Goal: Task Accomplishment & Management: Manage account settings

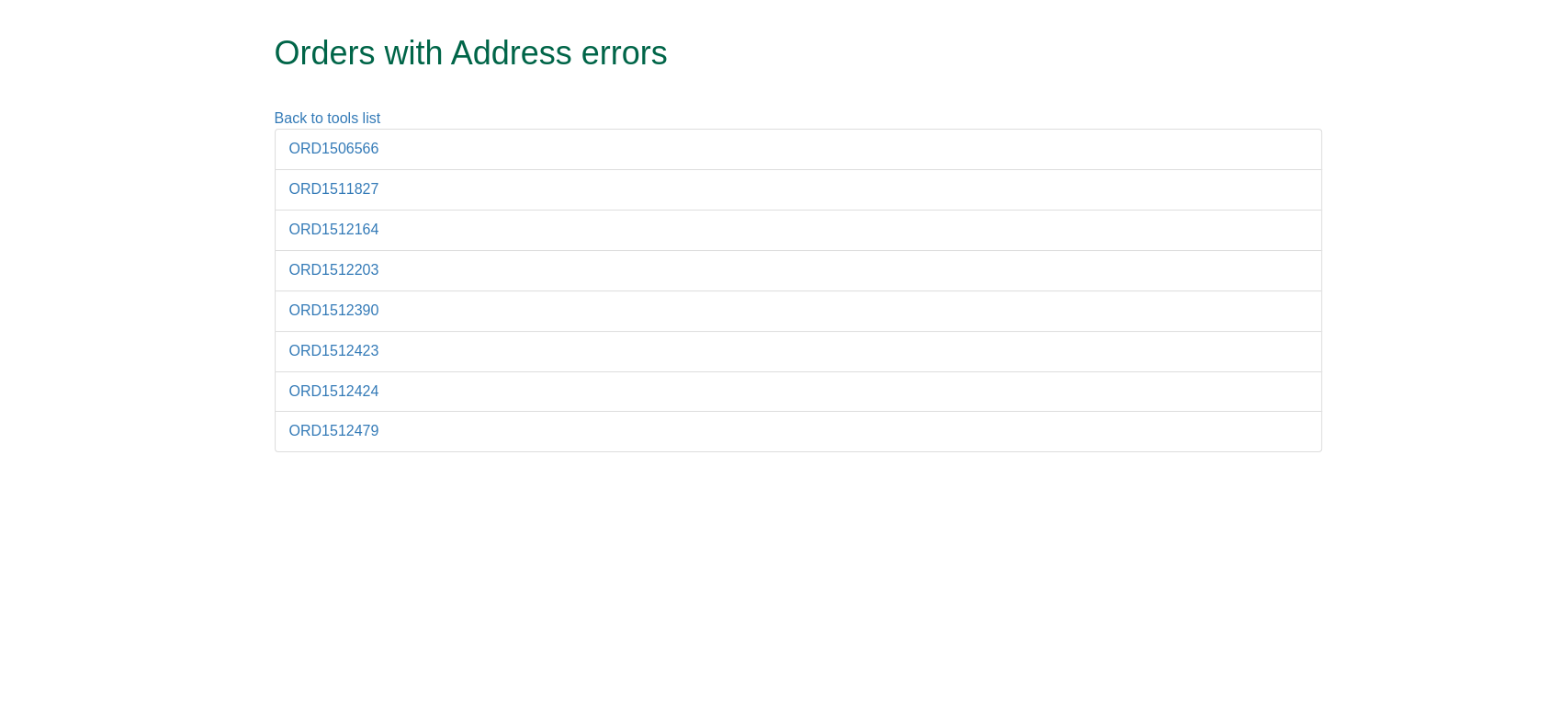
click at [345, 158] on li "ORD1506566" at bounding box center [798, 149] width 1047 height 41
click at [345, 154] on link "ORD1506566" at bounding box center [334, 148] width 90 height 15
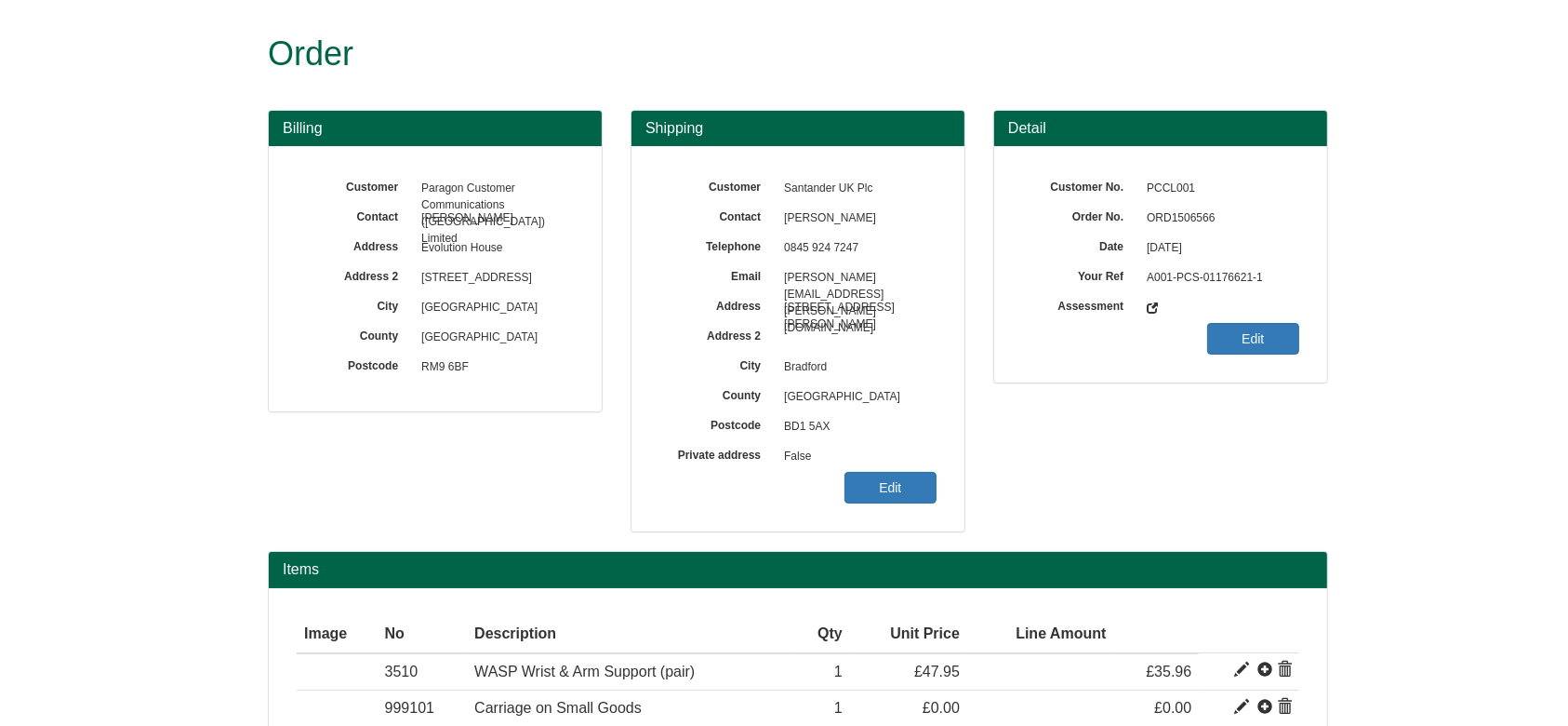
click at [1168, 221] on span "ORD1506566" at bounding box center [1218, 218] width 161 height 30
copy span "ORD1506566"
click at [883, 477] on link "Edit" at bounding box center [890, 488] width 92 height 32
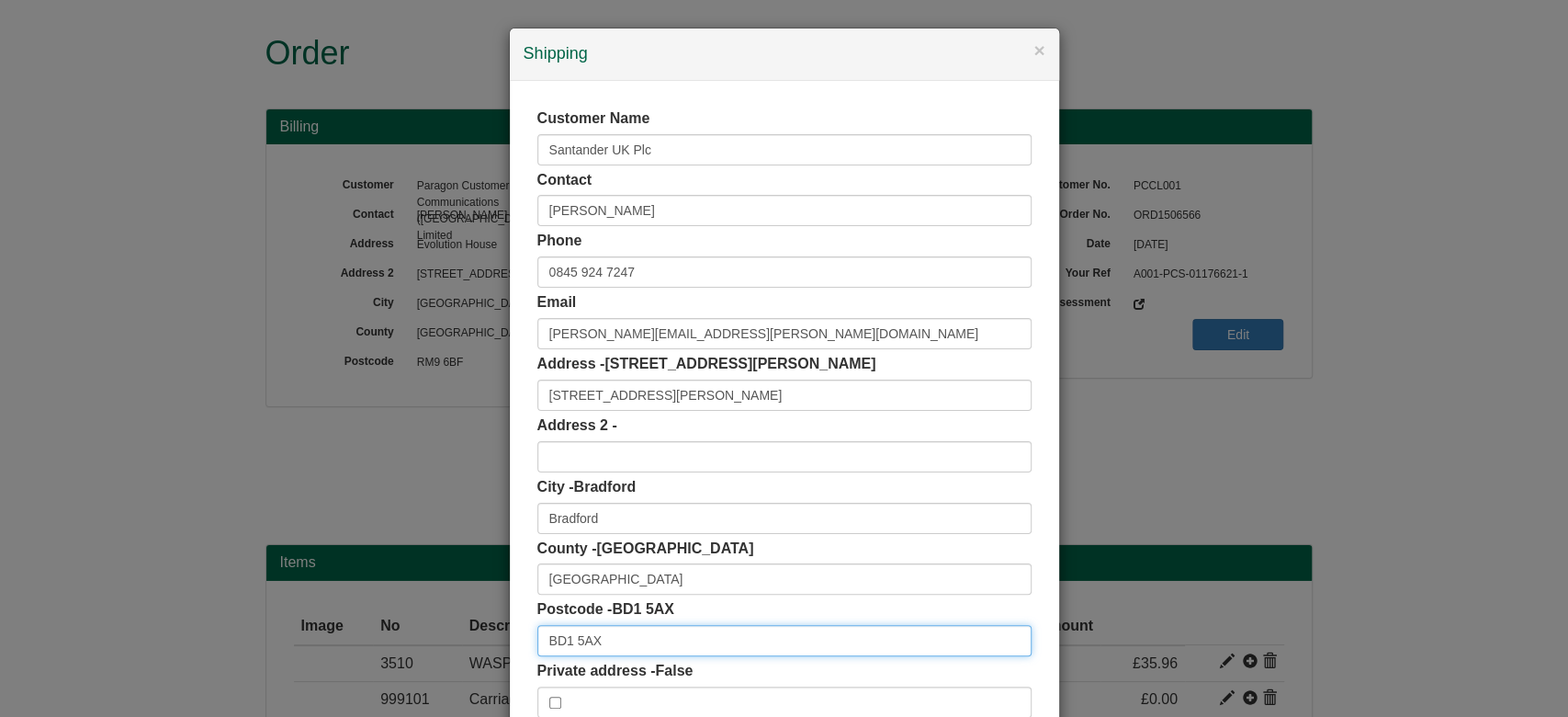
click at [642, 648] on input "BD1 5AX" at bounding box center [784, 640] width 494 height 32
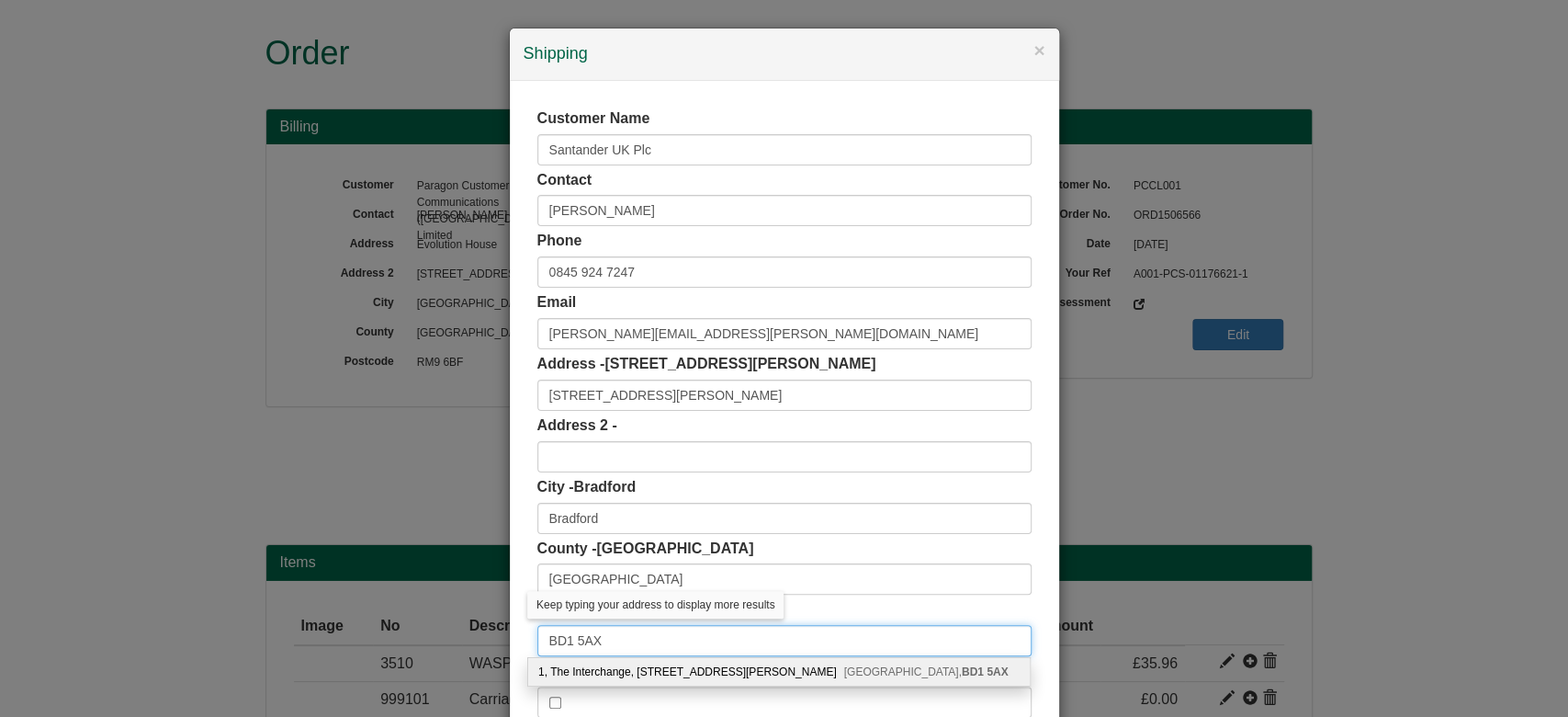
type input "BD1 5AX"
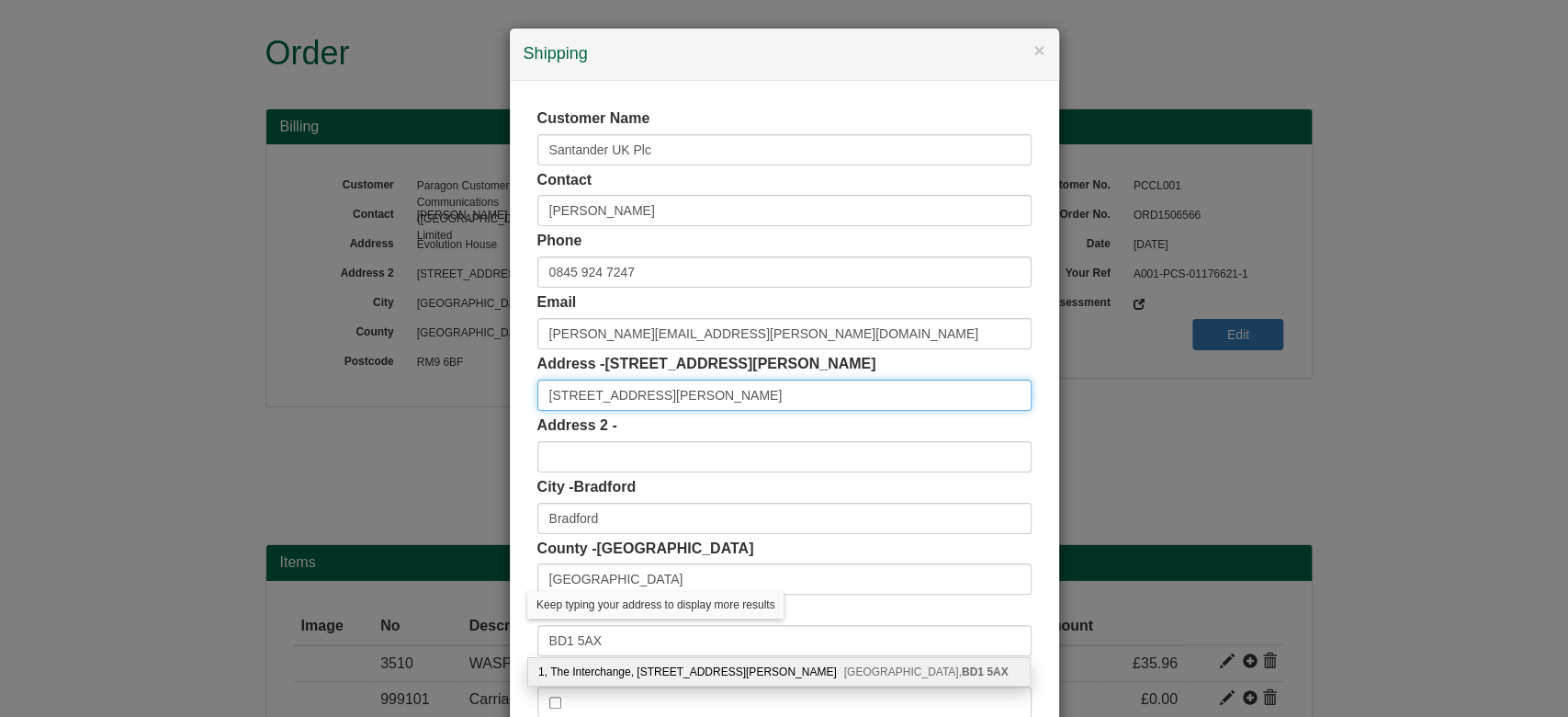
click at [653, 394] on input "9 Nelson Street" at bounding box center [784, 395] width 494 height 32
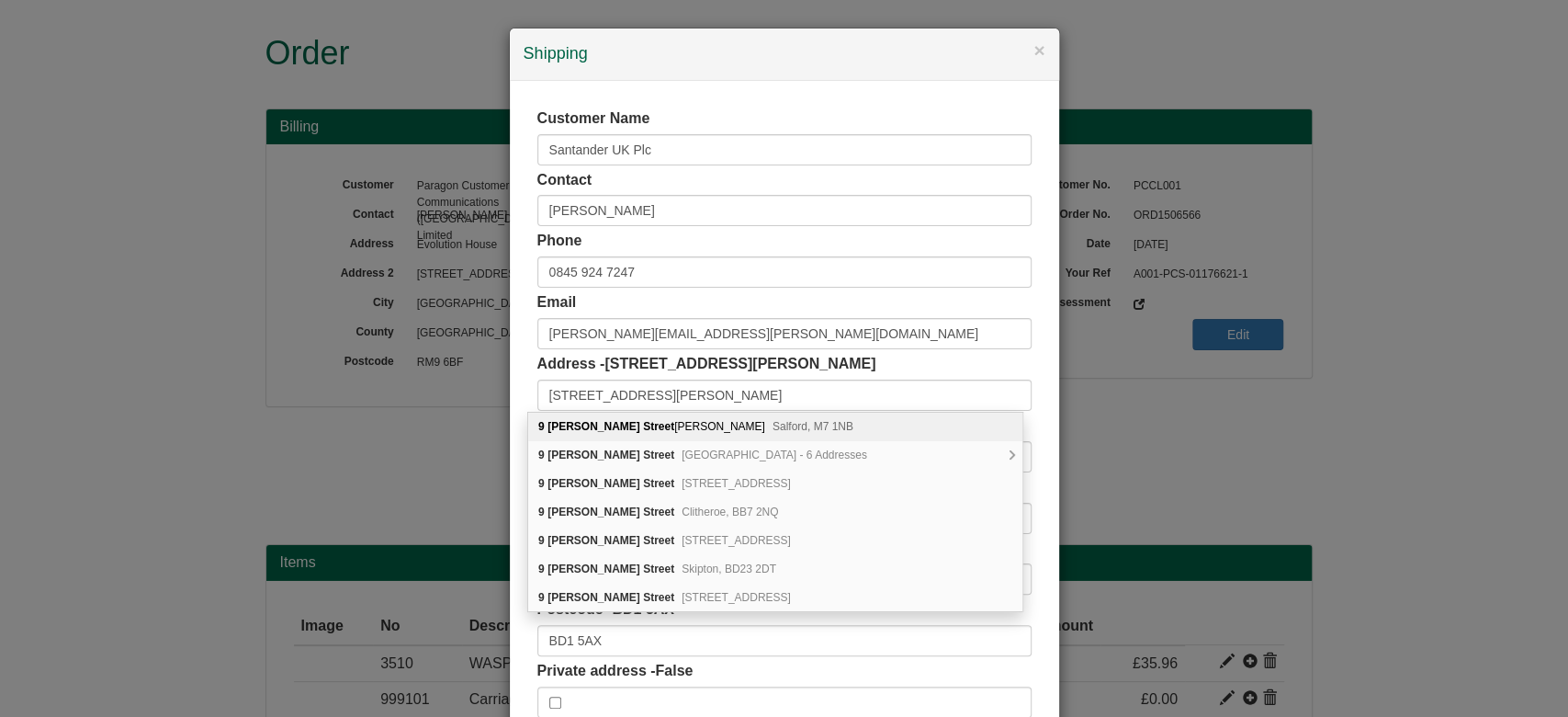
click at [786, 363] on div "Address - 9 Nelson Street 9 Nelson Street" at bounding box center [784, 382] width 494 height 57
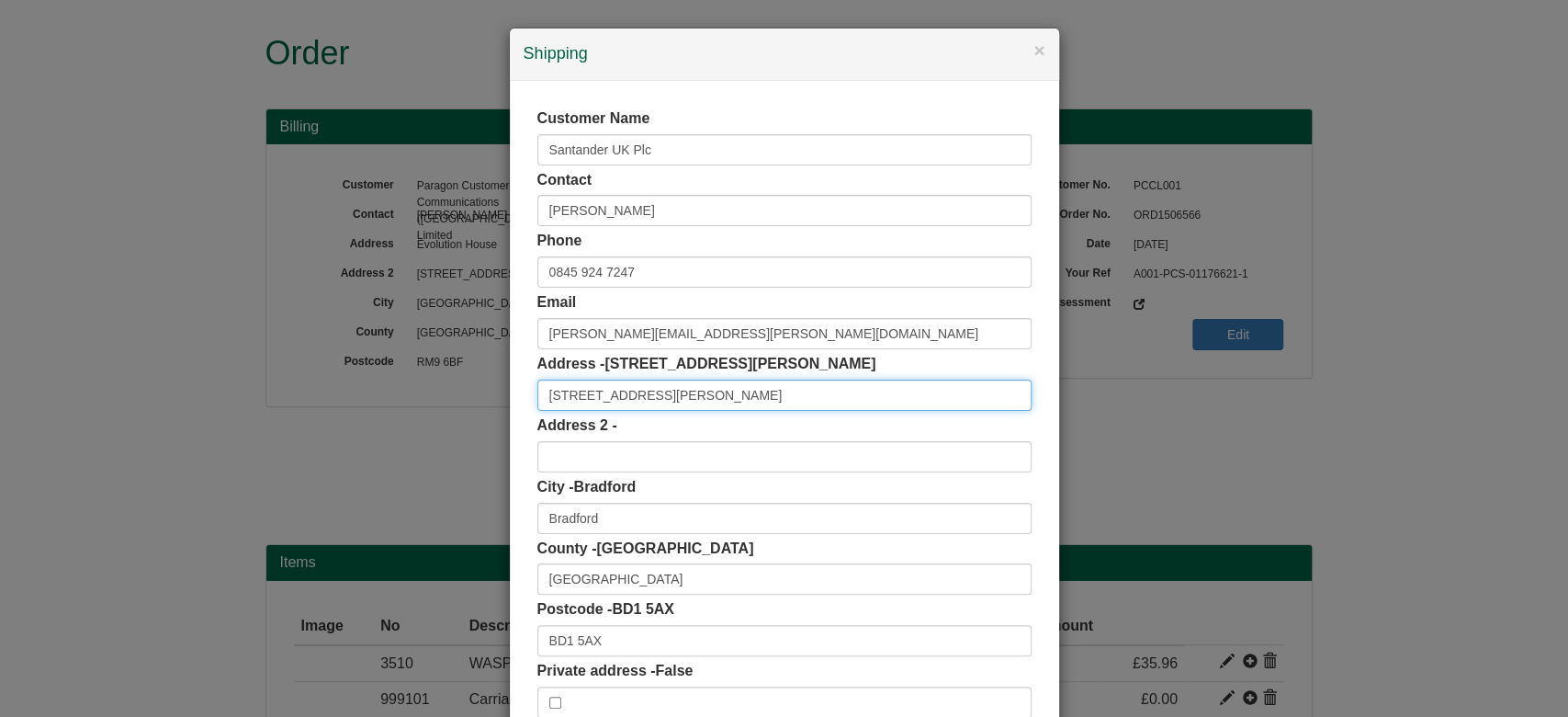
click at [689, 395] on input "9 Nelson Street" at bounding box center [784, 395] width 494 height 32
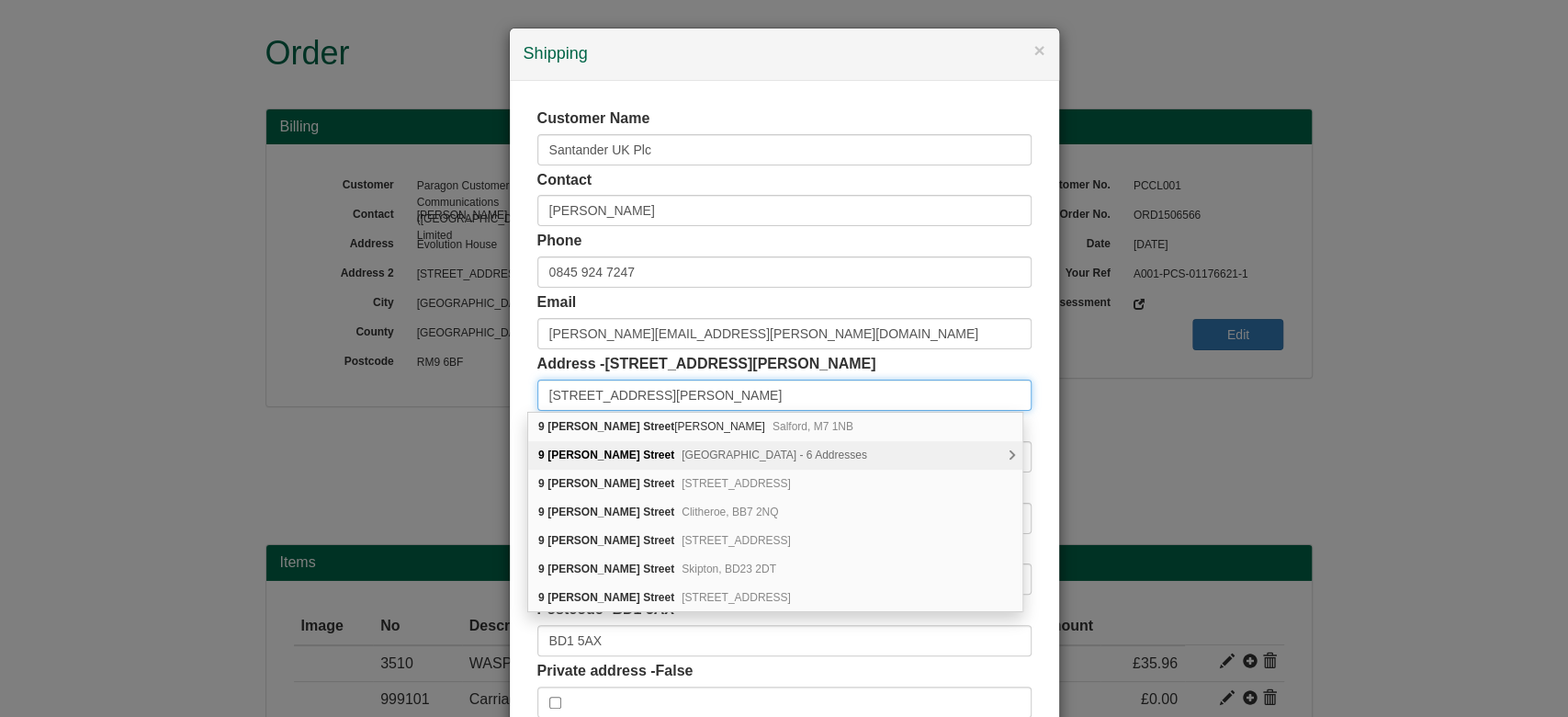
type input "9 Nelson Street"
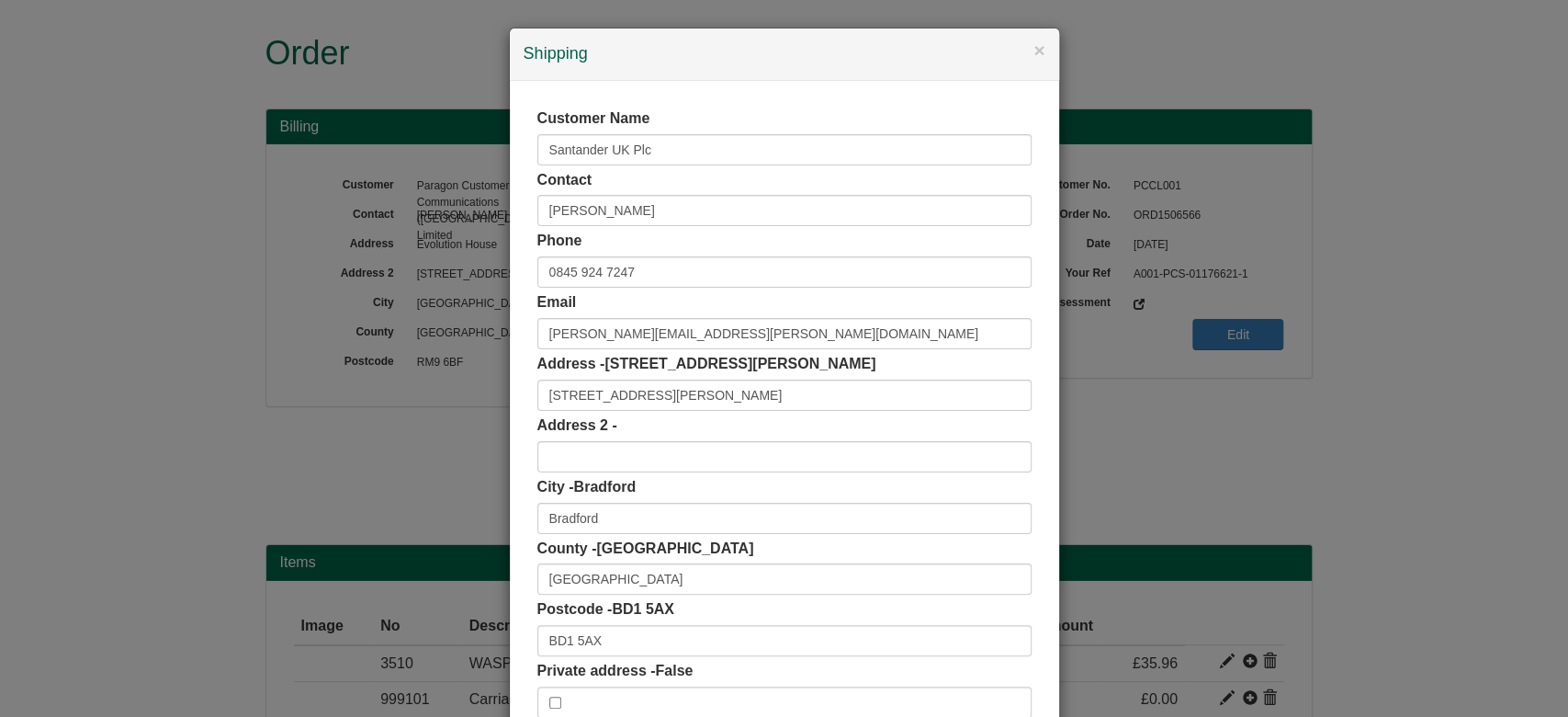
click at [1043, 482] on div "Customer Name Santander UK Plc Contact Kimberley Bernard Phone 0845 924 7247 Em…" at bounding box center [785, 412] width 550 height 664
click at [1035, 53] on button "×" at bounding box center [1039, 50] width 11 height 19
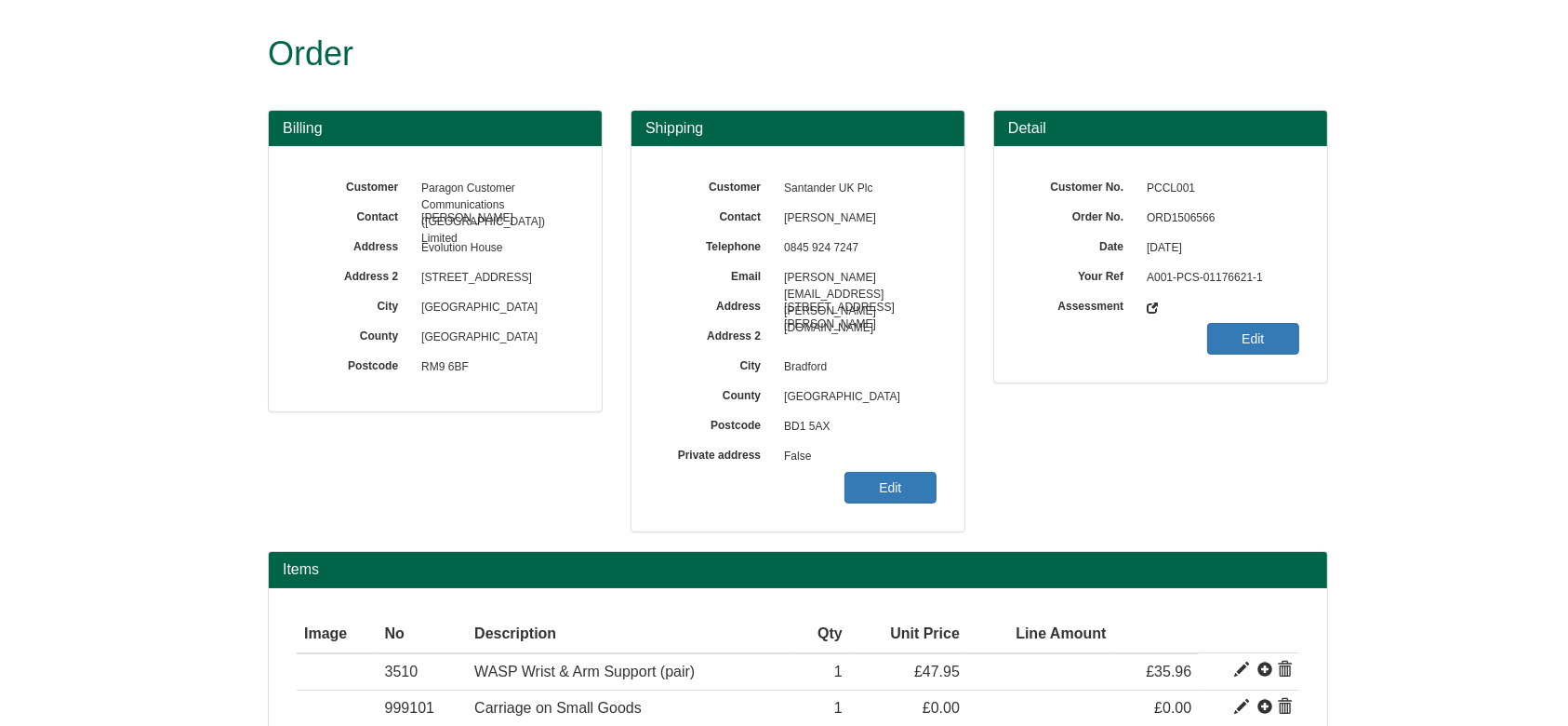
click at [790, 414] on span "BD1 5AX" at bounding box center [855, 427] width 161 height 30
copy div "BD1 5AX"
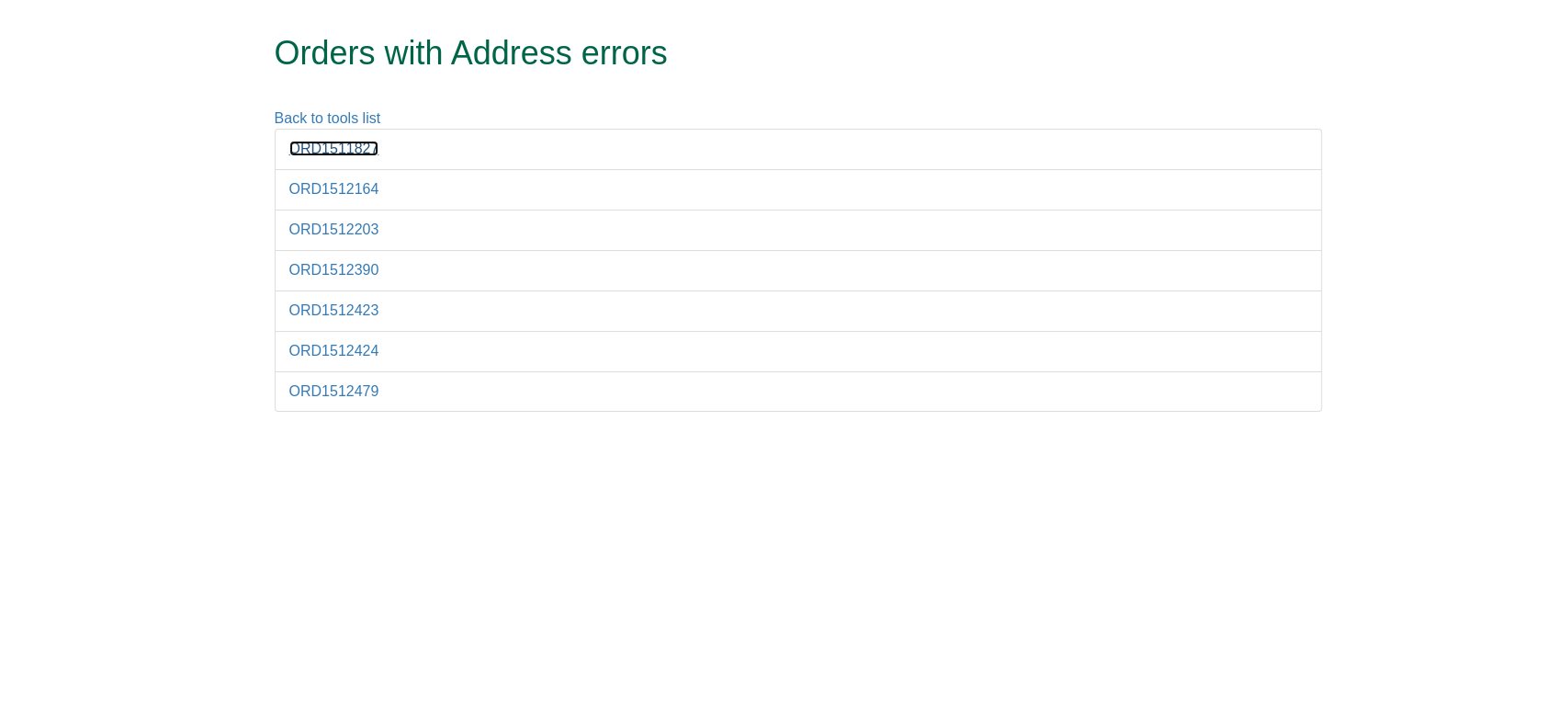
click at [308, 154] on link "ORD1511827" at bounding box center [334, 148] width 90 height 15
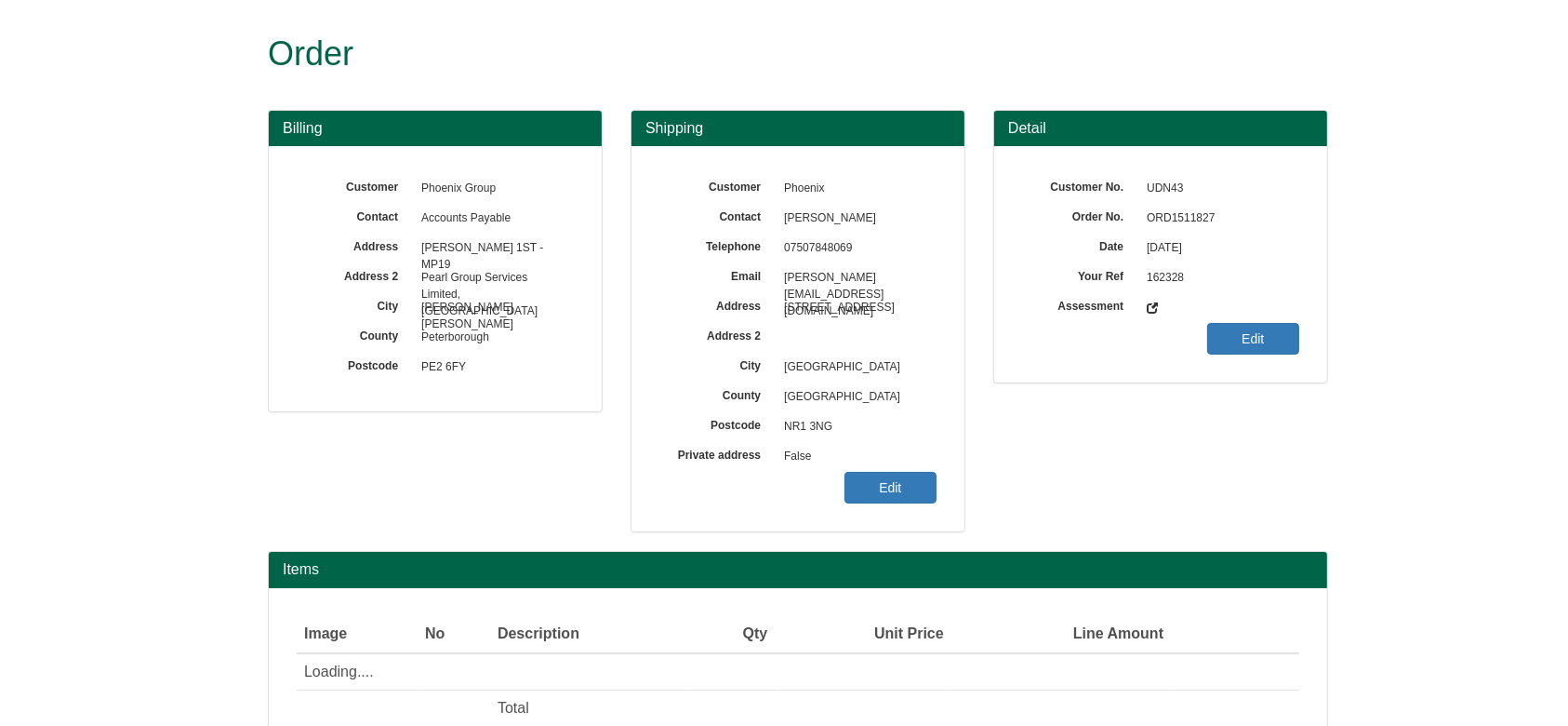
click at [1167, 236] on span "[DATE]" at bounding box center [1218, 248] width 161 height 30
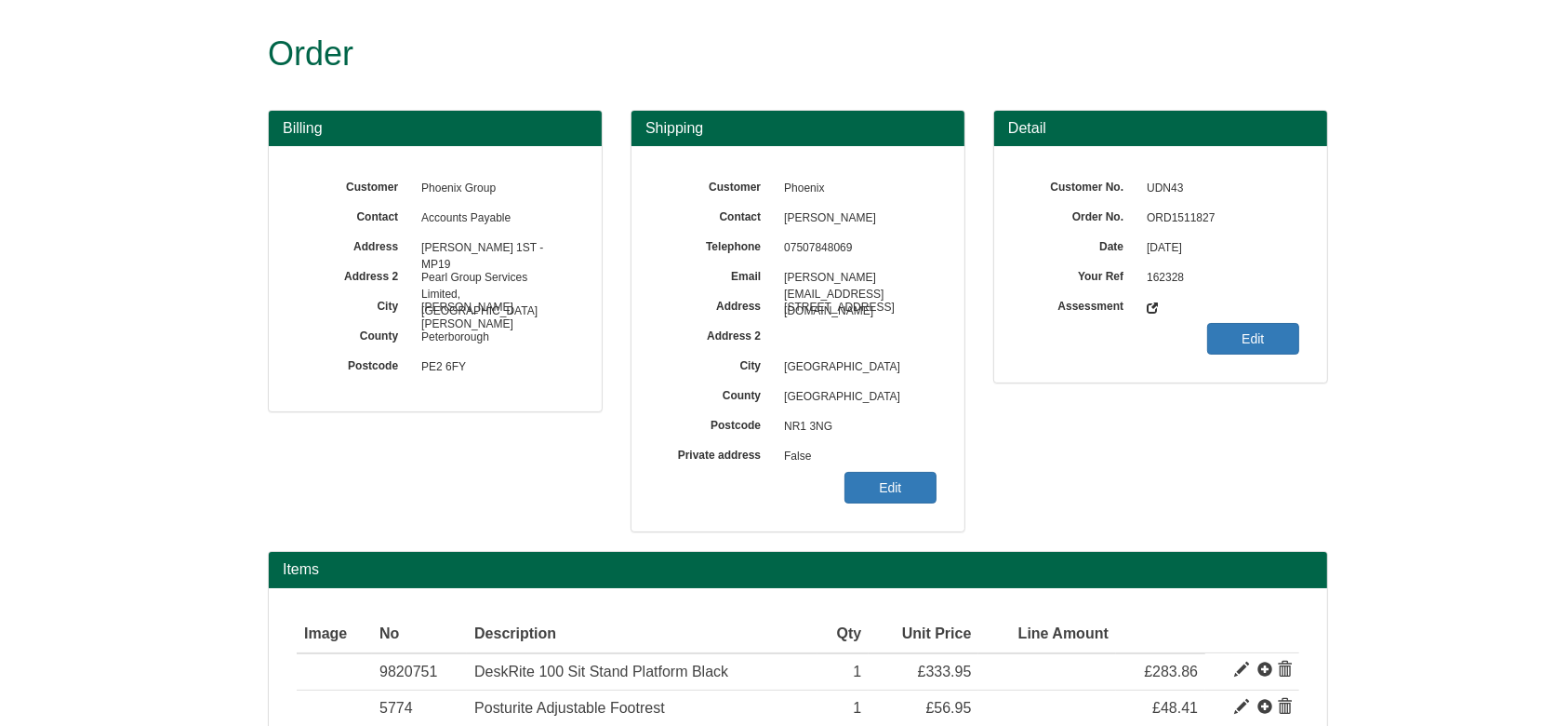
click at [1175, 220] on span "ORD1511827" at bounding box center [1218, 218] width 161 height 30
copy span "ORD1511827"
click at [886, 484] on link "Edit" at bounding box center [890, 488] width 92 height 32
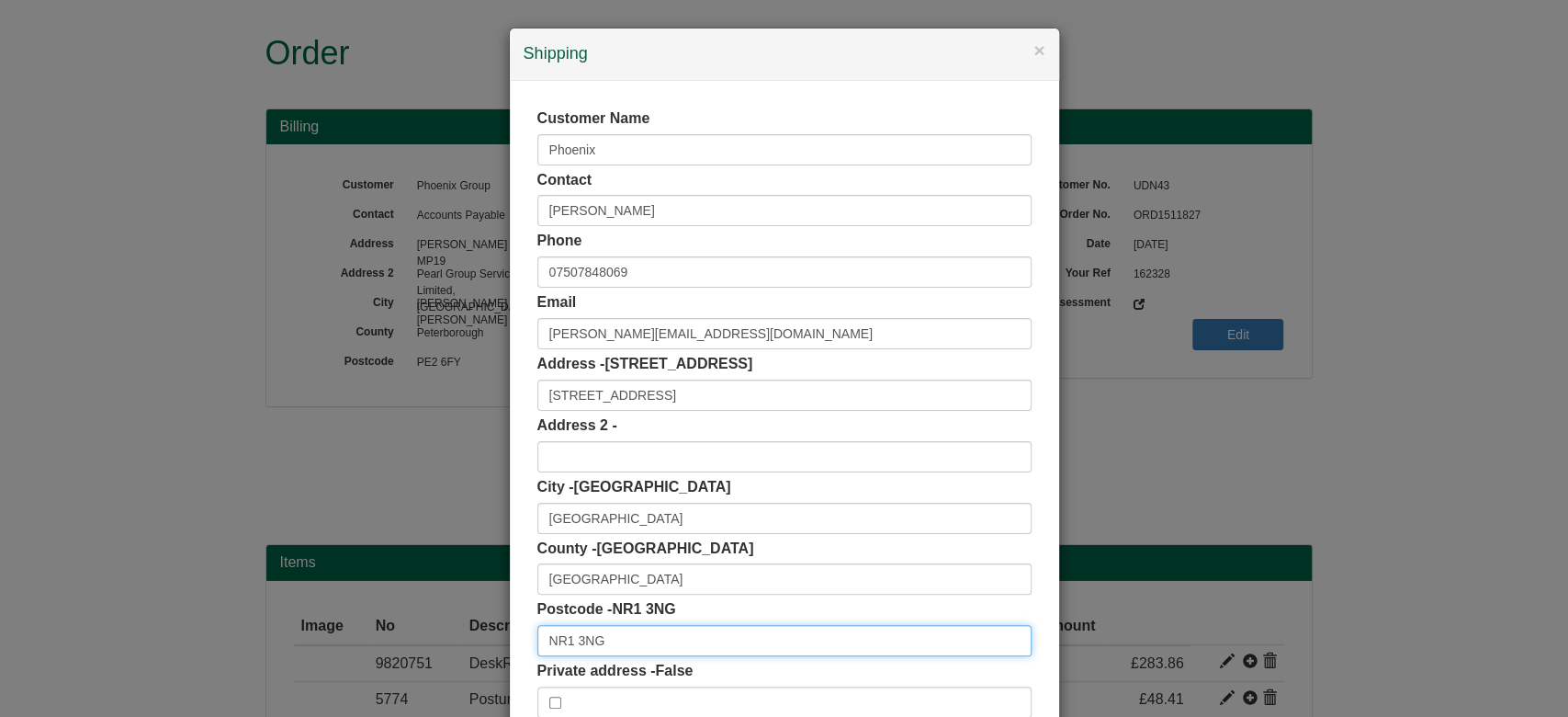
drag, startPoint x: 610, startPoint y: 651, endPoint x: 469, endPoint y: 682, distance: 144.4
click at [469, 682] on div "× Shipping Customer Name Phoenix Contact Rebecca Nuthall Phone 07507848069 Emai…" at bounding box center [784, 358] width 1568 height 717
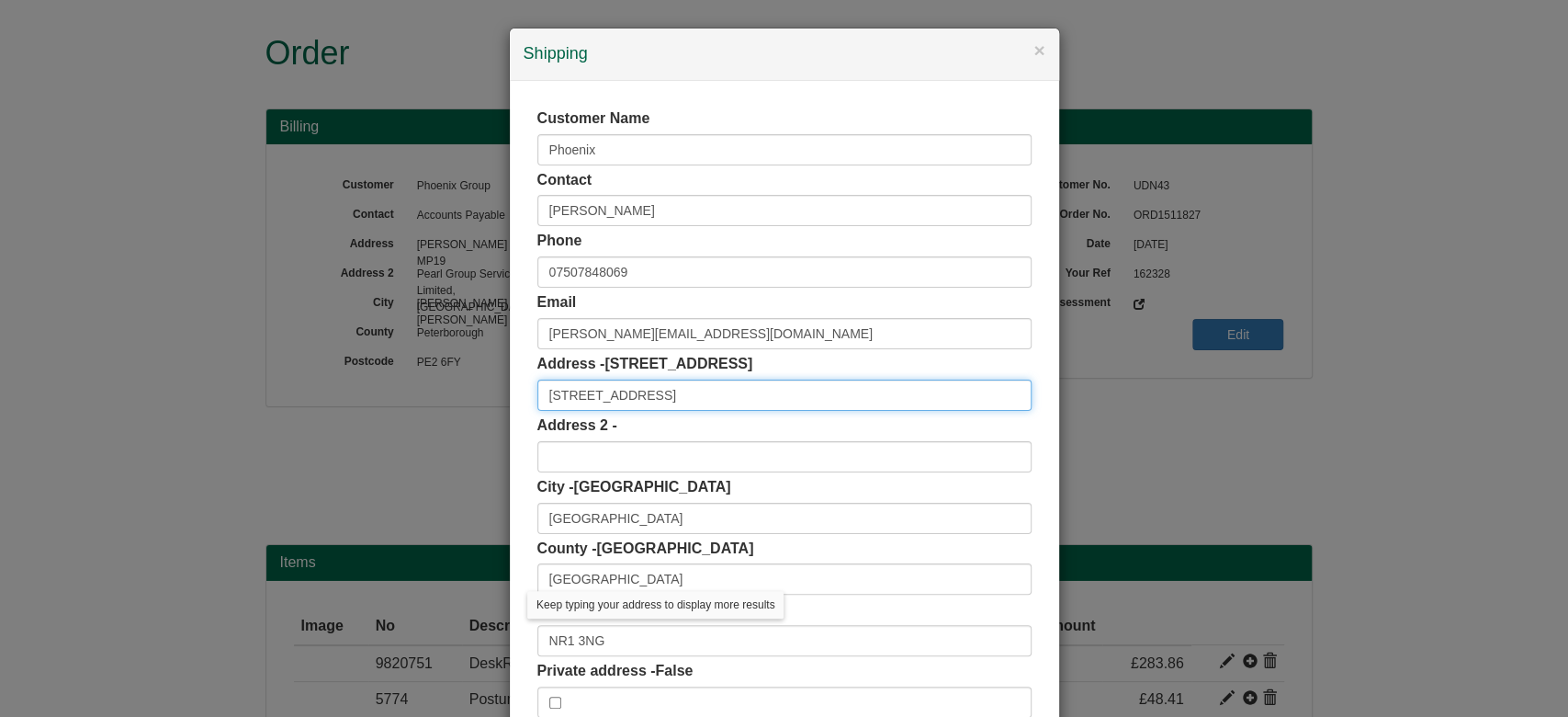
click at [647, 399] on input "8 Surrey Street" at bounding box center [784, 395] width 494 height 32
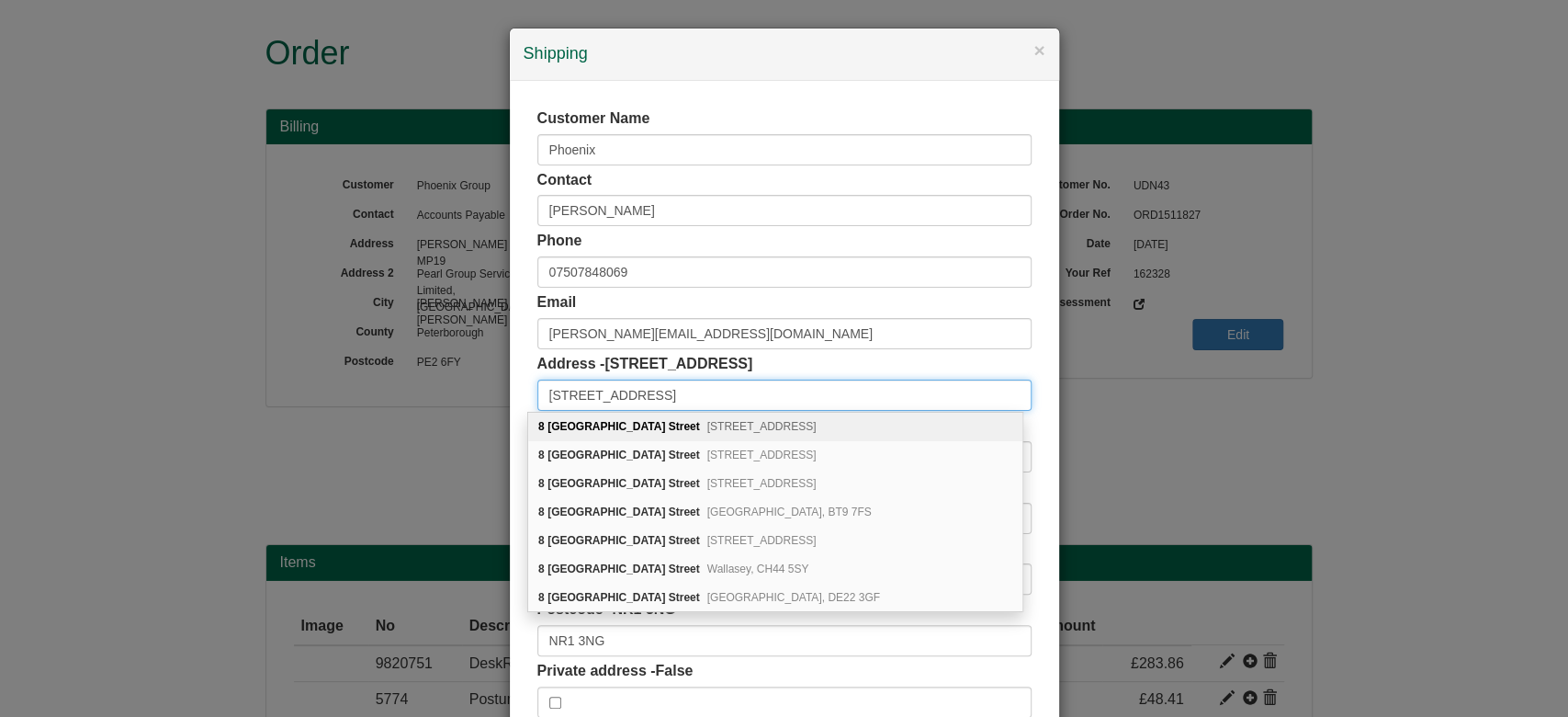
type input "8 Surrey Street"
click at [698, 303] on div "Email Rebecca.Nuthall@reassure.co.uk" at bounding box center [784, 320] width 494 height 57
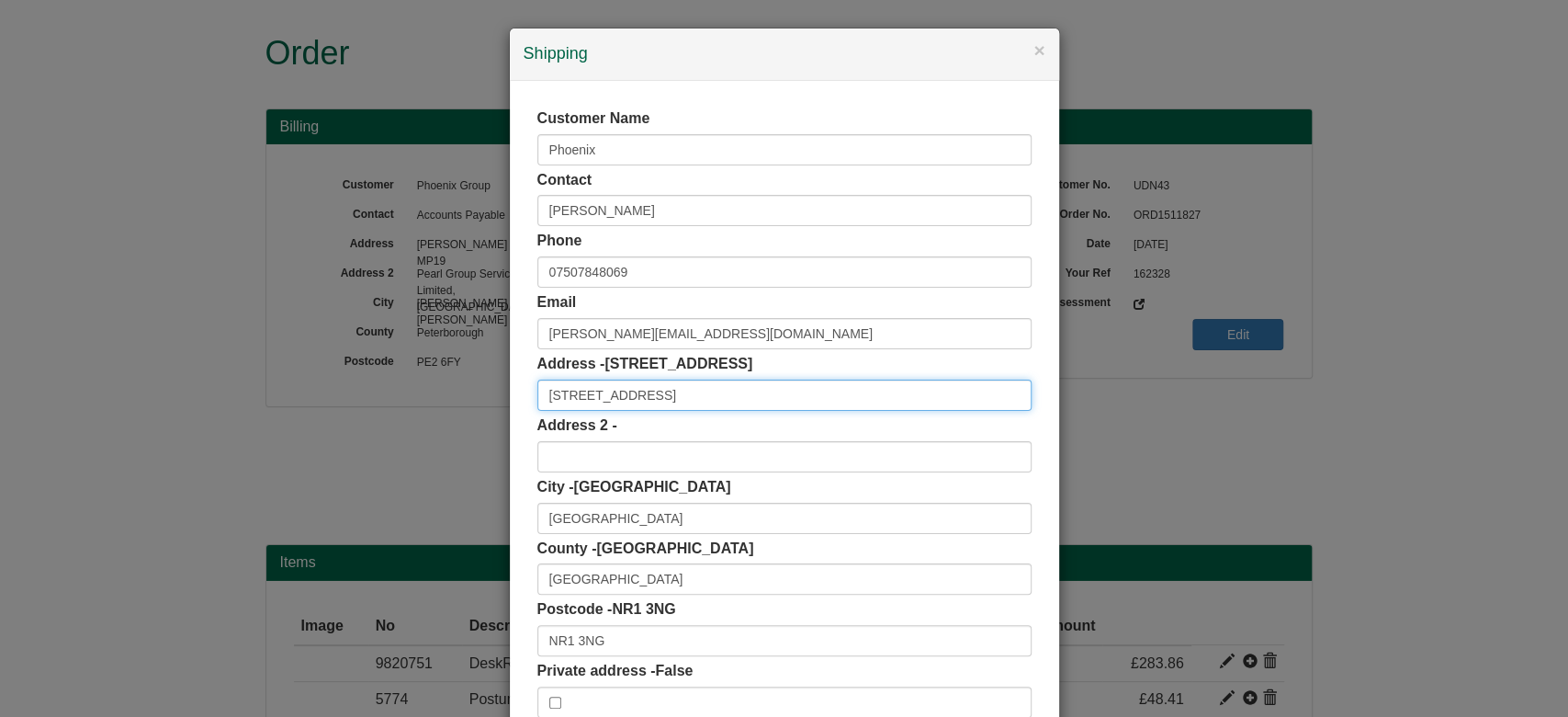
drag, startPoint x: 644, startPoint y: 386, endPoint x: 335, endPoint y: 411, distance: 310.0
click at [335, 411] on div "× Shipping Customer Name Phoenix Contact Rebecca Nuthall Phone 07507848069 Emai…" at bounding box center [784, 358] width 1568 height 717
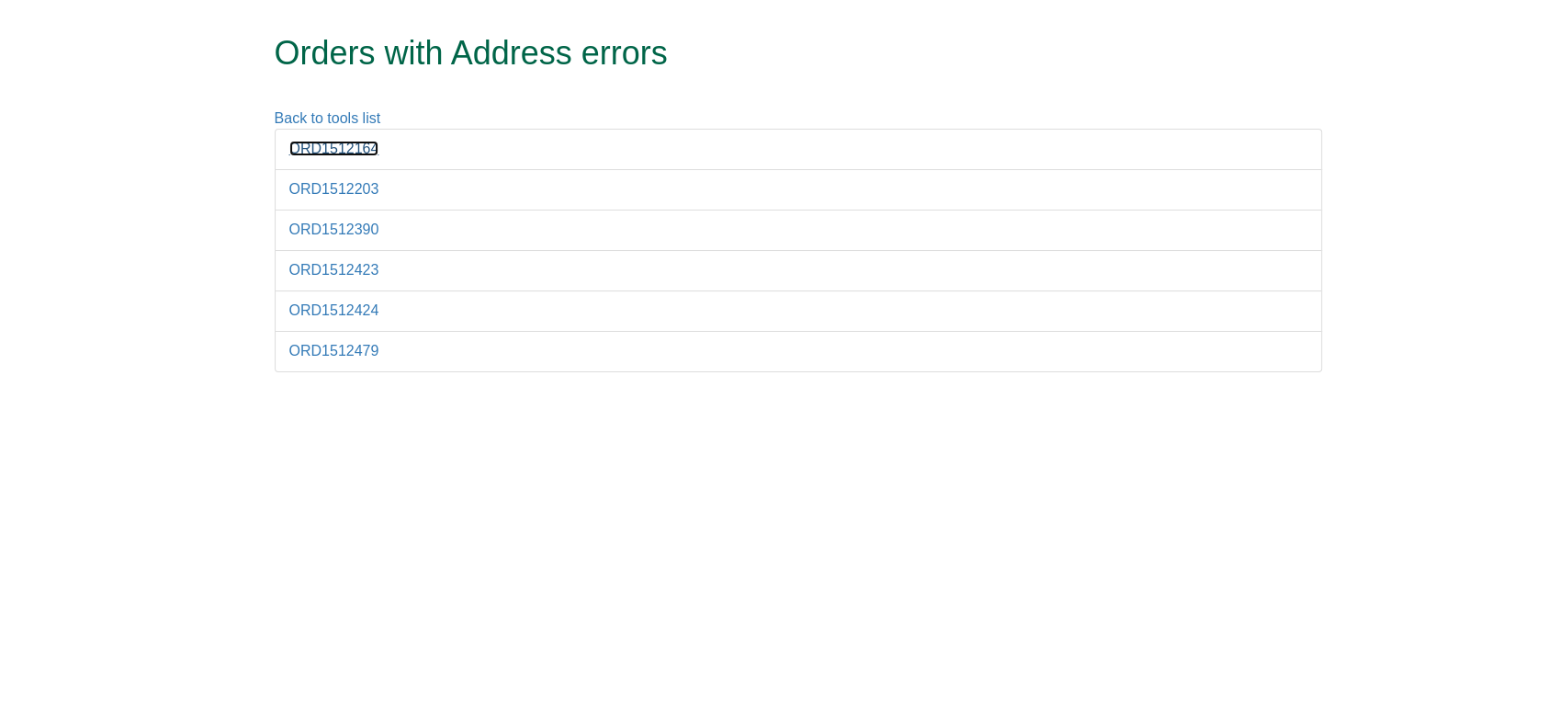
click at [334, 154] on link "ORD1512164" at bounding box center [334, 148] width 90 height 15
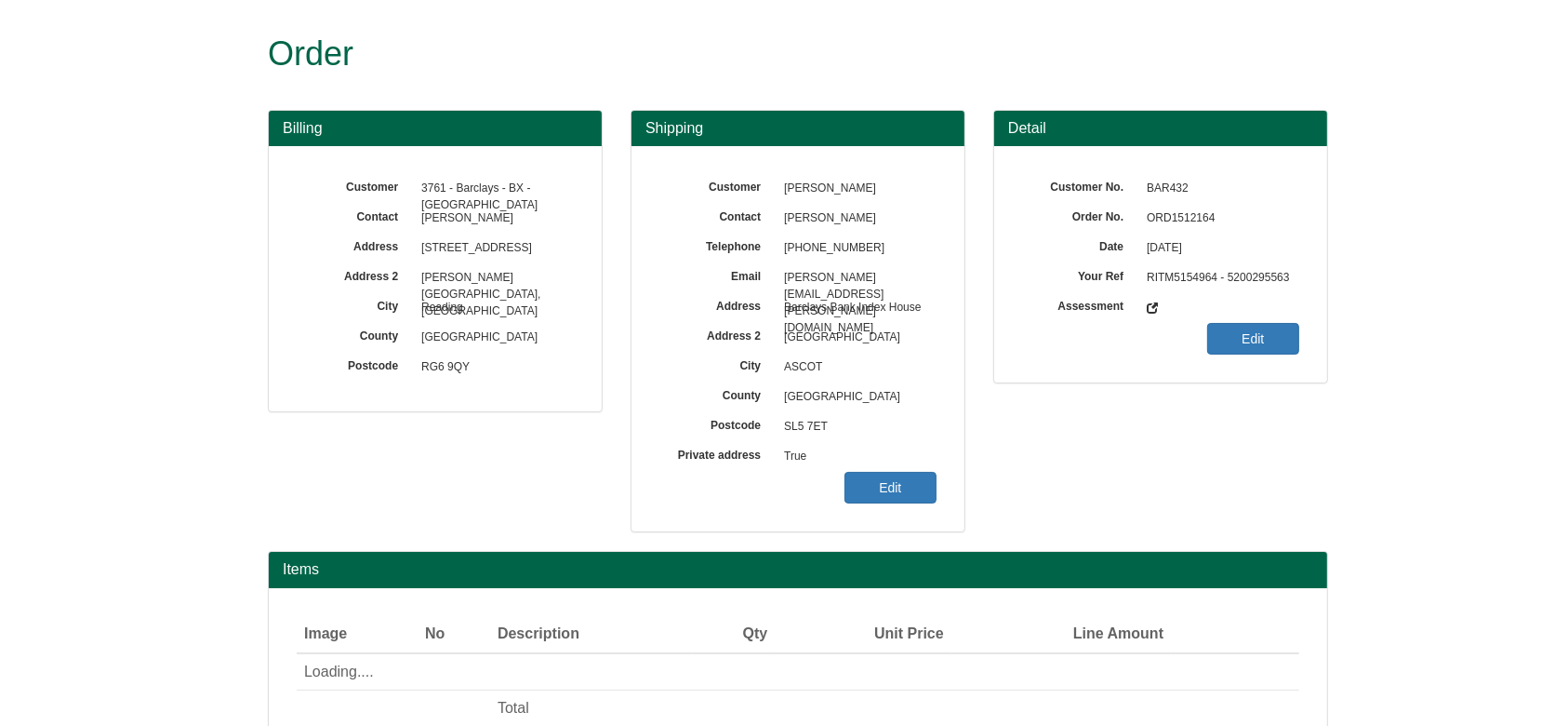
click at [1143, 208] on span "ORD1512164" at bounding box center [1218, 218] width 161 height 30
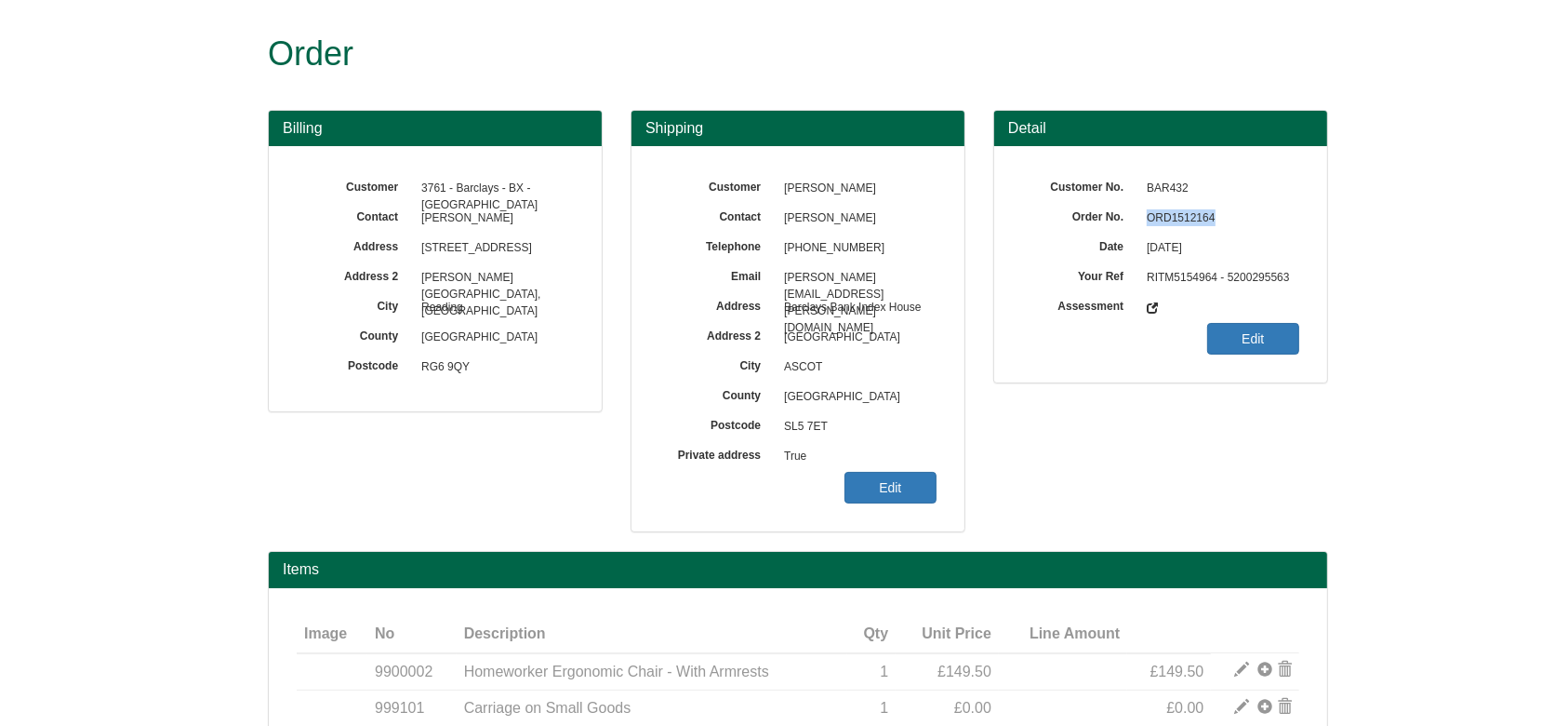
copy span "ORD1512164"
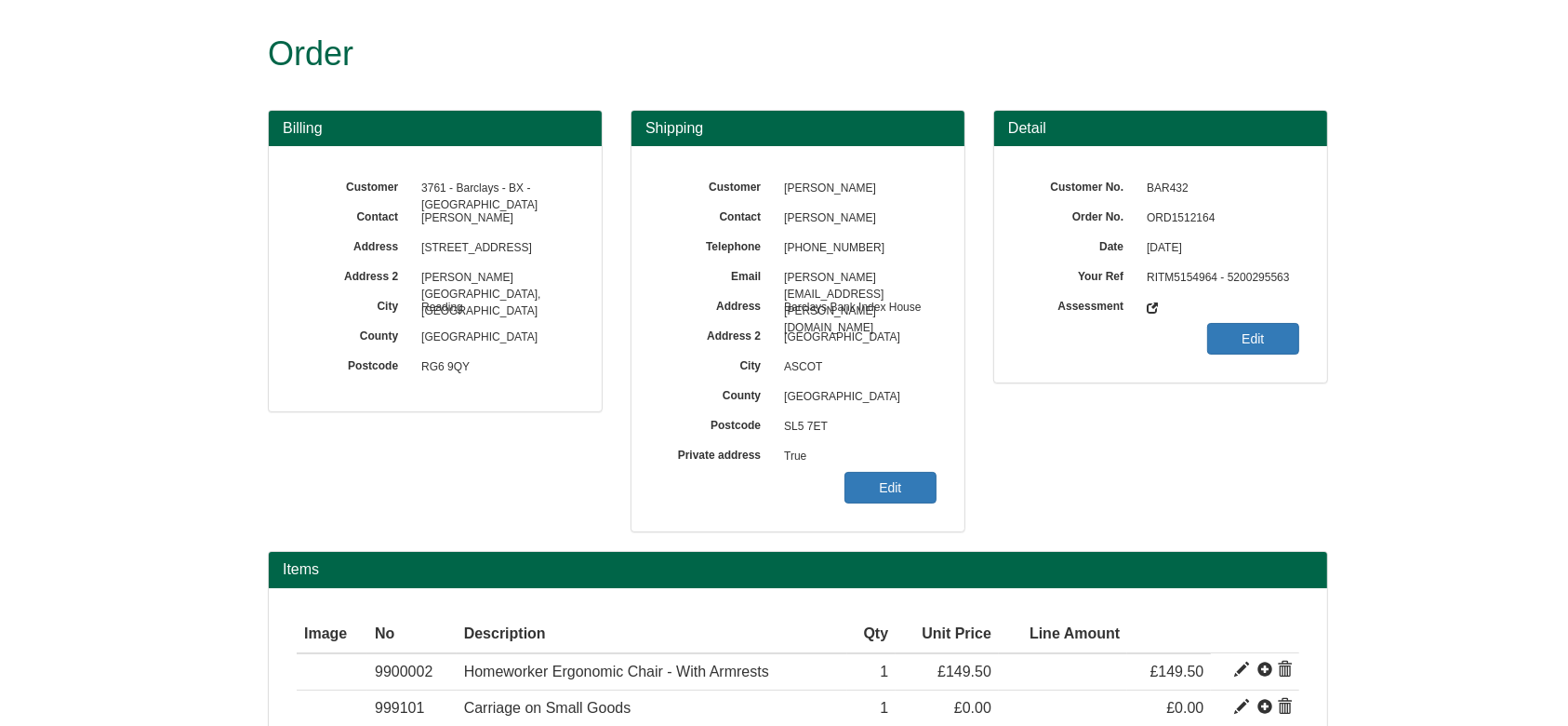
click at [901, 469] on span "True" at bounding box center [855, 456] width 161 height 30
click at [909, 487] on link "Edit" at bounding box center [890, 488] width 92 height 32
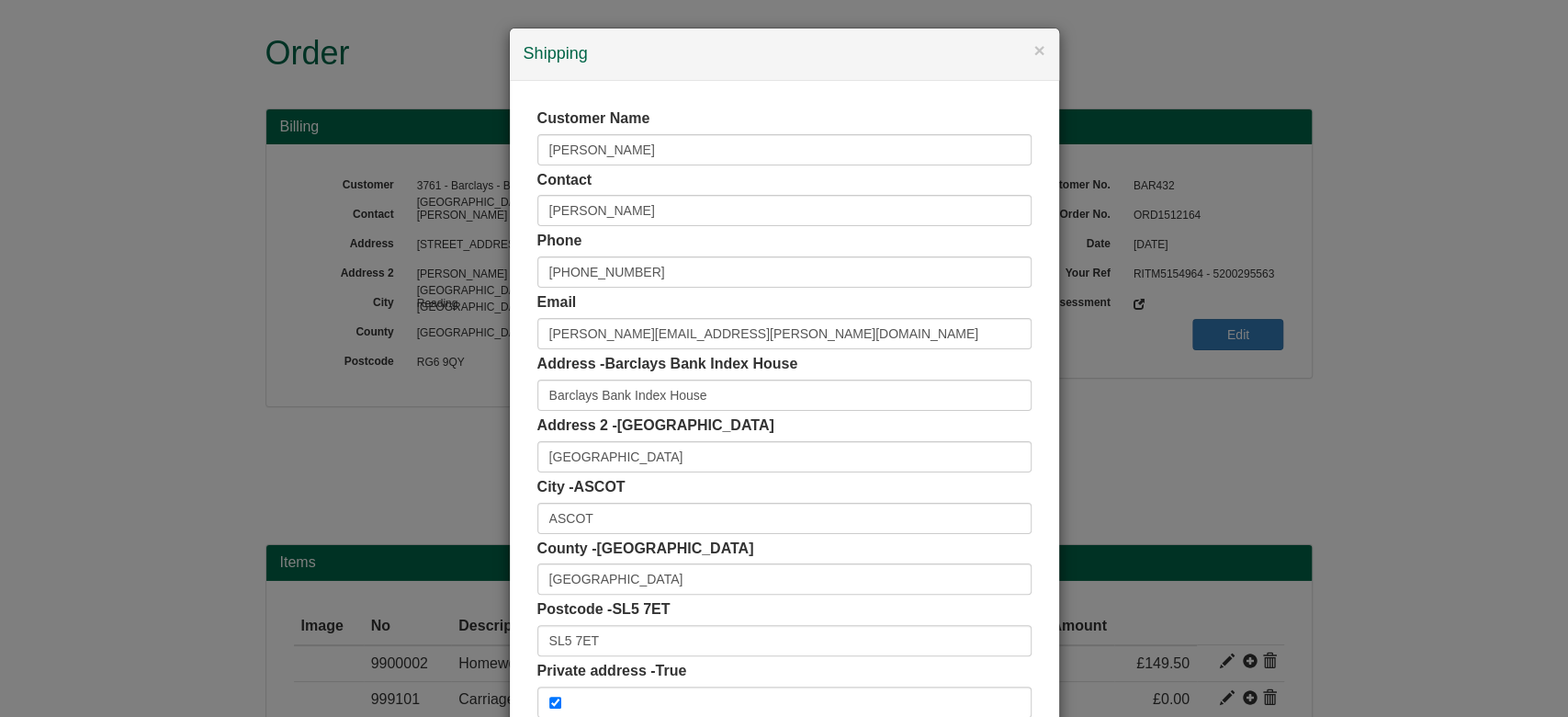
click at [684, 623] on div "Postcode - SL5 7ET SL5 7ET" at bounding box center [784, 627] width 494 height 57
click at [696, 639] on input "SL5 7ET" at bounding box center [784, 640] width 494 height 32
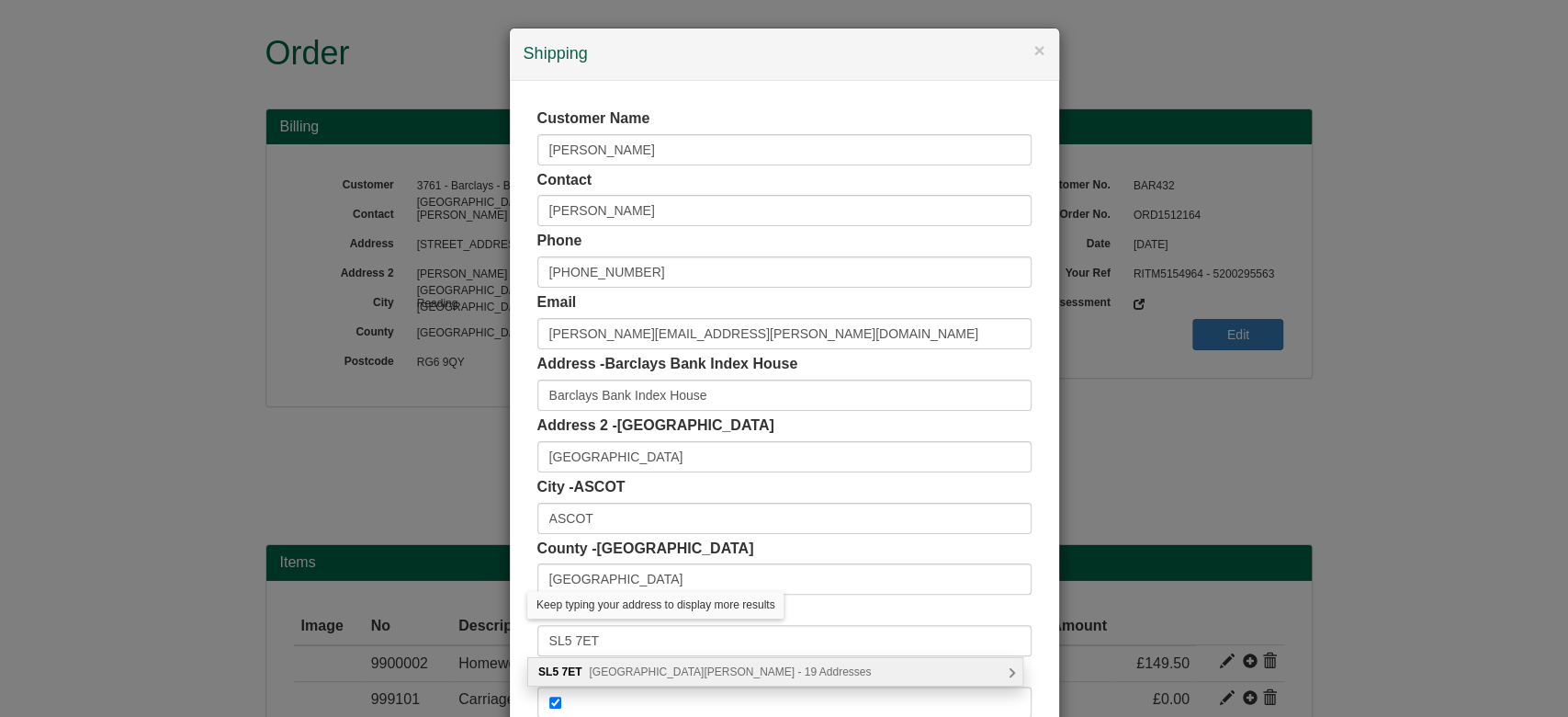
click at [715, 666] on span "St. Georges Lane, Ascot - 19 Addresses" at bounding box center [730, 671] width 282 height 12
type input "SL5 7ET"
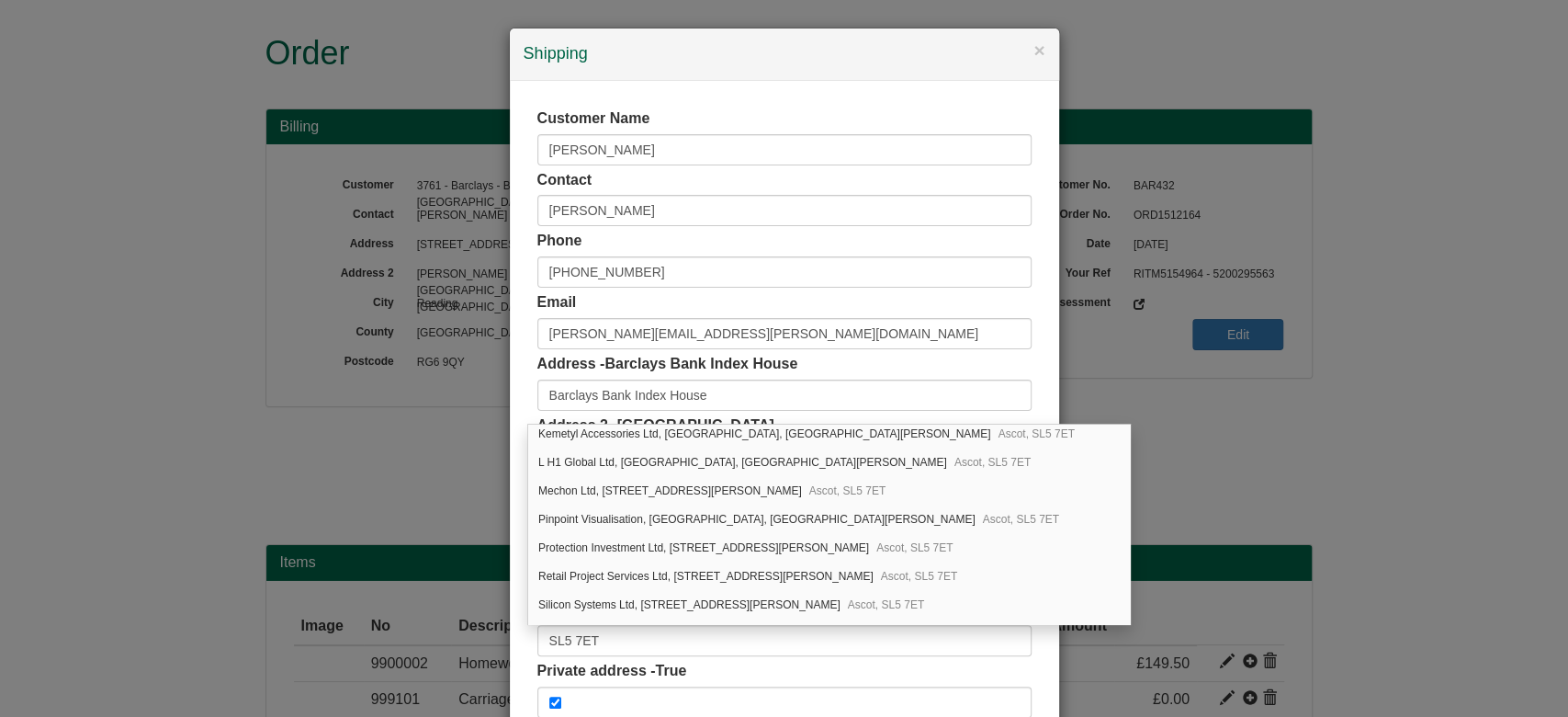
scroll to position [337, 0]
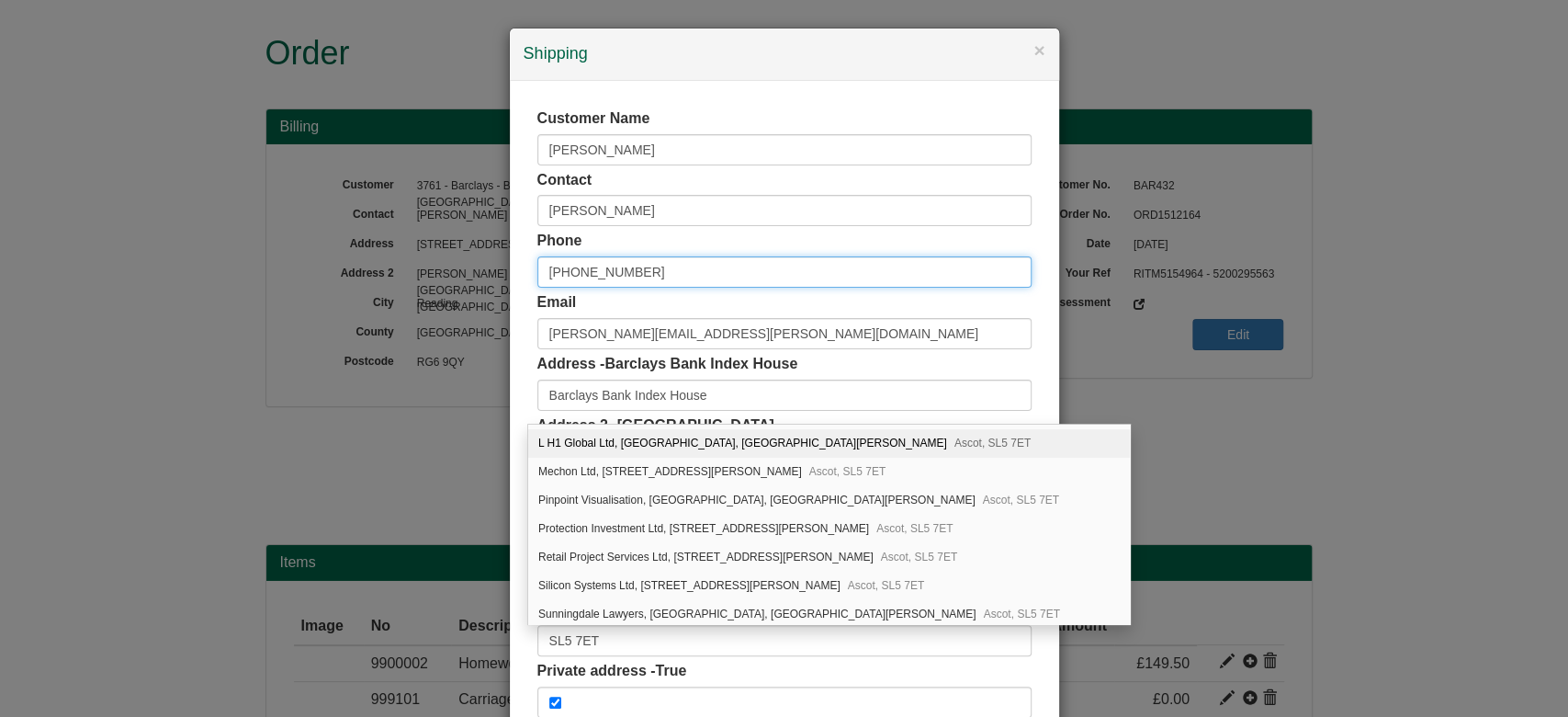
click at [568, 271] on input "+44 07446114467" at bounding box center [784, 272] width 494 height 32
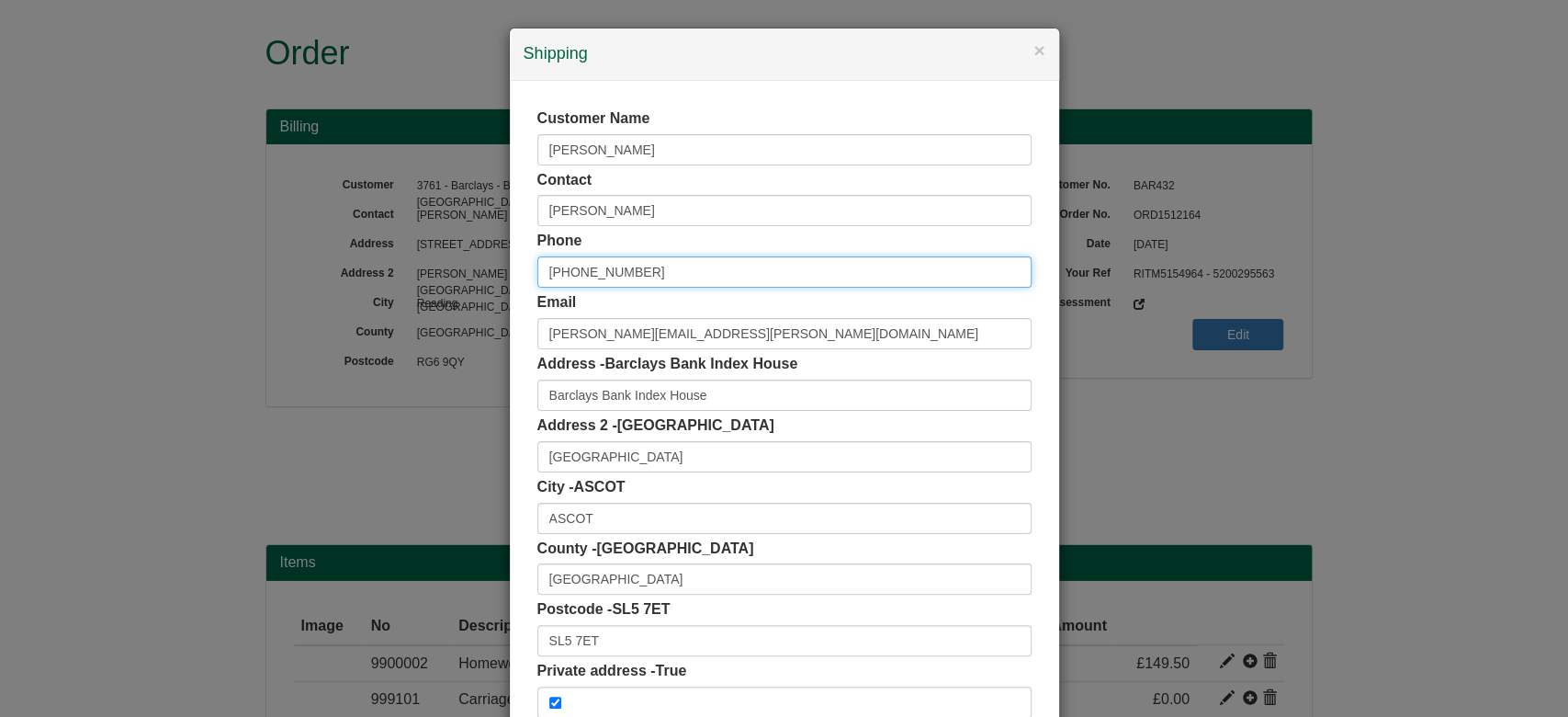
click at [562, 269] on input "+44 07446114467" at bounding box center [784, 272] width 494 height 32
type input "07446114467"
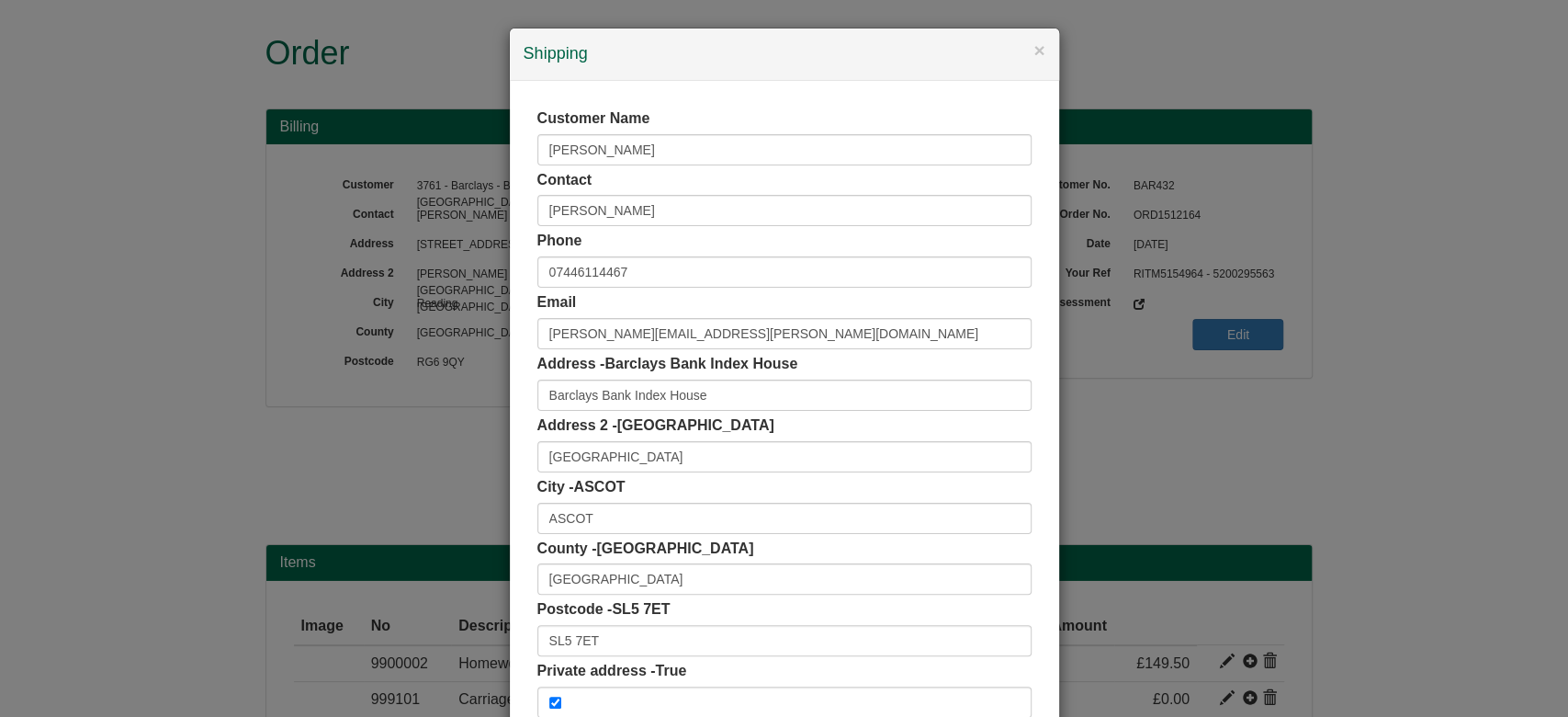
click at [515, 278] on div "Customer Name Manvir Juttla Contact Manvir Juttla Phone 07446114467 Email manvi…" at bounding box center [785, 412] width 550 height 664
click at [713, 554] on div "County - Berkshire Berkshire" at bounding box center [784, 566] width 494 height 57
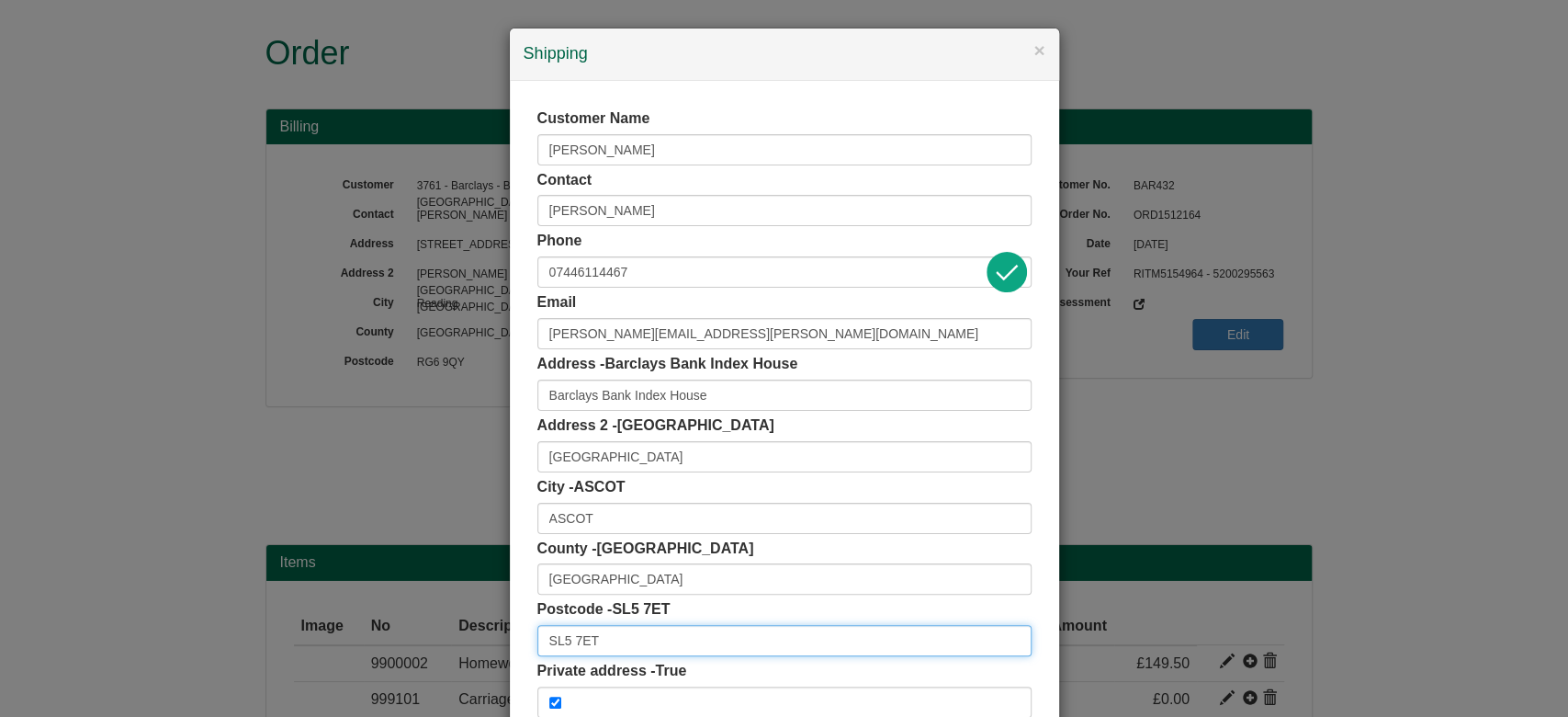
scroll to position [0, 0]
click at [646, 645] on input "SL5 7ET" at bounding box center [784, 640] width 494 height 32
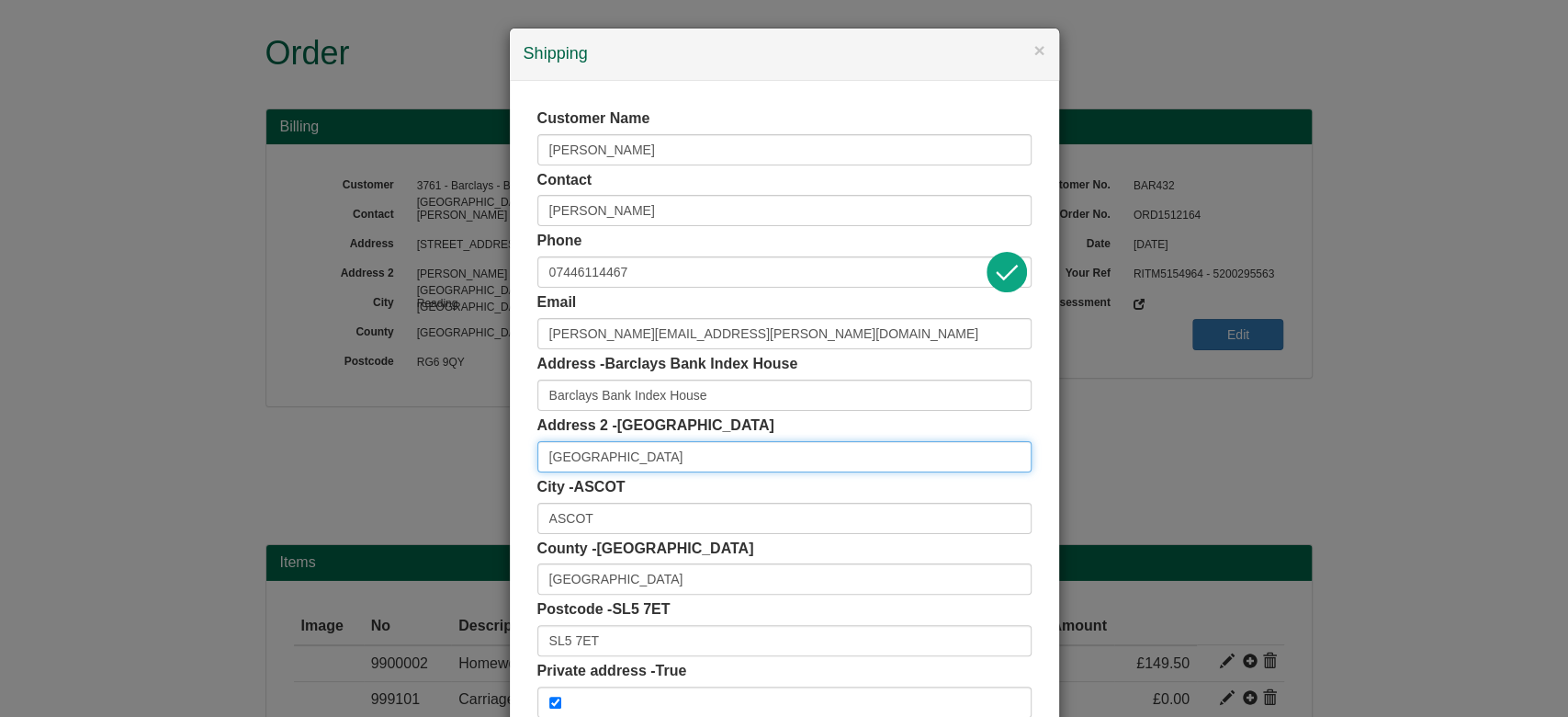
click at [673, 459] on input "St George's Lane" at bounding box center [784, 457] width 494 height 32
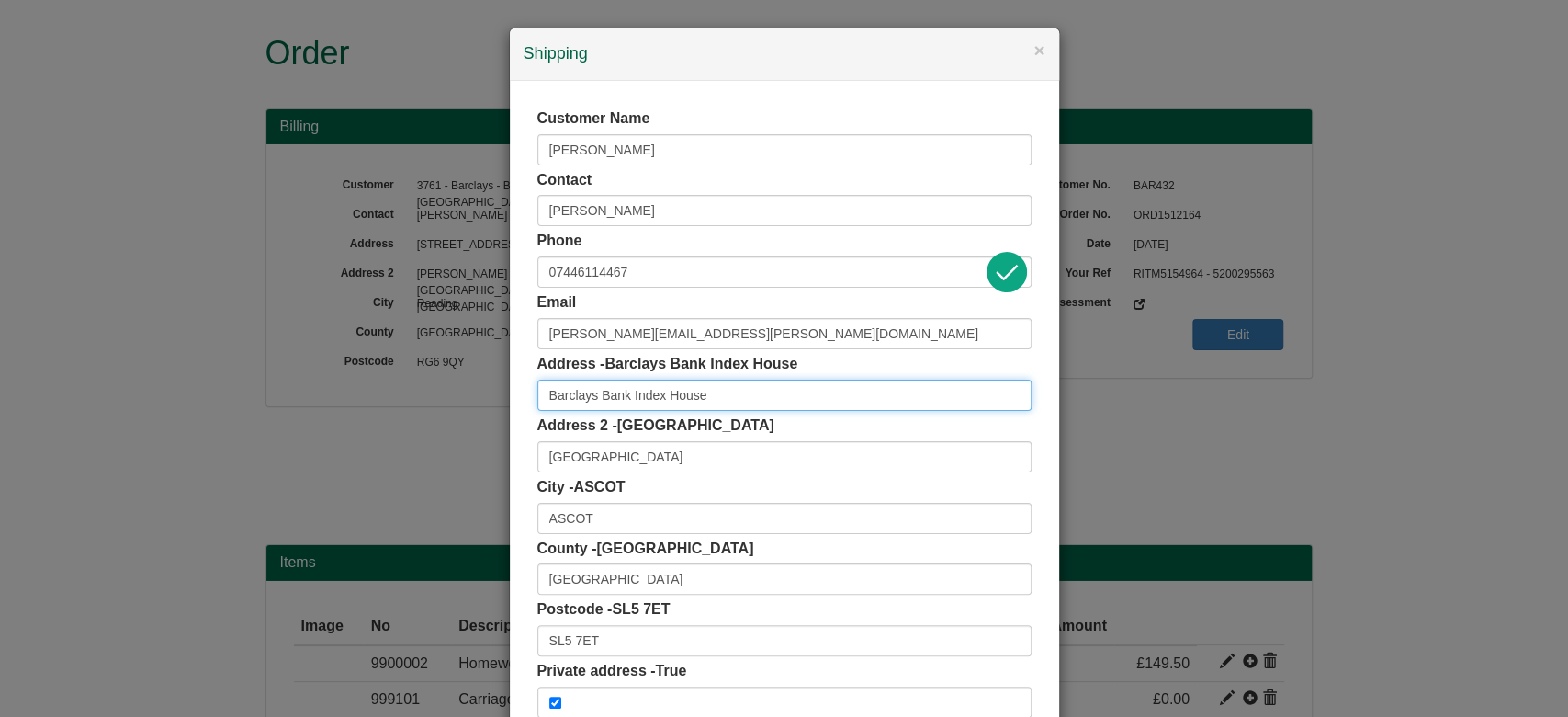
click at [718, 397] on input "Barclays Bank Index House" at bounding box center [784, 395] width 494 height 32
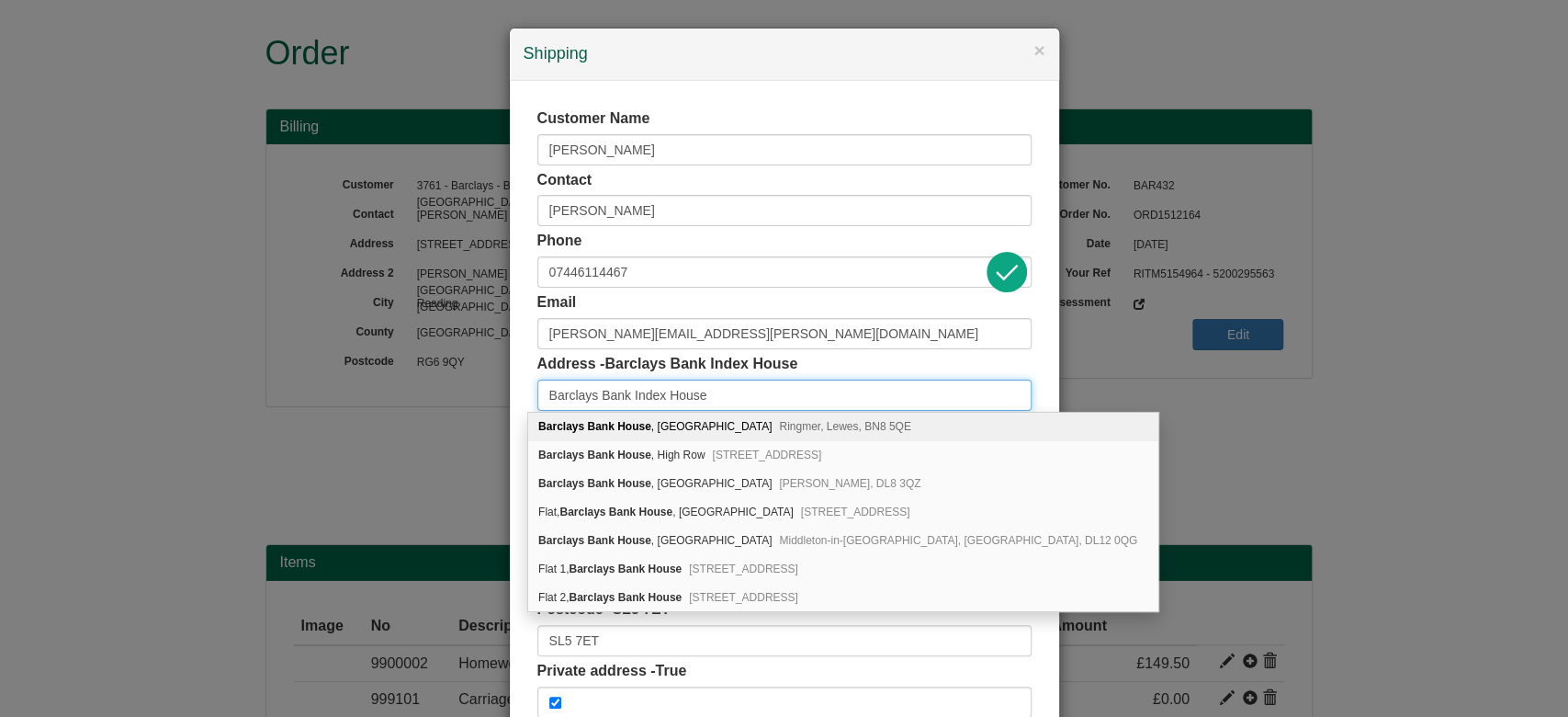
drag, startPoint x: 718, startPoint y: 397, endPoint x: 372, endPoint y: 416, distance: 346.5
click at [372, 416] on div "× Shipping Customer Name Manvir Juttla Contact Manvir Juttla Phone 07446114467 …" at bounding box center [784, 358] width 1568 height 717
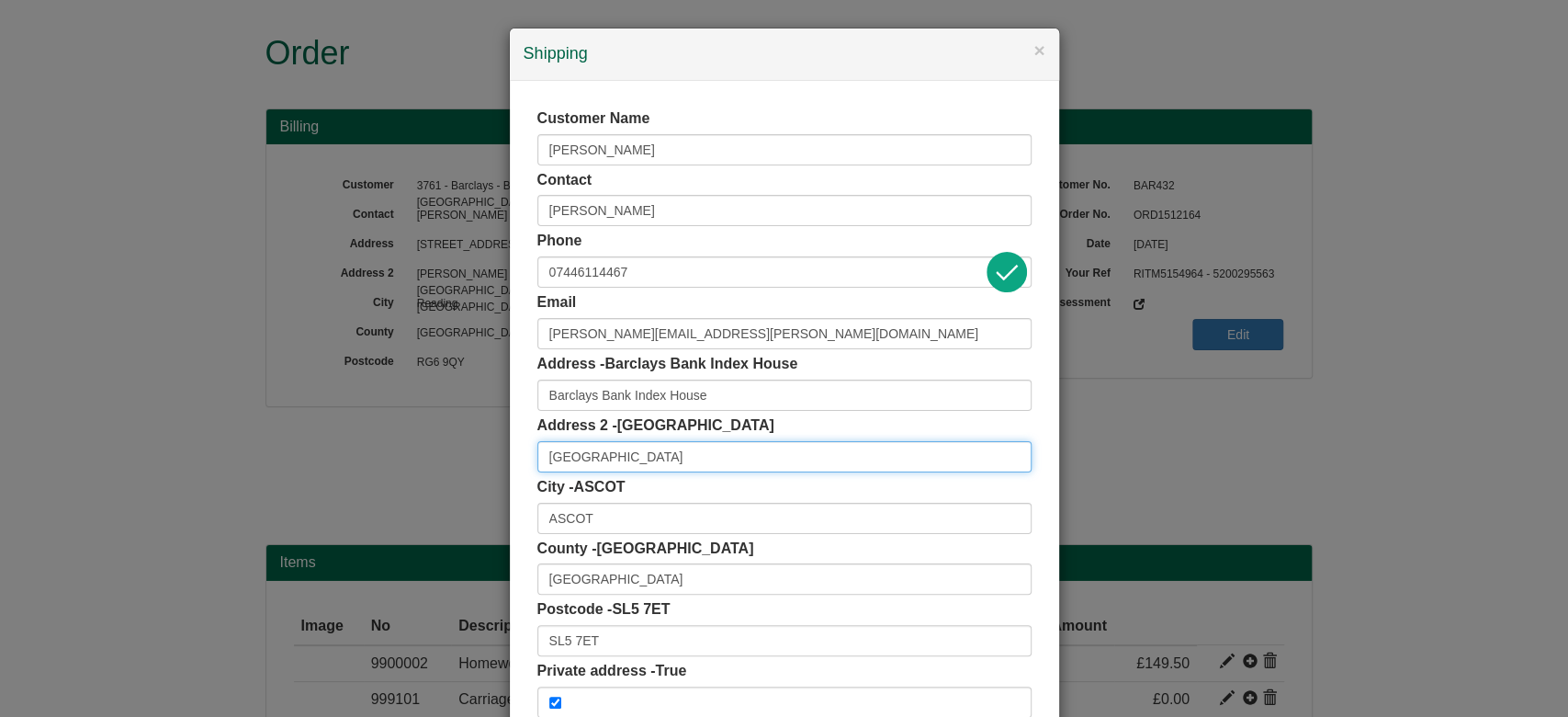
drag, startPoint x: 672, startPoint y: 465, endPoint x: 389, endPoint y: 487, distance: 283.9
click at [389, 487] on div "× Shipping Customer Name Manvir Juttla Contact Manvir Juttla Phone 07446114467 …" at bounding box center [784, 358] width 1568 height 717
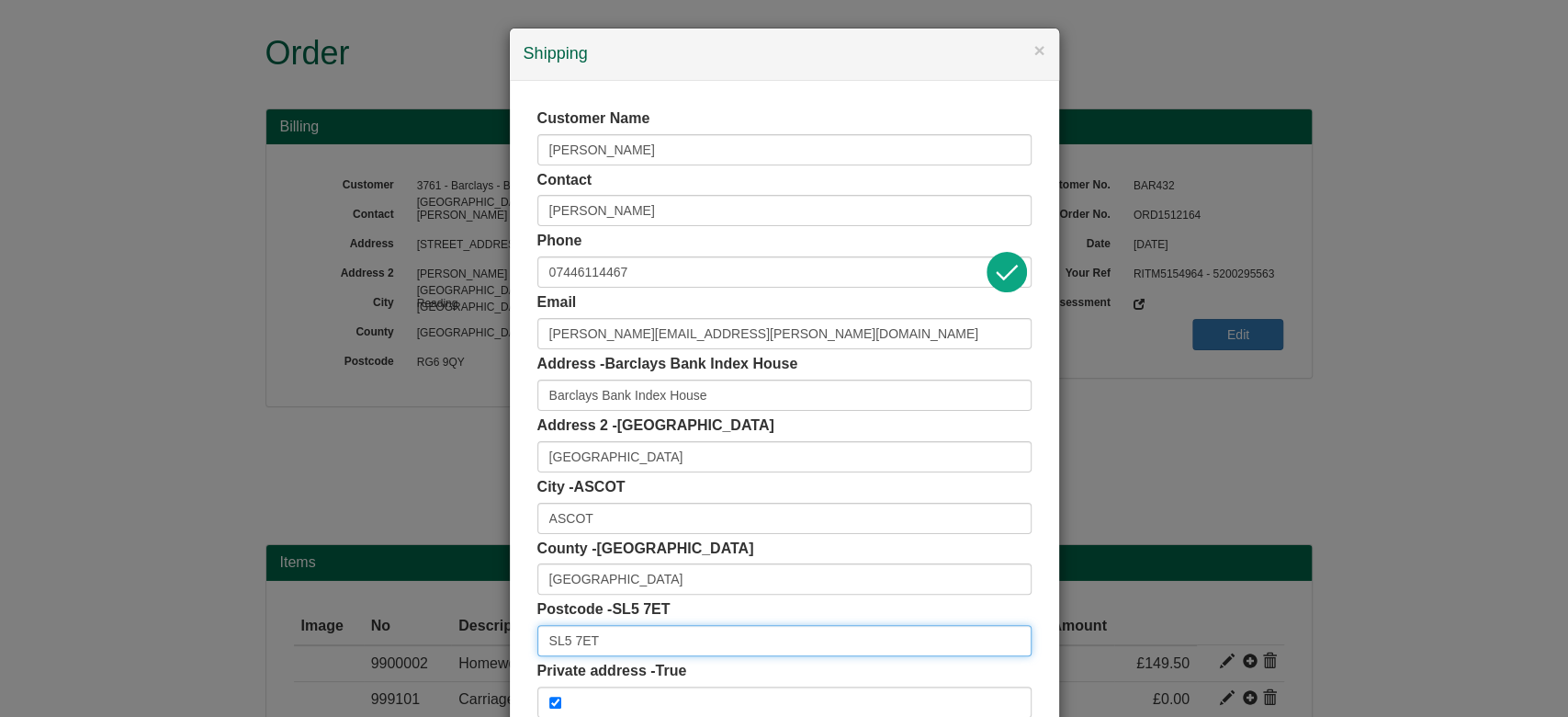
drag, startPoint x: 610, startPoint y: 635, endPoint x: 413, endPoint y: 640, distance: 197.1
click at [413, 640] on div "× Shipping Customer Name Manvir Juttla Contact Manvir Juttla Phone 07446114467 …" at bounding box center [784, 358] width 1568 height 717
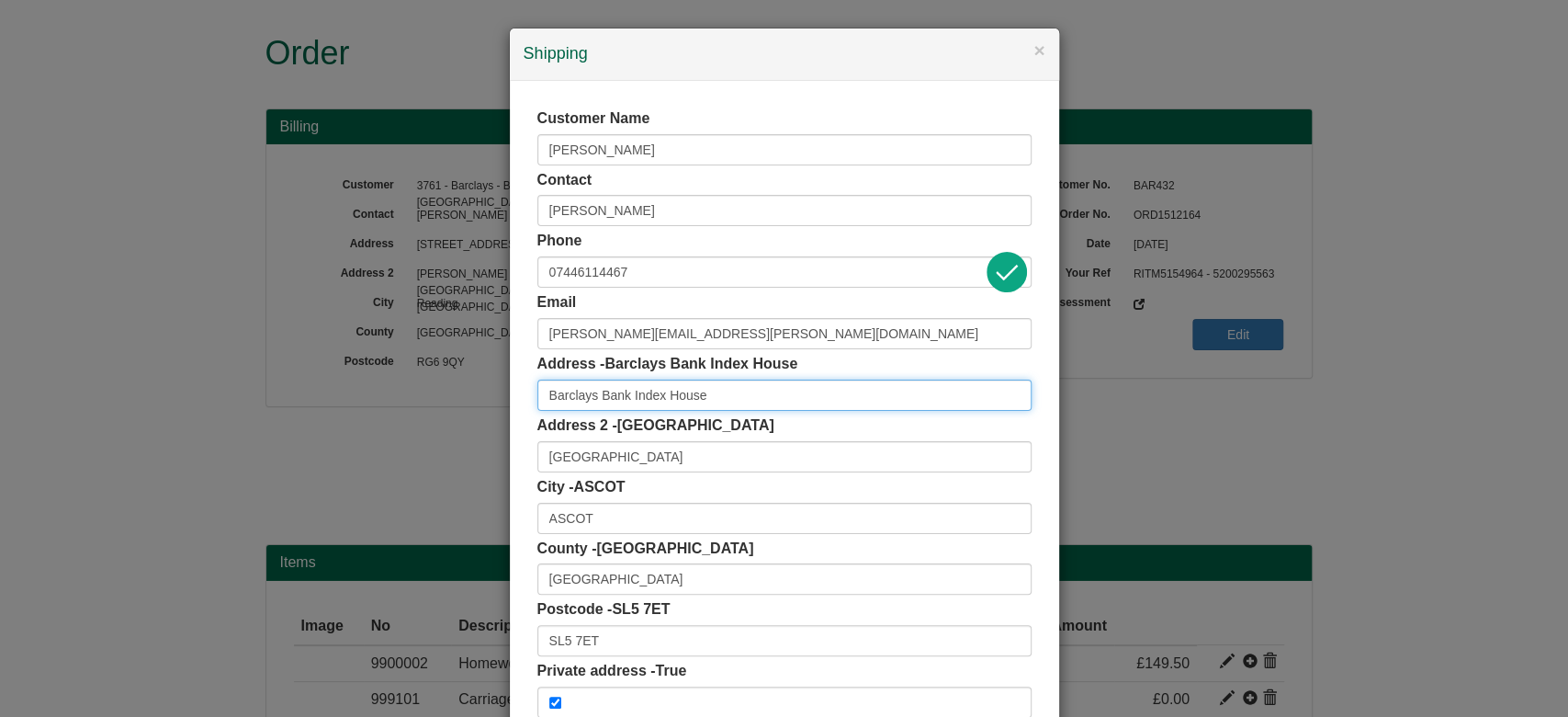
click at [625, 395] on input "Barclays Bank Index House" at bounding box center [784, 395] width 494 height 32
drag, startPoint x: 622, startPoint y: 396, endPoint x: 767, endPoint y: 402, distance: 145.1
click at [767, 402] on input "Barclays Bank Index House" at bounding box center [784, 395] width 494 height 32
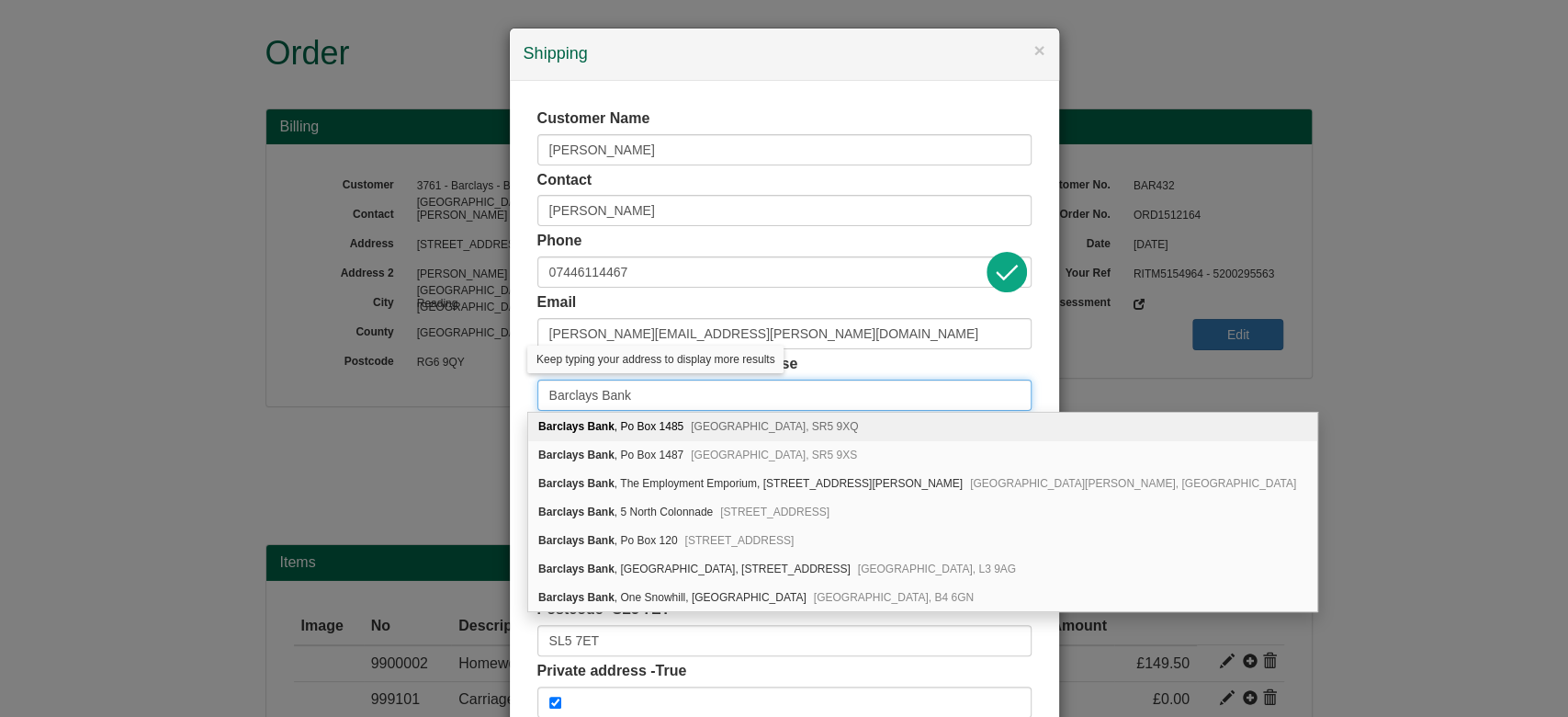
type input "Barclays Bank"
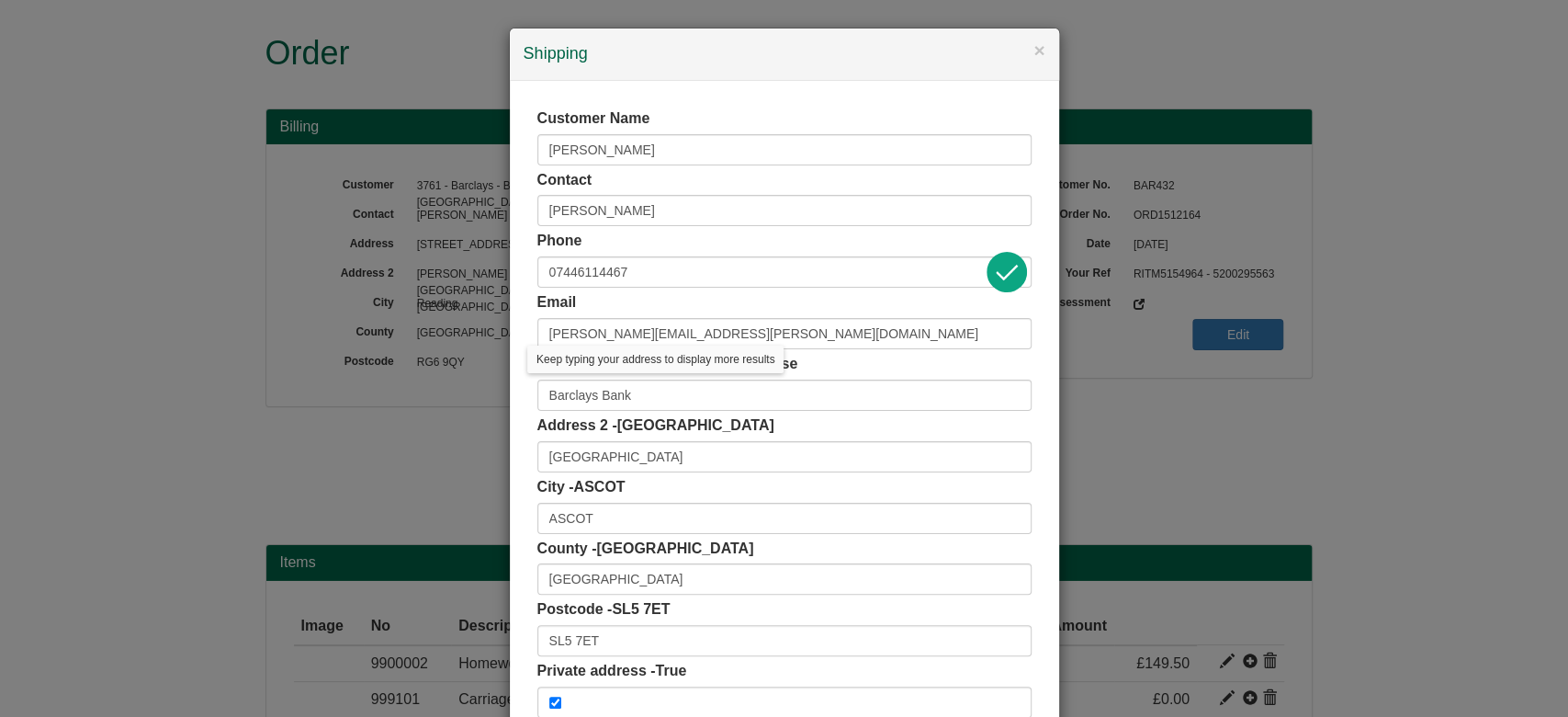
click at [522, 429] on div "Customer Name Manvir Juttla Contact Manvir Juttla Phone 07446114467 Email manvi…" at bounding box center [785, 412] width 550 height 664
click at [537, 445] on input "St George's Lane" at bounding box center [784, 457] width 494 height 32
paste input "Index House"
type input "Index House, St George's Lane"
click at [521, 435] on div "Customer Name Manvir Juttla Contact Manvir Juttla Phone 07446114467 Email manvi…" at bounding box center [785, 412] width 550 height 664
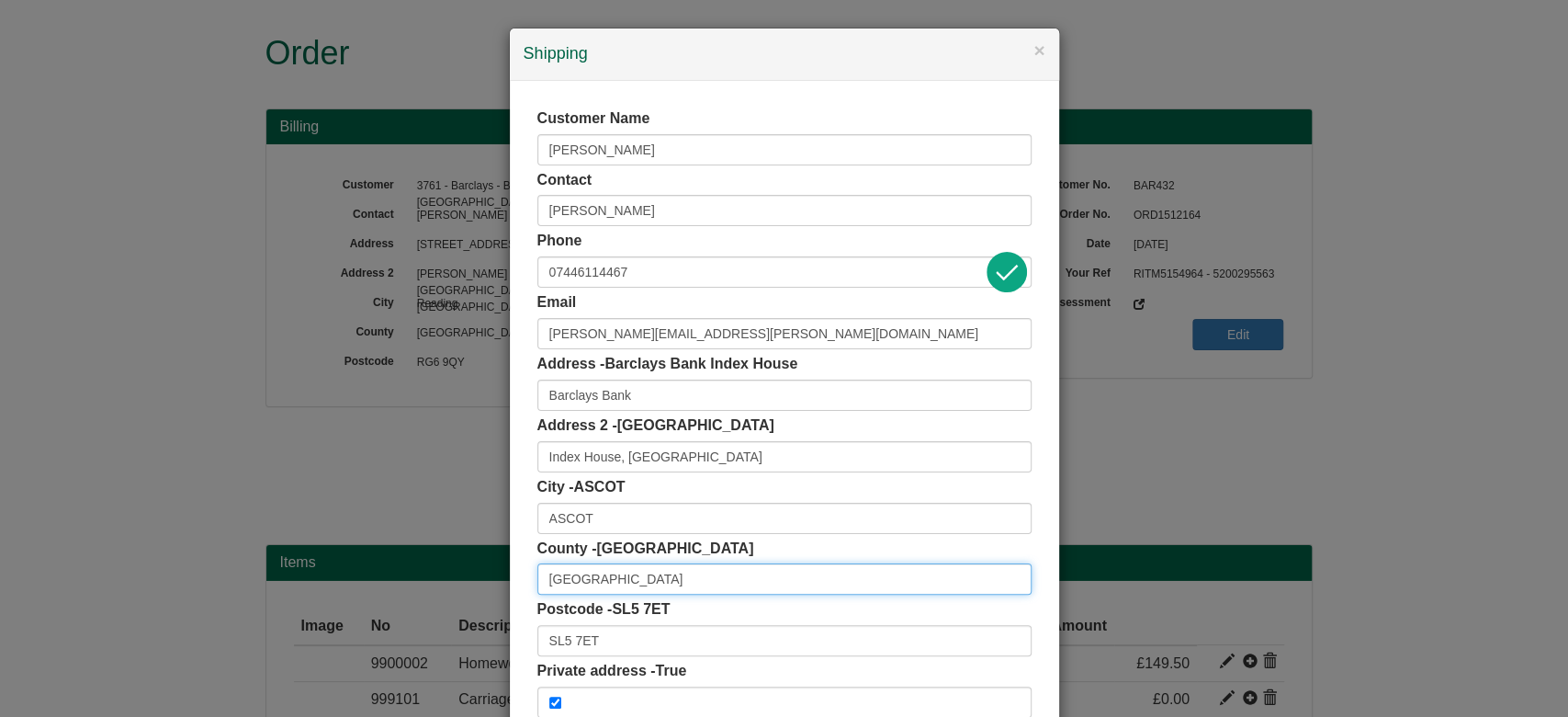
drag, startPoint x: 588, startPoint y: 579, endPoint x: 449, endPoint y: 599, distance: 140.4
click at [449, 599] on div "× Shipping Customer Name Manvir Juttla Contact Manvir Juttla Phone 07446114467 …" at bounding box center [784, 358] width 1568 height 717
type input "e"
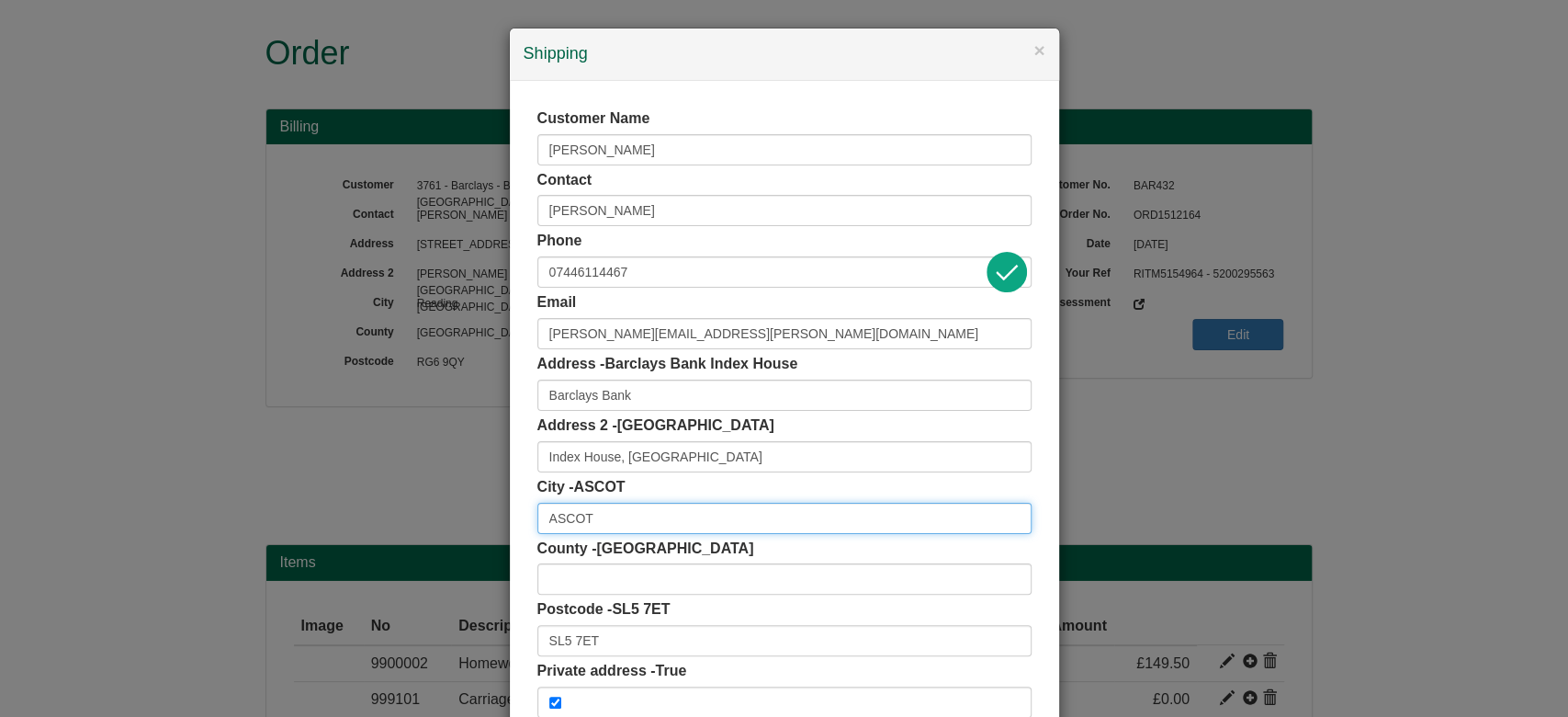
drag, startPoint x: 596, startPoint y: 518, endPoint x: 272, endPoint y: 525, distance: 324.1
click at [272, 525] on div "× Shipping Customer Name Manvir Juttla Contact Manvir Juttla Phone 07446114467 …" at bounding box center [784, 358] width 1568 height 717
type input "Ascot"
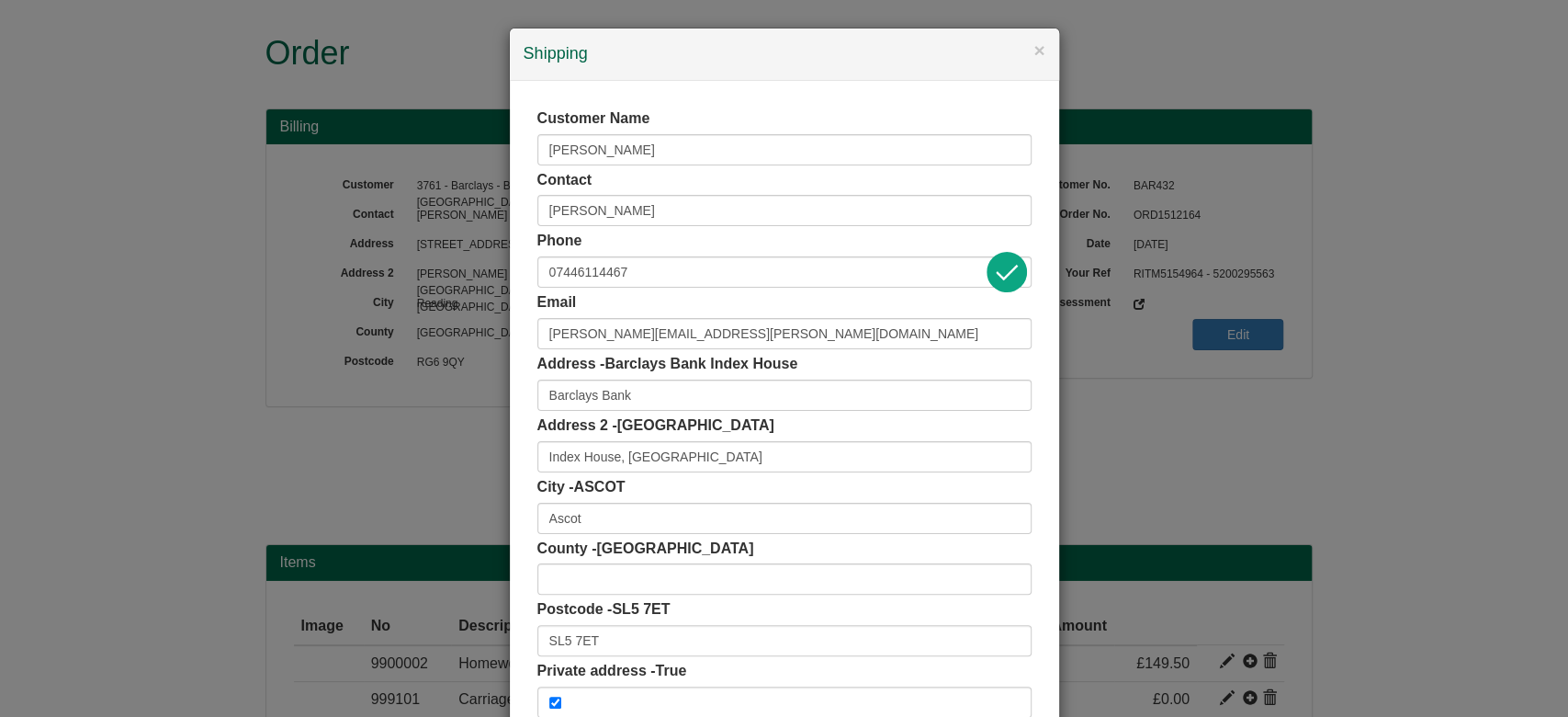
click at [537, 542] on label "County - Berkshire" at bounding box center [646, 549] width 217 height 21
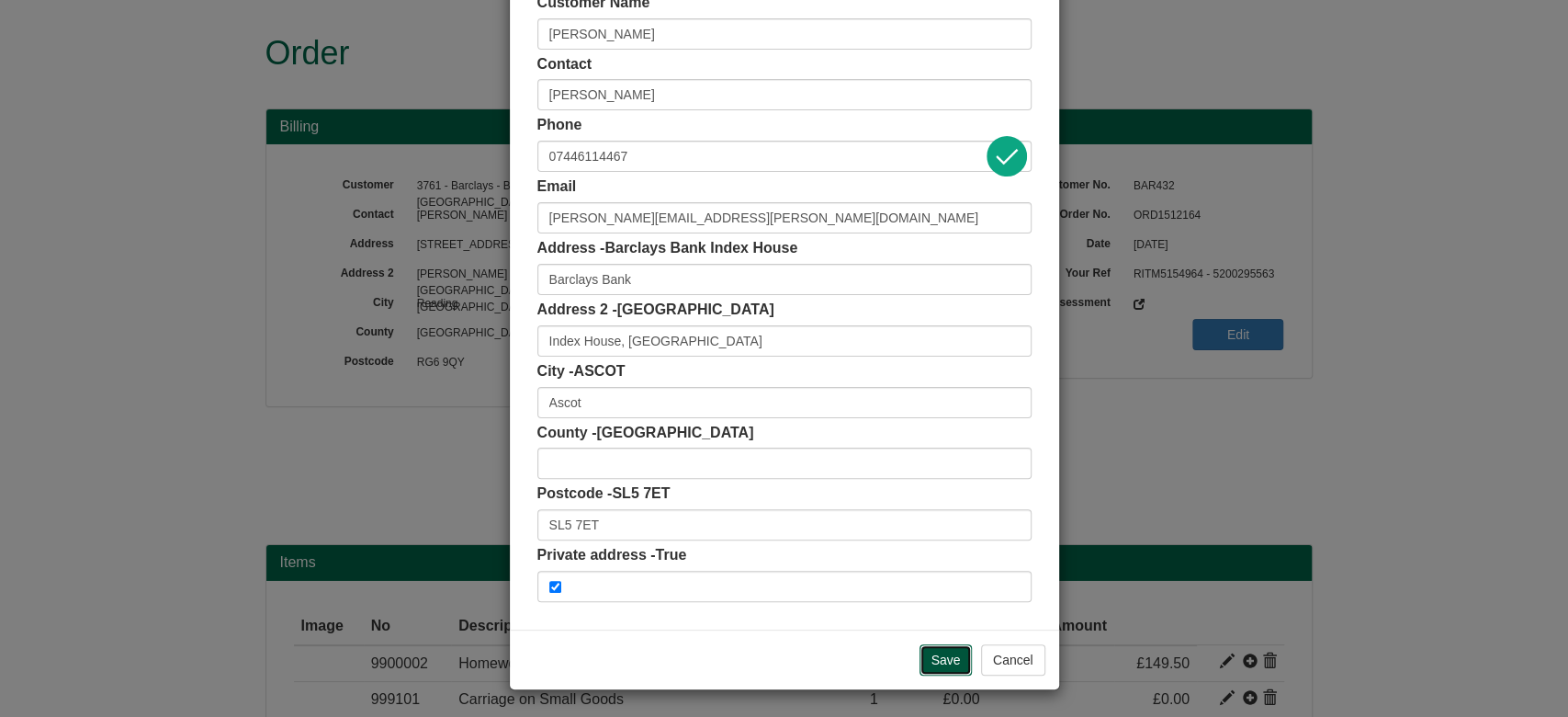
click at [955, 671] on input "Save" at bounding box center [945, 659] width 53 height 32
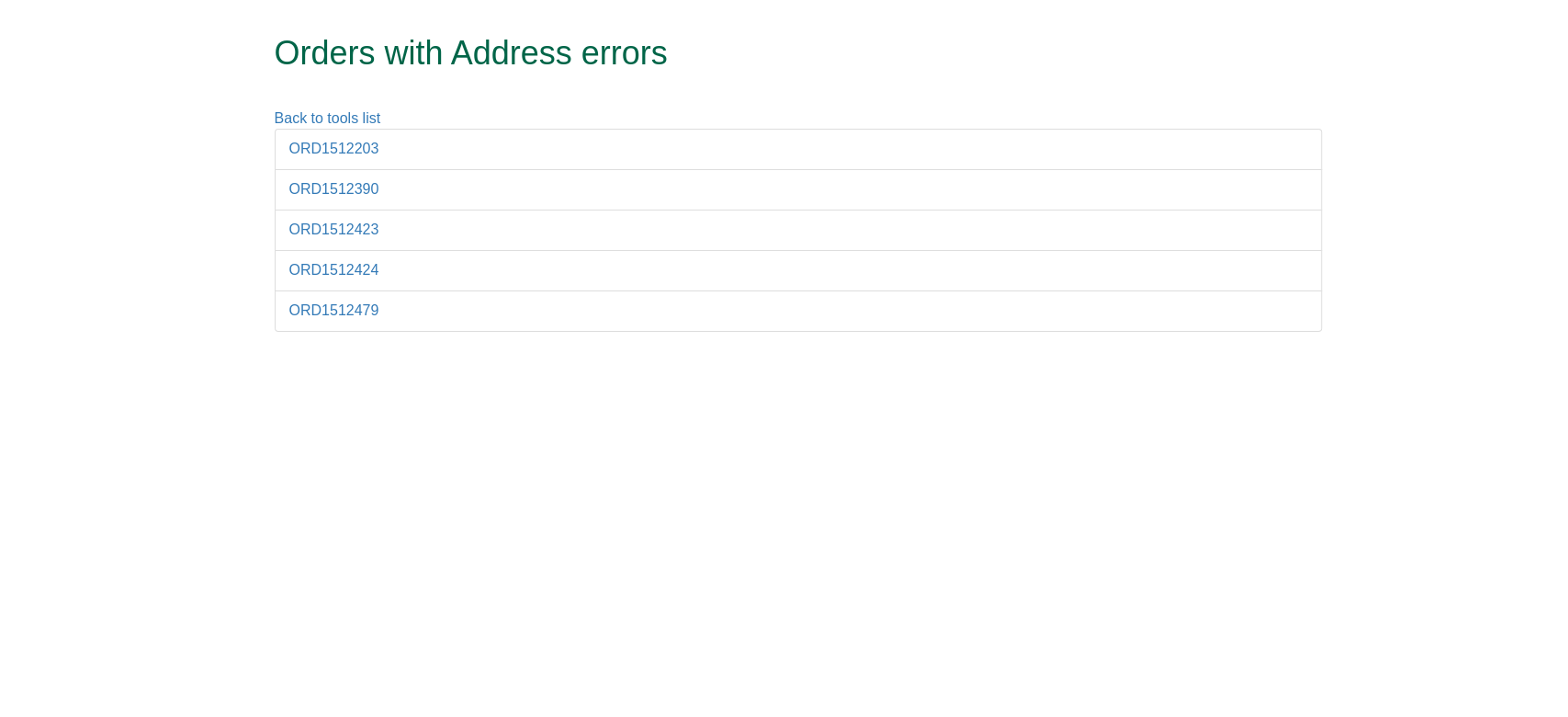
click at [343, 157] on li "ORD1512203" at bounding box center [798, 149] width 1047 height 41
click at [329, 146] on link "ORD1512203" at bounding box center [334, 148] width 90 height 15
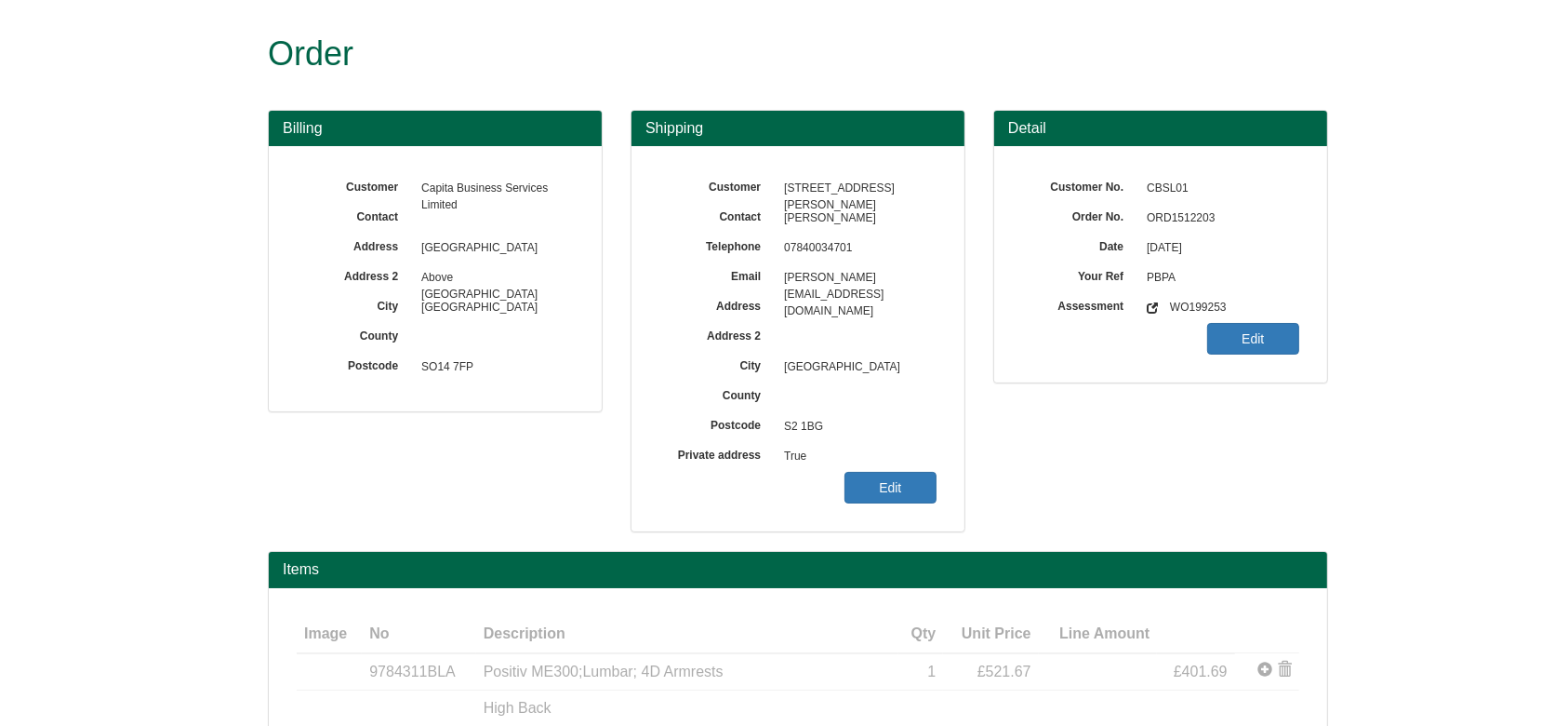
click at [1178, 216] on span "ORD1512203" at bounding box center [1218, 218] width 161 height 30
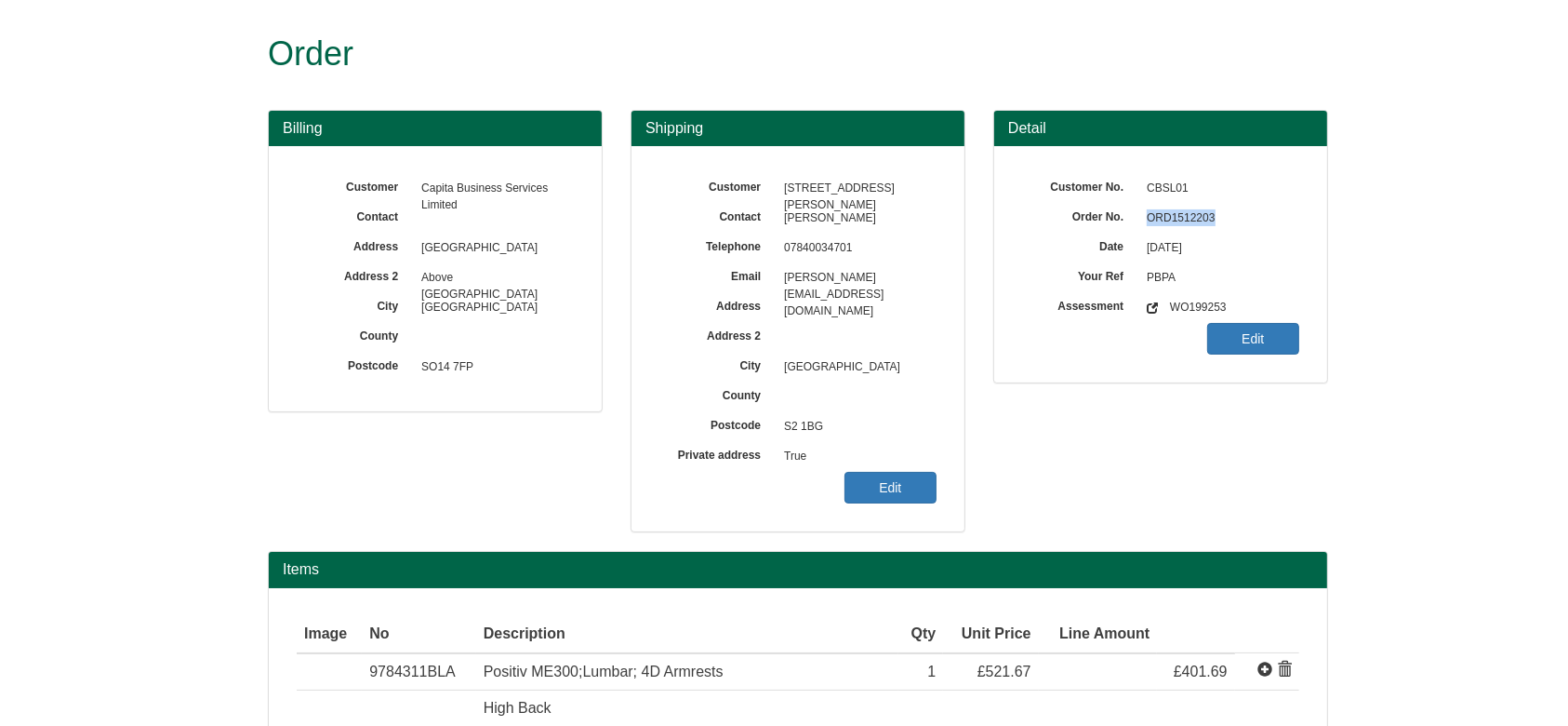
click at [1178, 216] on span "ORD1512203" at bounding box center [1218, 218] width 161 height 30
copy span "ORD1512203"
click at [884, 488] on link "Edit" at bounding box center [890, 488] width 92 height 32
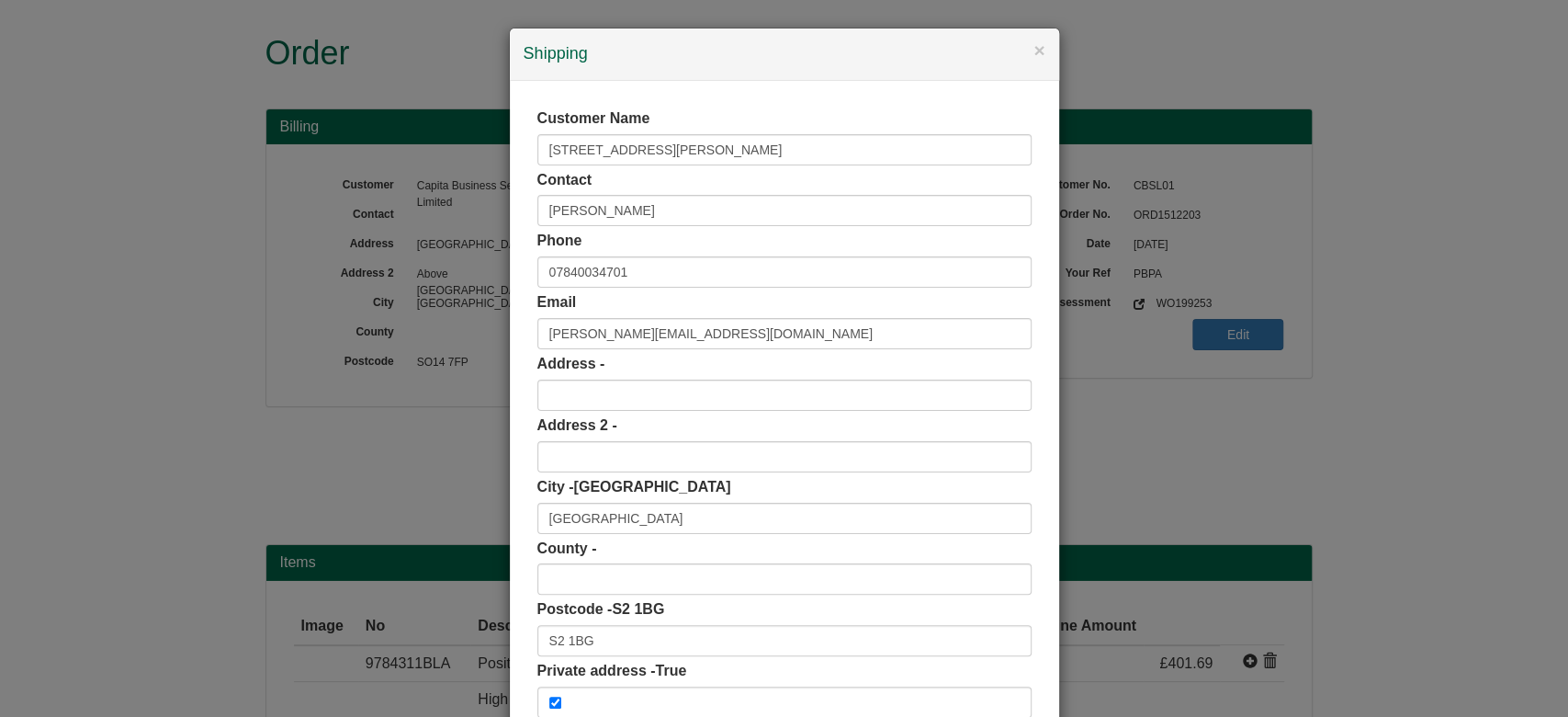
click at [610, 658] on div "Customer Name [STREET_ADDRESS][PERSON_NAME] Contact [PERSON_NAME] Phone [PHONE_…" at bounding box center [784, 413] width 494 height 609
drag, startPoint x: 608, startPoint y: 630, endPoint x: 384, endPoint y: 680, distance: 229.5
click at [384, 680] on div "× Shipping Customer Name 339 Queen Mary Road Contact Hayley Siddall Phone 07840…" at bounding box center [784, 358] width 1568 height 717
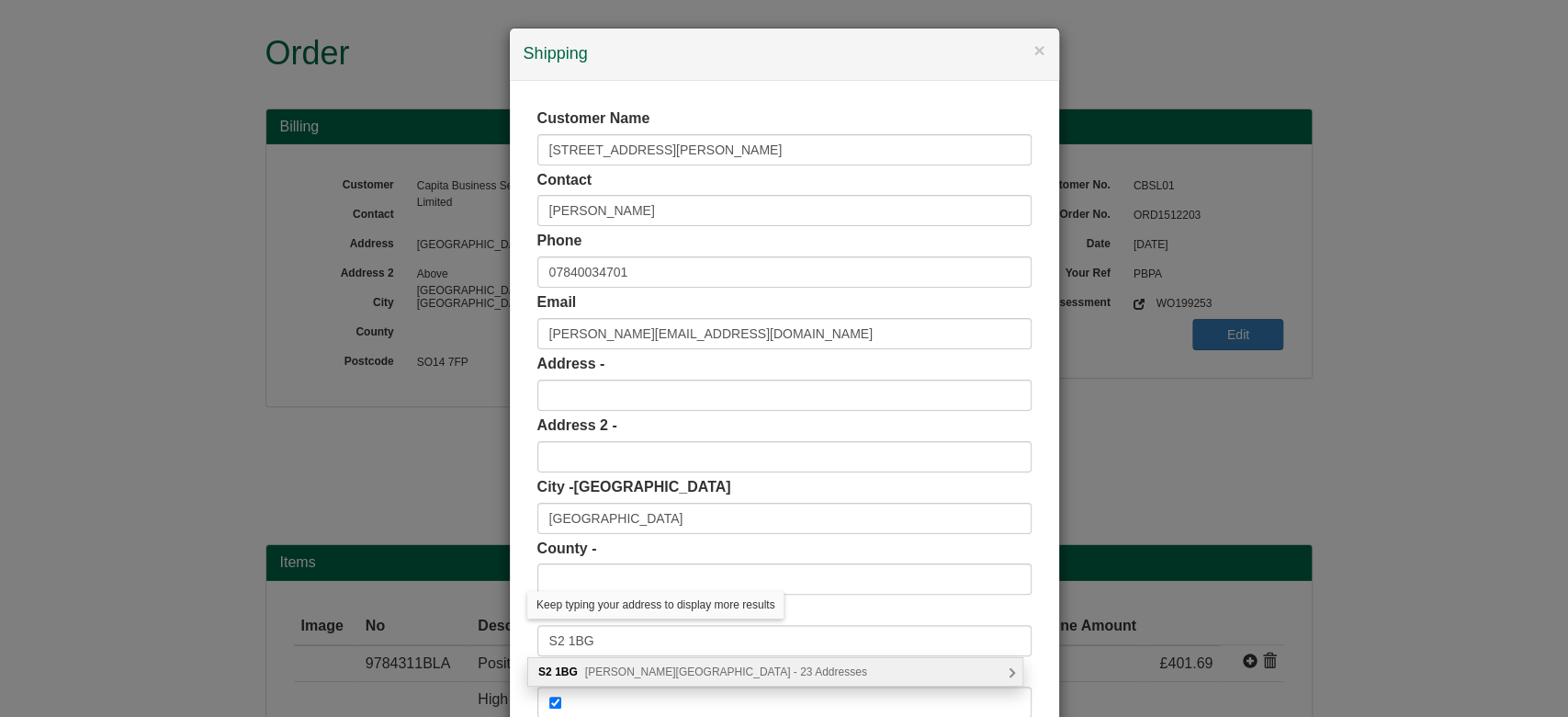
click at [642, 666] on span "Queen Mary Road, Sheffield - 23 Addresses" at bounding box center [726, 671] width 282 height 12
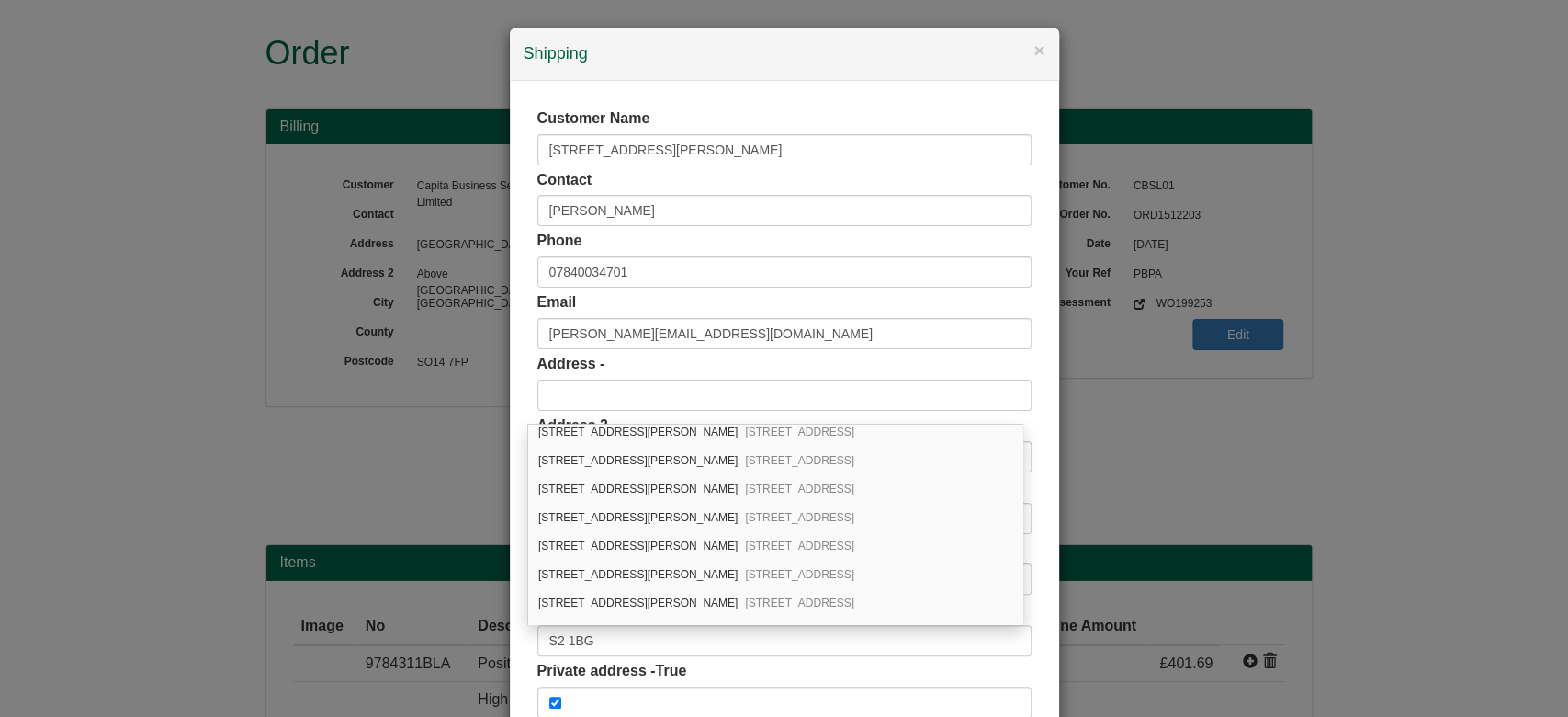
scroll to position [294, 0]
click at [745, 508] on span "Sheffield, S2 1BG" at bounding box center [799, 514] width 110 height 12
type input "339 Queen Mary Road"
type input "South Yorkshire"
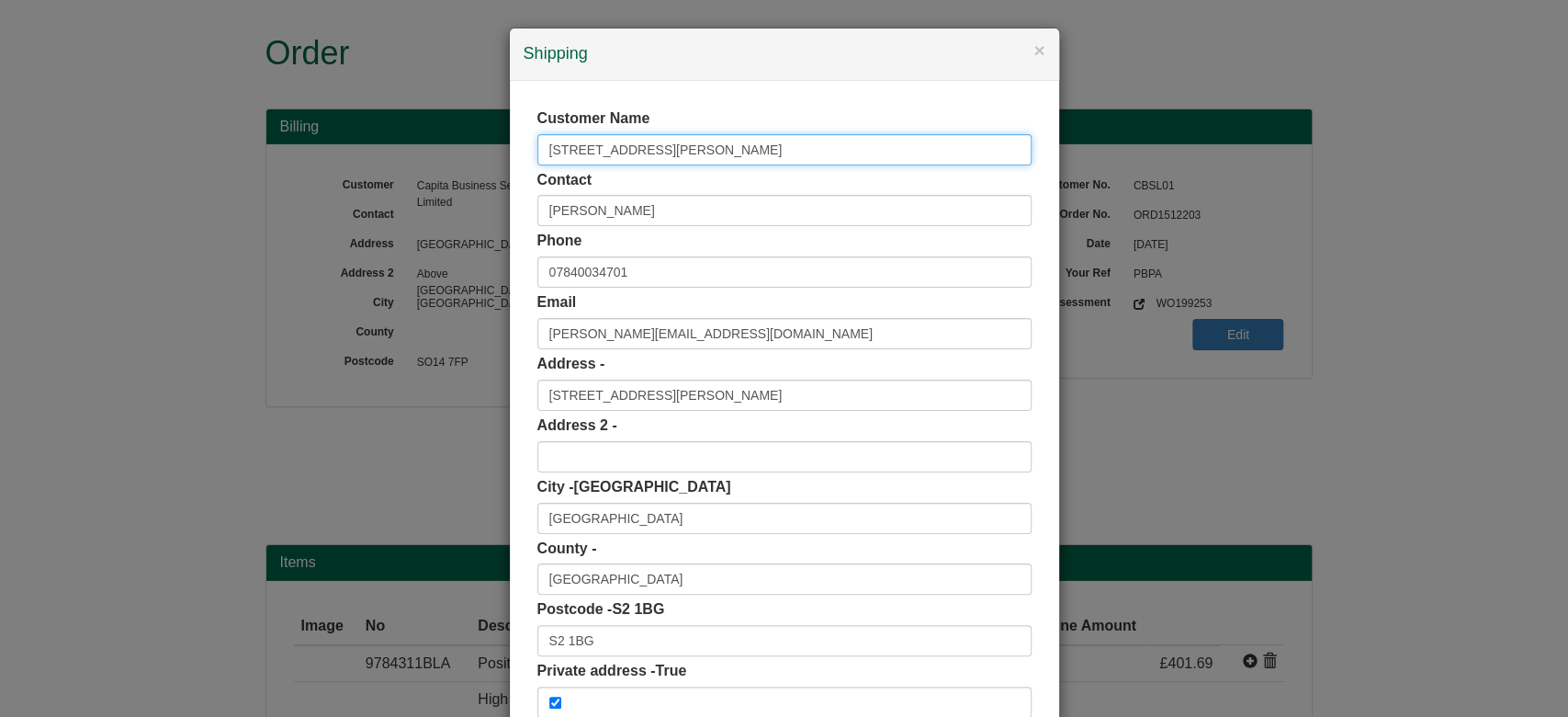
drag, startPoint x: 681, startPoint y: 161, endPoint x: 395, endPoint y: 173, distance: 286.3
click at [395, 173] on div "× Shipping Customer Name 339 Queen Mary Road Contact Hayley Siddall Phone 07840…" at bounding box center [784, 358] width 1568 height 717
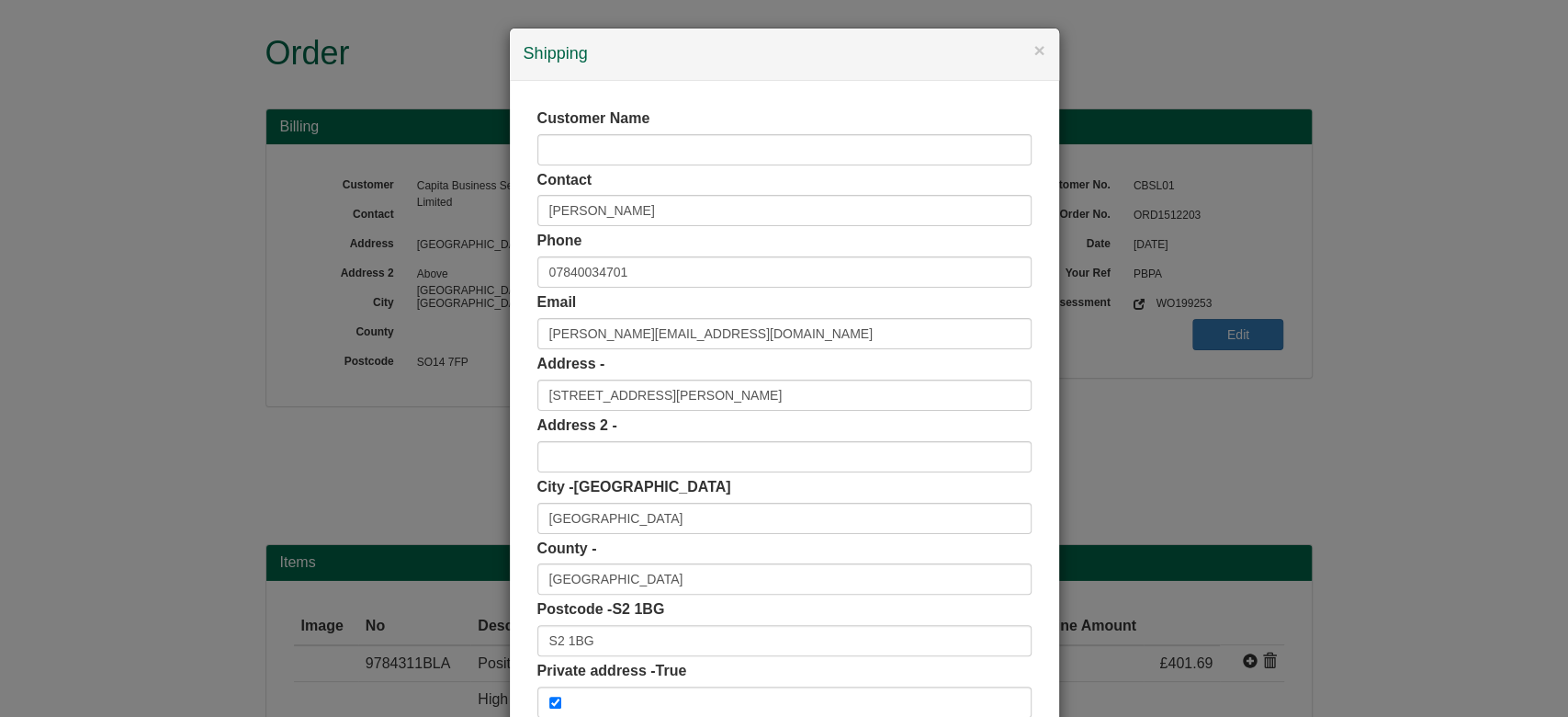
click at [512, 379] on div "Customer Name Contact Hayley Siddall Phone 07840034701 Email Hayley.Siddall@cap…" at bounding box center [785, 412] width 550 height 664
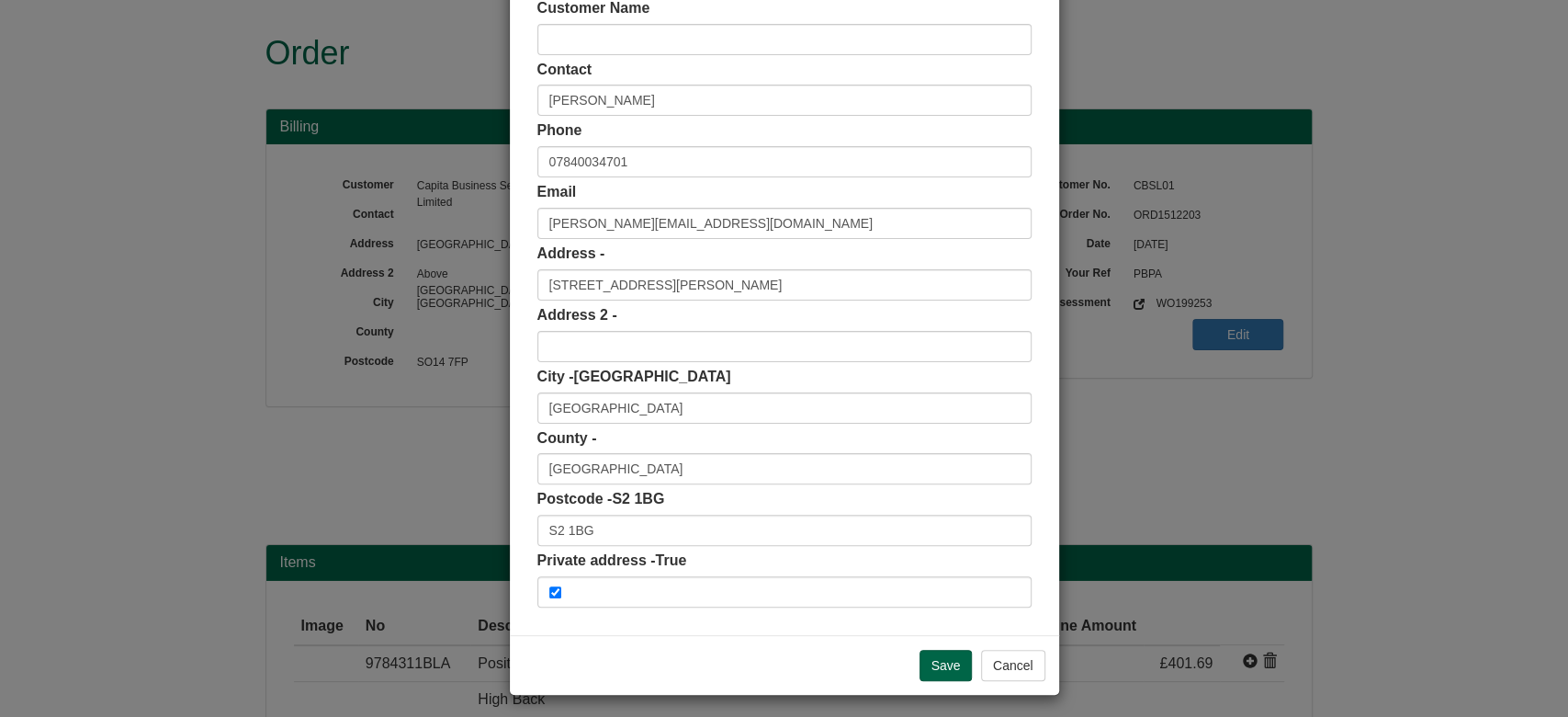
scroll to position [115, 0]
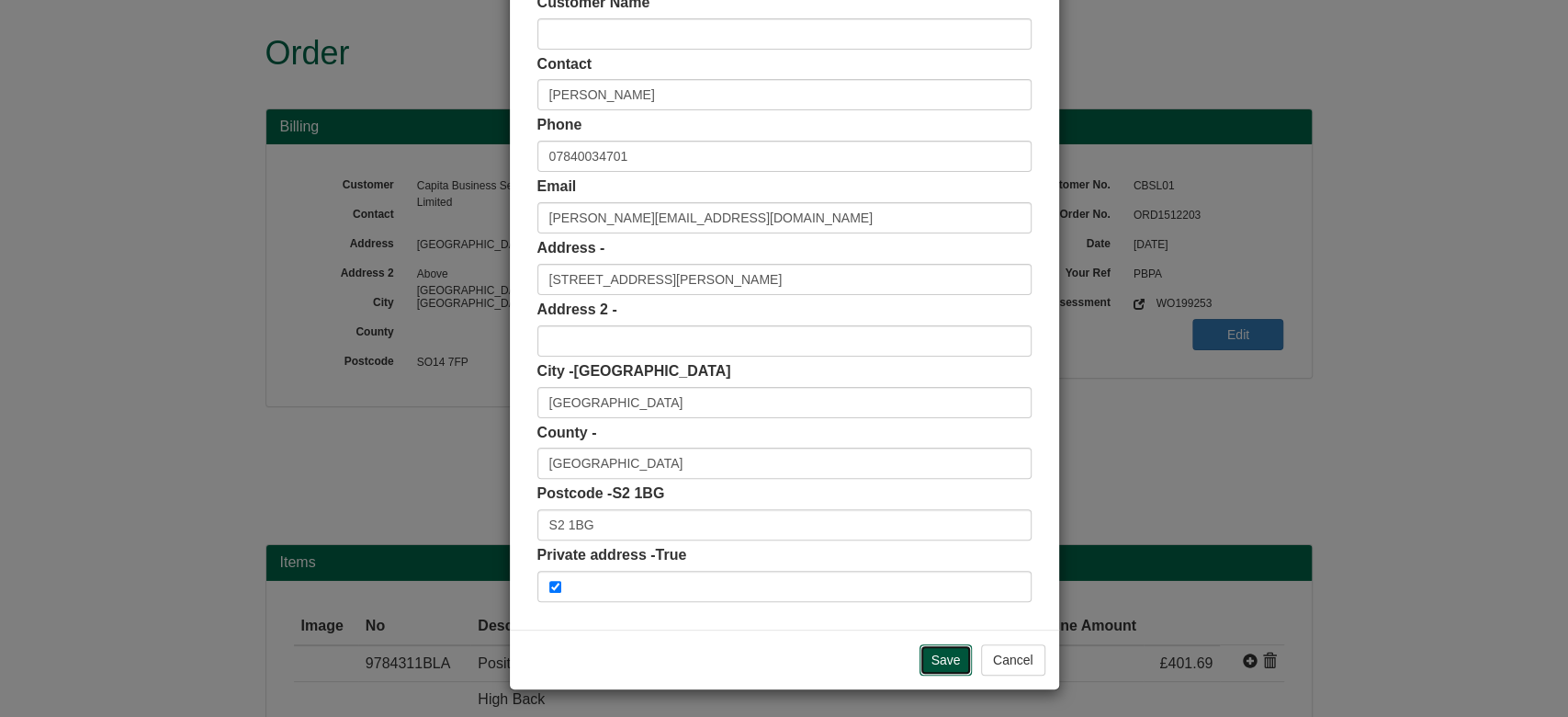
click at [932, 658] on input "Save" at bounding box center [945, 659] width 53 height 32
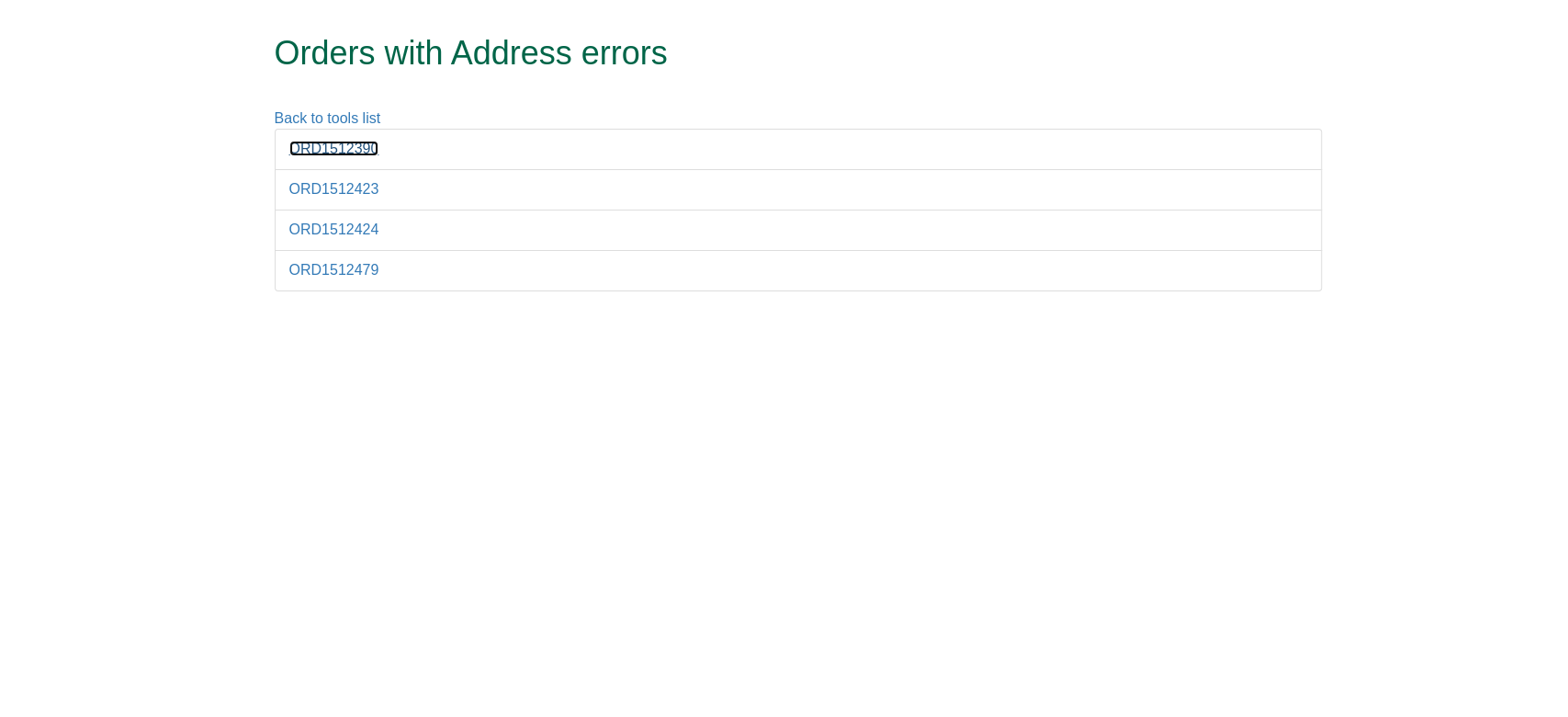
click at [375, 153] on link "ORD1512390" at bounding box center [334, 148] width 90 height 15
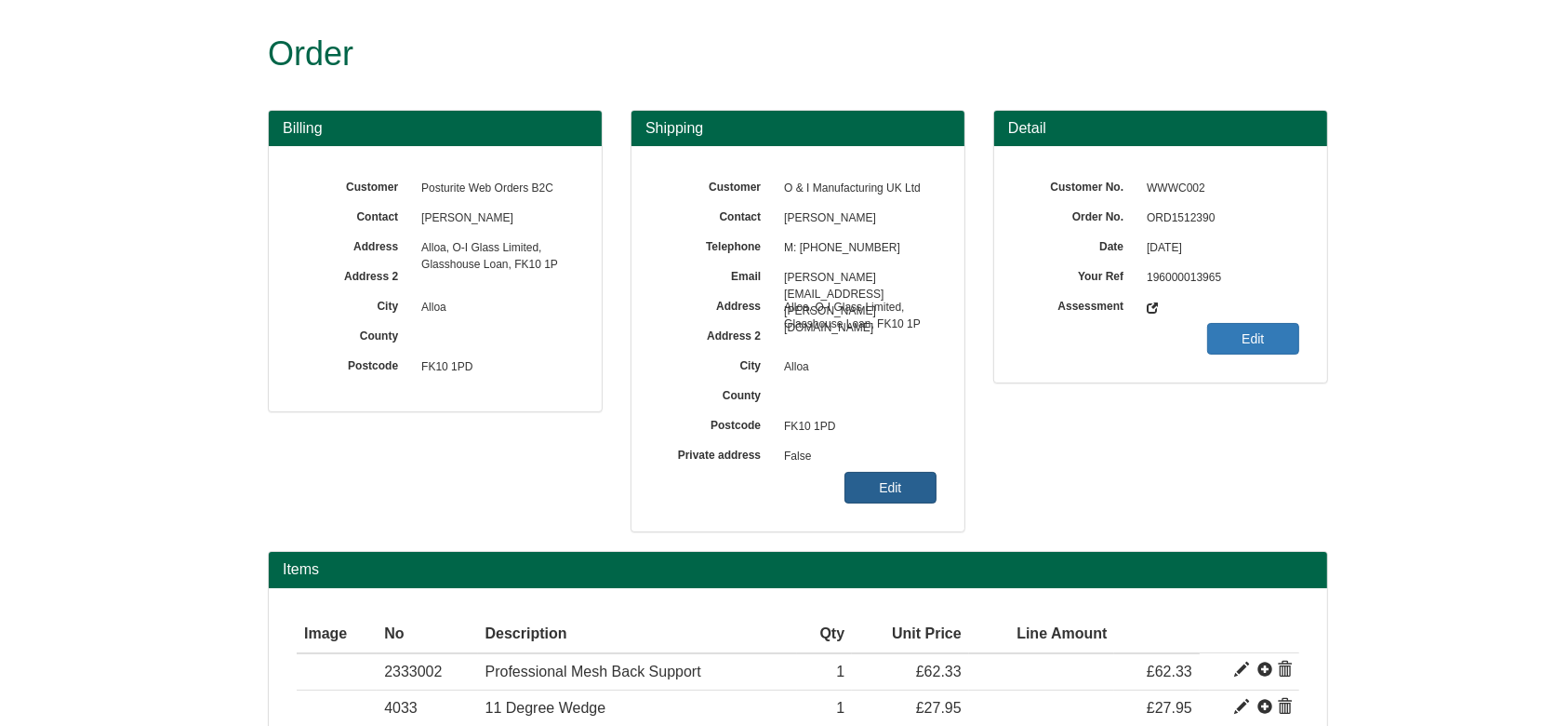
click at [920, 482] on link "Edit" at bounding box center [890, 488] width 92 height 32
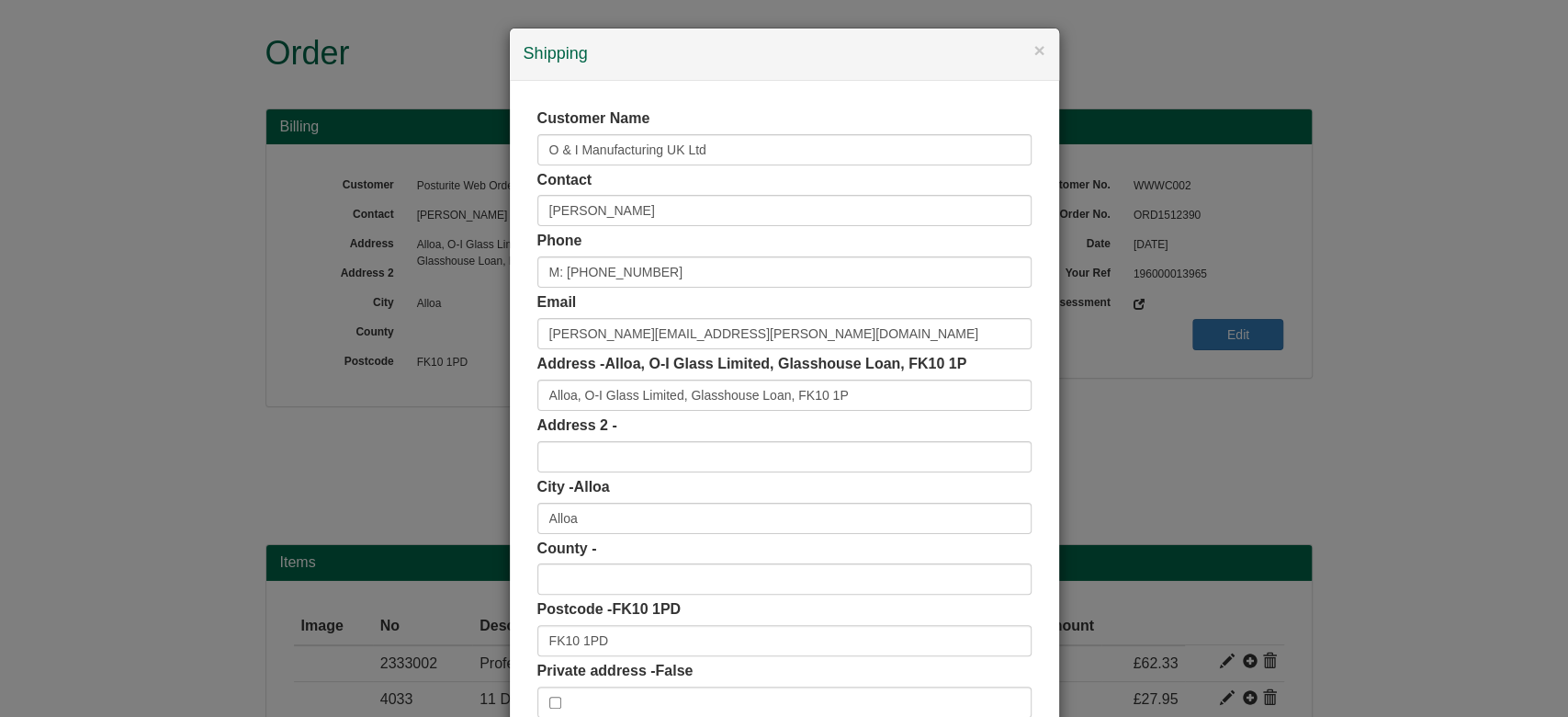
click at [1362, 442] on div "× Shipping Customer Name O & I Manufacturing UK Ltd Contact [PERSON_NAME] Phone…" at bounding box center [784, 358] width 1568 height 717
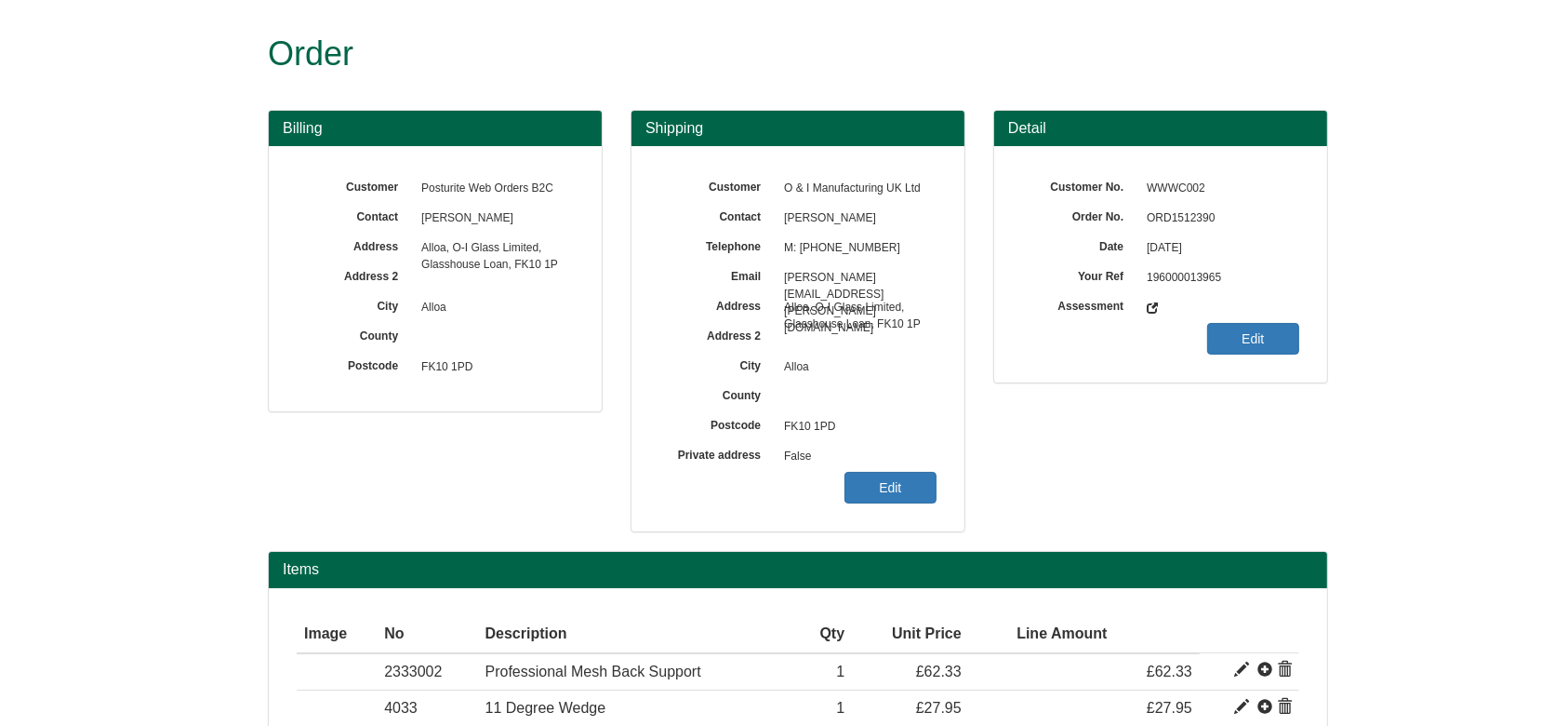
click at [1198, 227] on span "ORD1512390" at bounding box center [1218, 218] width 161 height 30
copy span "ORD1512390"
click at [910, 510] on div "Customer O & I Manufacturing UK Ltd Contact [PERSON_NAME] Telephone M: [PHONE_N…" at bounding box center [798, 339] width 333 height 385
click at [901, 500] on link "Edit" at bounding box center [890, 488] width 92 height 32
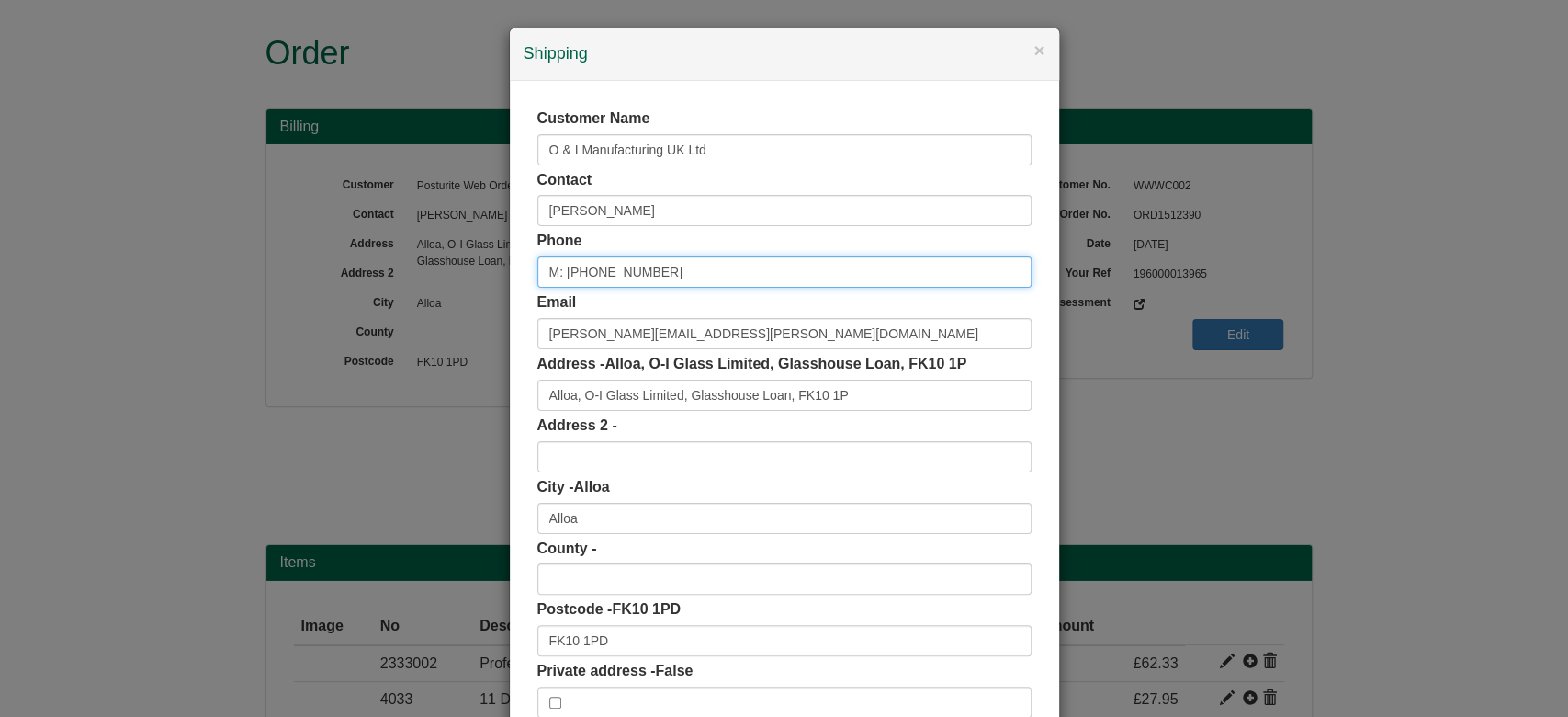
click at [601, 276] on input "M: [PHONE_NUMBER]" at bounding box center [784, 272] width 494 height 32
type input "07880 472004"
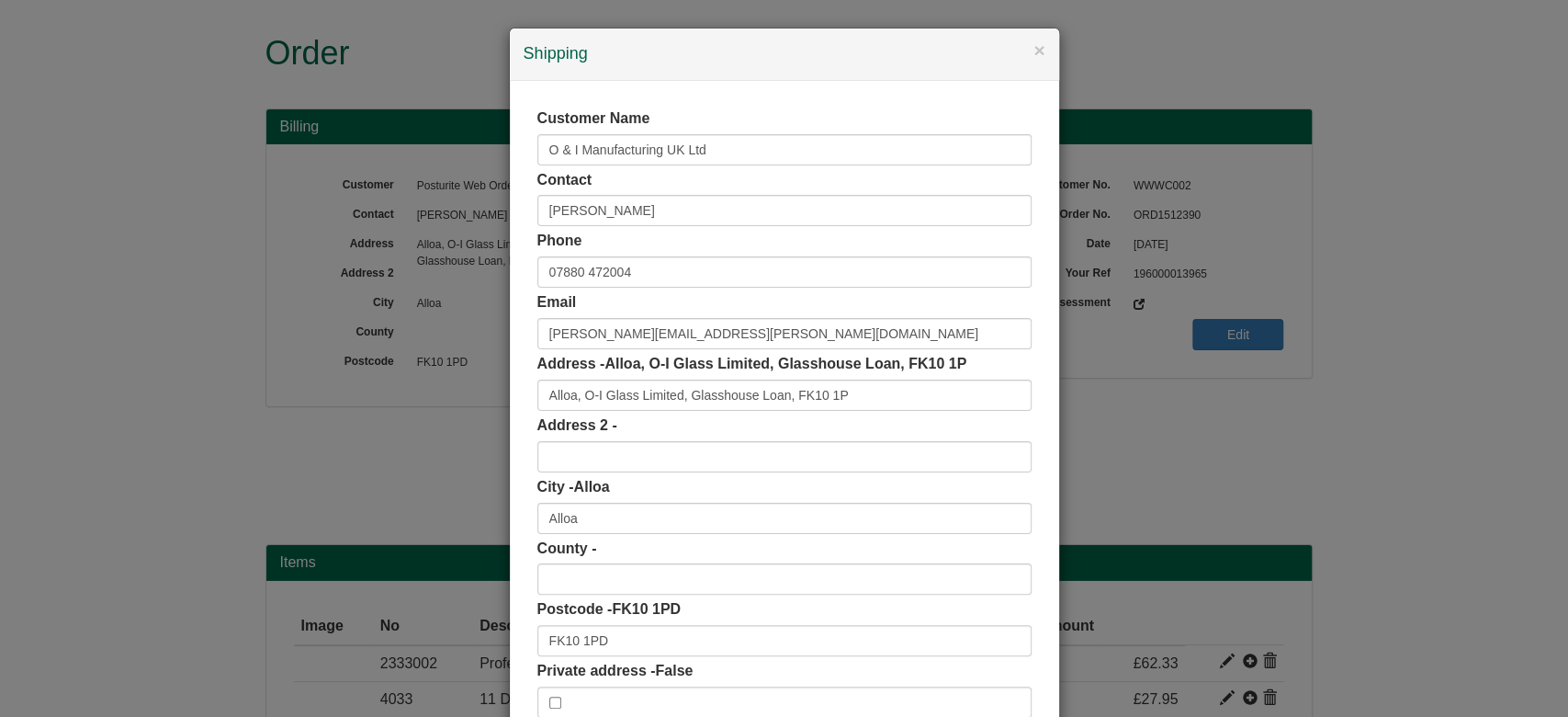
click at [518, 283] on div "Customer Name O & I Manufacturing UK Ltd Contact [PERSON_NAME] Phone [PHONE_NUM…" at bounding box center [785, 412] width 550 height 664
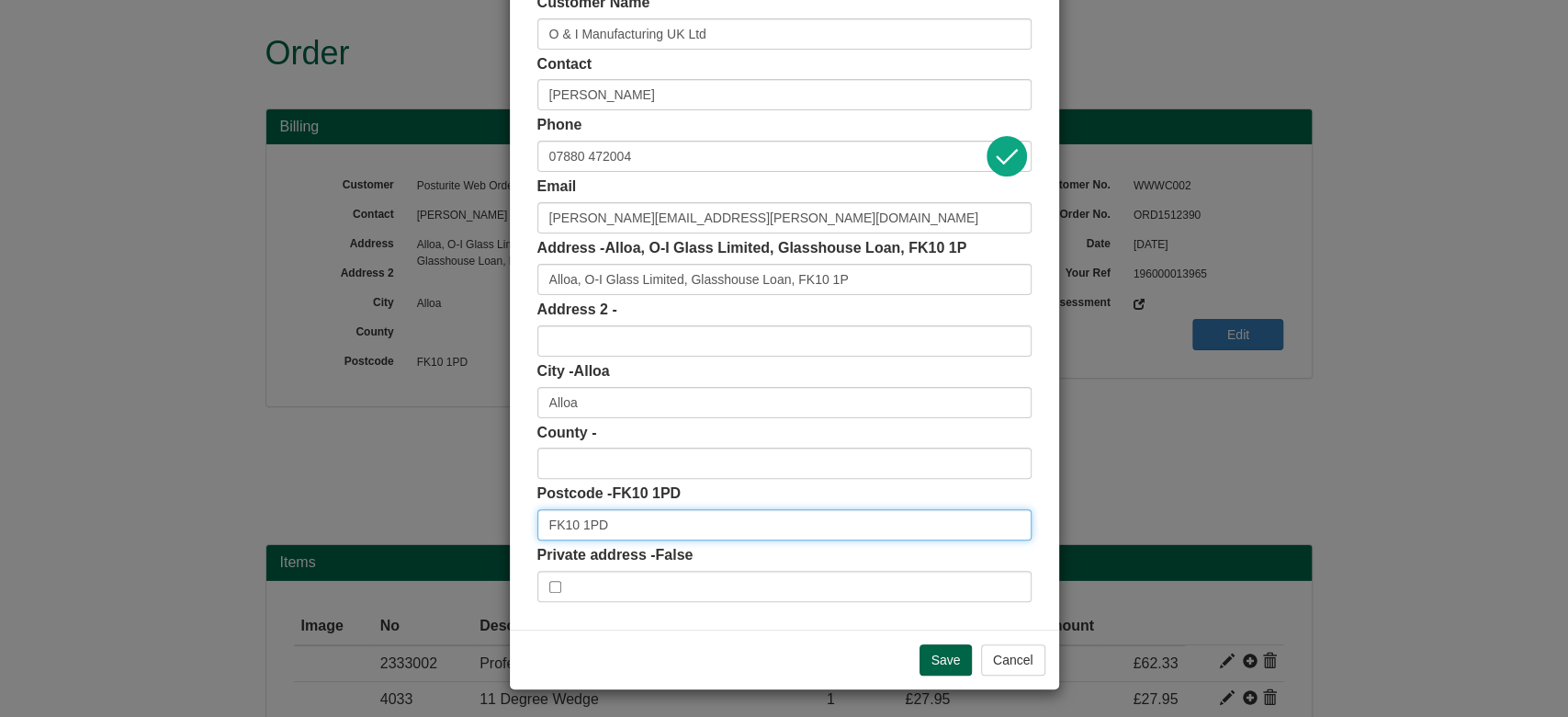
drag, startPoint x: 639, startPoint y: 530, endPoint x: 410, endPoint y: 548, distance: 229.7
click at [410, 548] on div "× Shipping Customer Name O & I Manufacturing UK Ltd Contact [PERSON_NAME] Phone…" at bounding box center [784, 358] width 1568 height 717
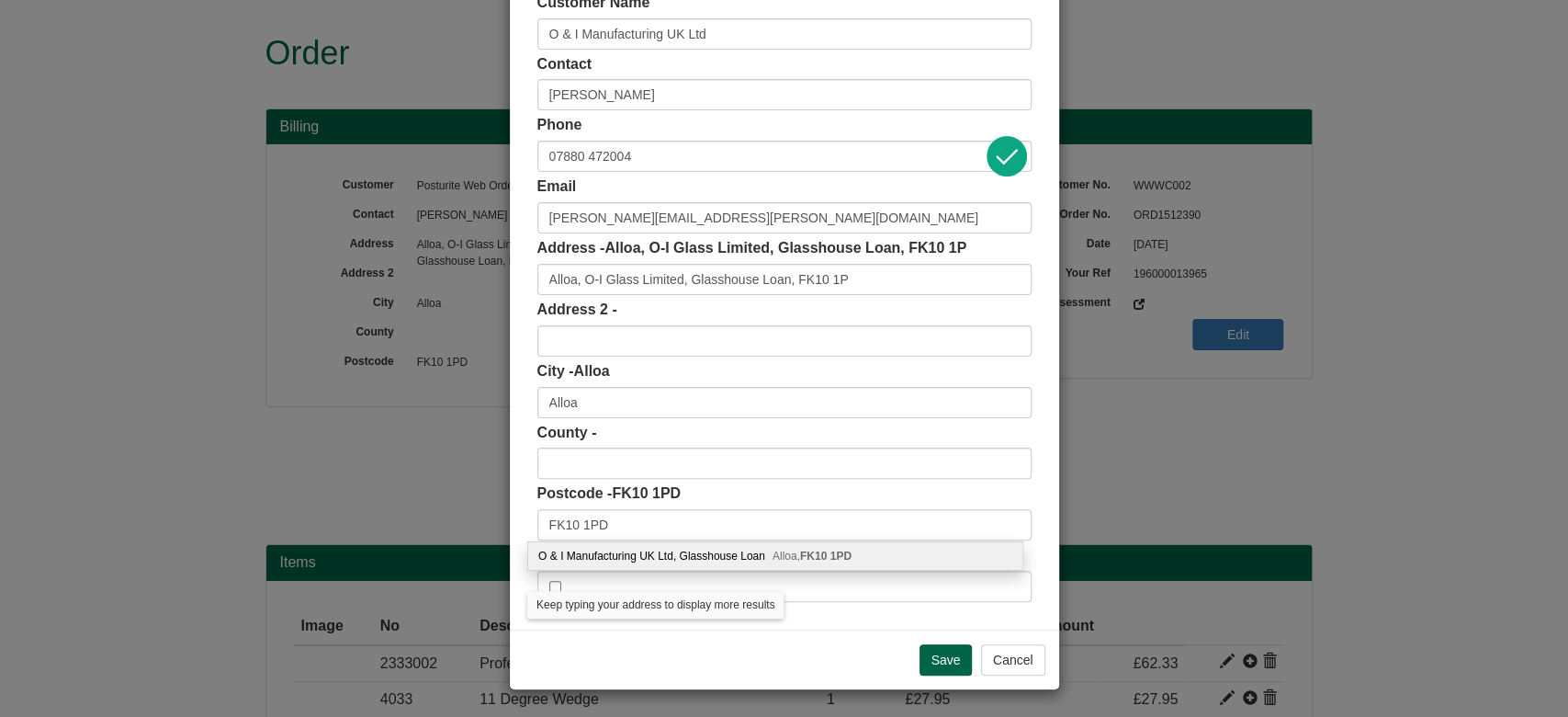
click at [610, 553] on div "O & I Manufacturing UK Ltd, Glasshouse Loan Alloa, FK10 1PD" at bounding box center [775, 556] width 494 height 28
type input "O & I Manufacturing UK Ltd"
type input "Glasshouse Loan"
type input "Clackmannanshire"
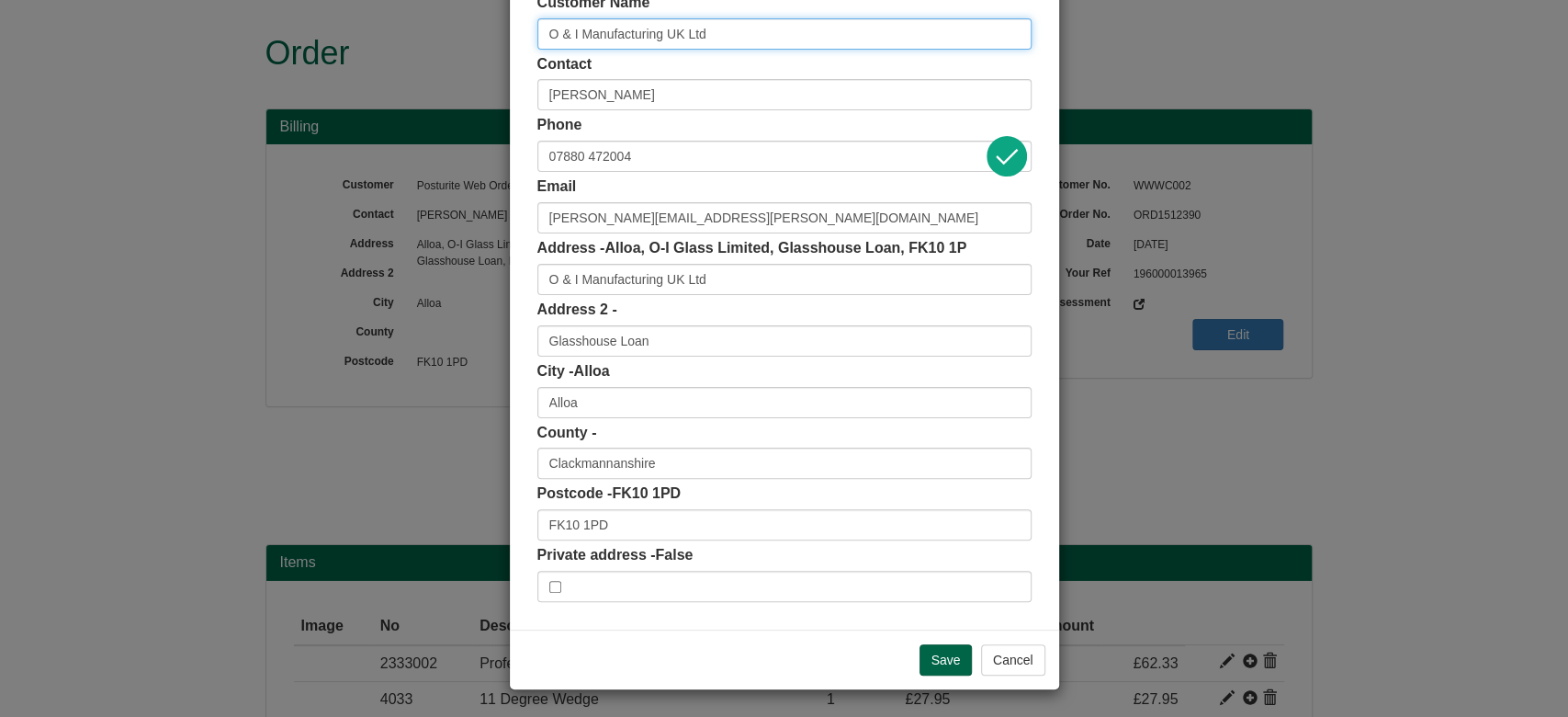
drag, startPoint x: 736, startPoint y: 37, endPoint x: 308, endPoint y: 72, distance: 429.4
click at [308, 72] on div "× Shipping Customer Name O & I Manufacturing UK Ltd Contact [PERSON_NAME] Phone…" at bounding box center [784, 358] width 1568 height 717
click at [909, 641] on div "Save Cancel" at bounding box center [785, 659] width 550 height 60
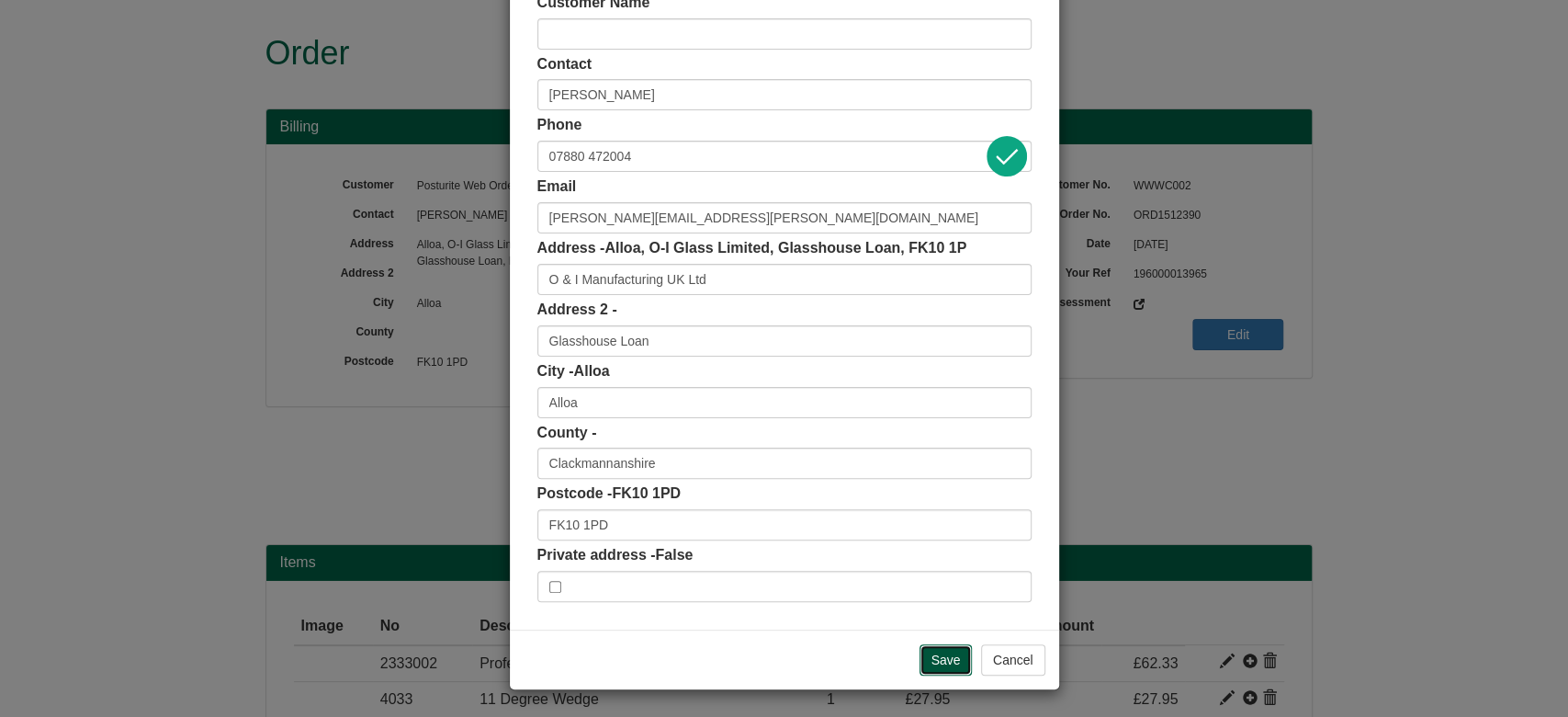
click at [939, 655] on input "Save" at bounding box center [945, 659] width 53 height 32
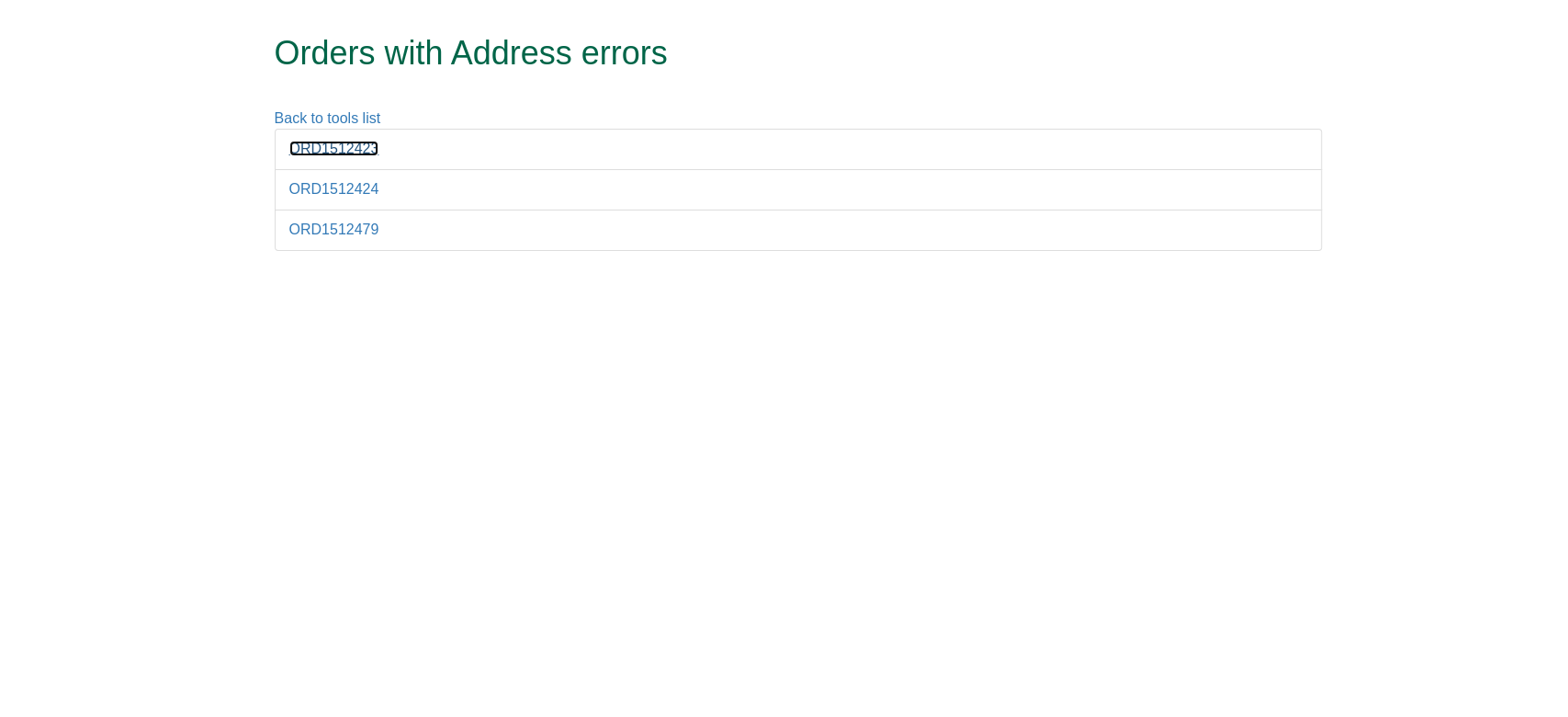
click at [347, 149] on link "ORD1512423" at bounding box center [334, 148] width 90 height 15
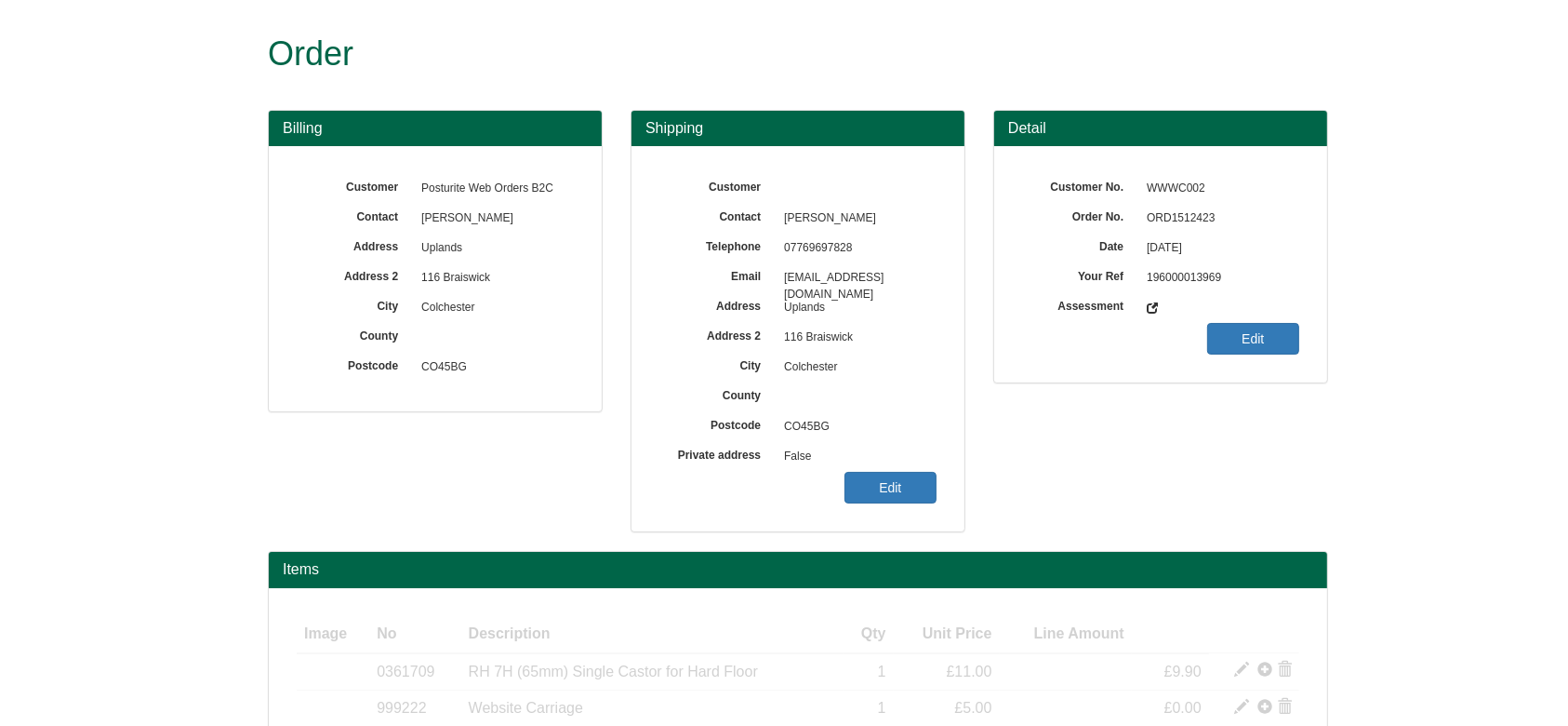
click at [1196, 203] on span "ORD1512423" at bounding box center [1218, 218] width 161 height 30
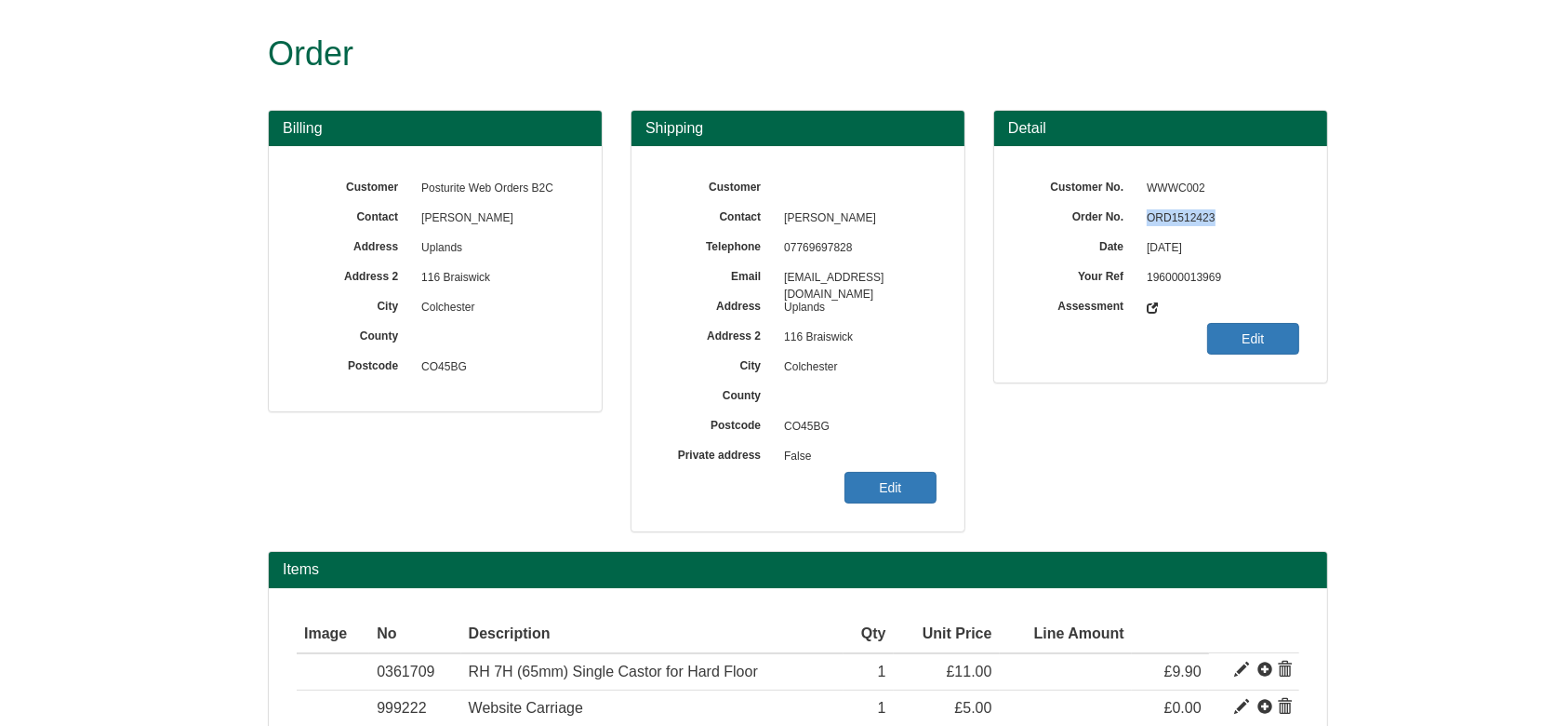
copy span "ORD1512423"
click at [887, 499] on link "Edit" at bounding box center [890, 488] width 92 height 32
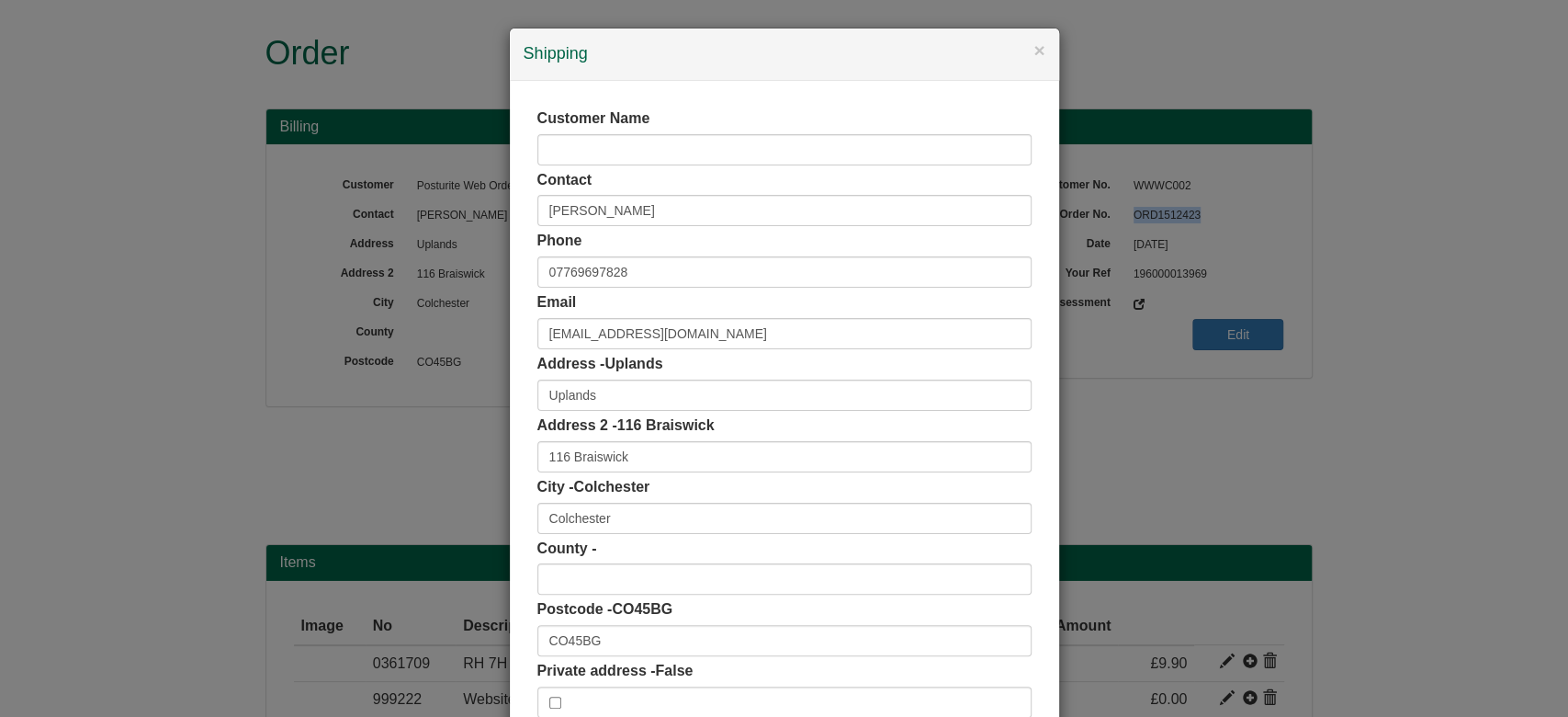
drag, startPoint x: 615, startPoint y: 624, endPoint x: 436, endPoint y: 621, distance: 179.0
click at [436, 621] on div "× Shipping Customer Name Contact [PERSON_NAME] Phone [PHONE_NUMBER] Email [EMAI…" at bounding box center [784, 358] width 1568 height 717
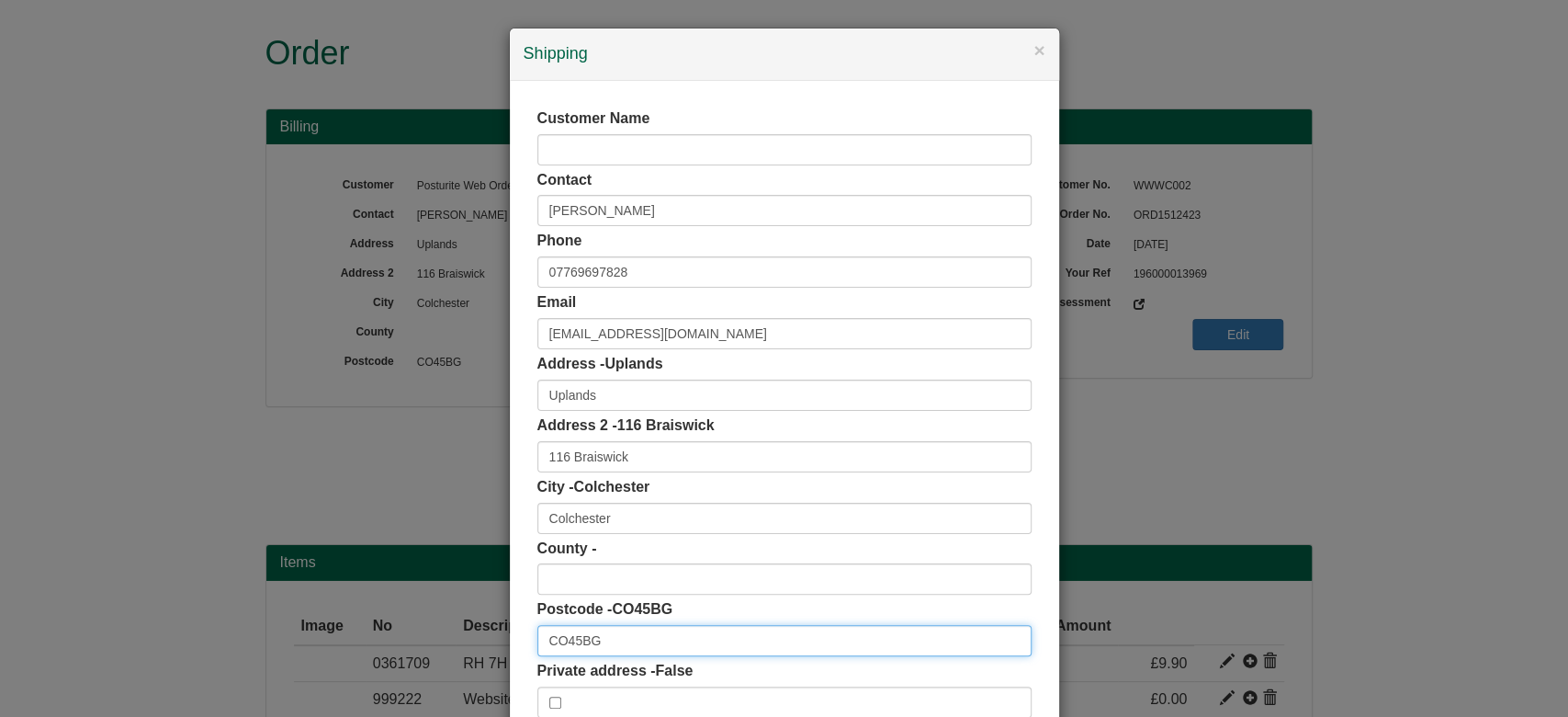
click at [561, 635] on input "CO45BG" at bounding box center [784, 640] width 494 height 32
click at [562, 636] on input "CO45BG" at bounding box center [784, 640] width 494 height 32
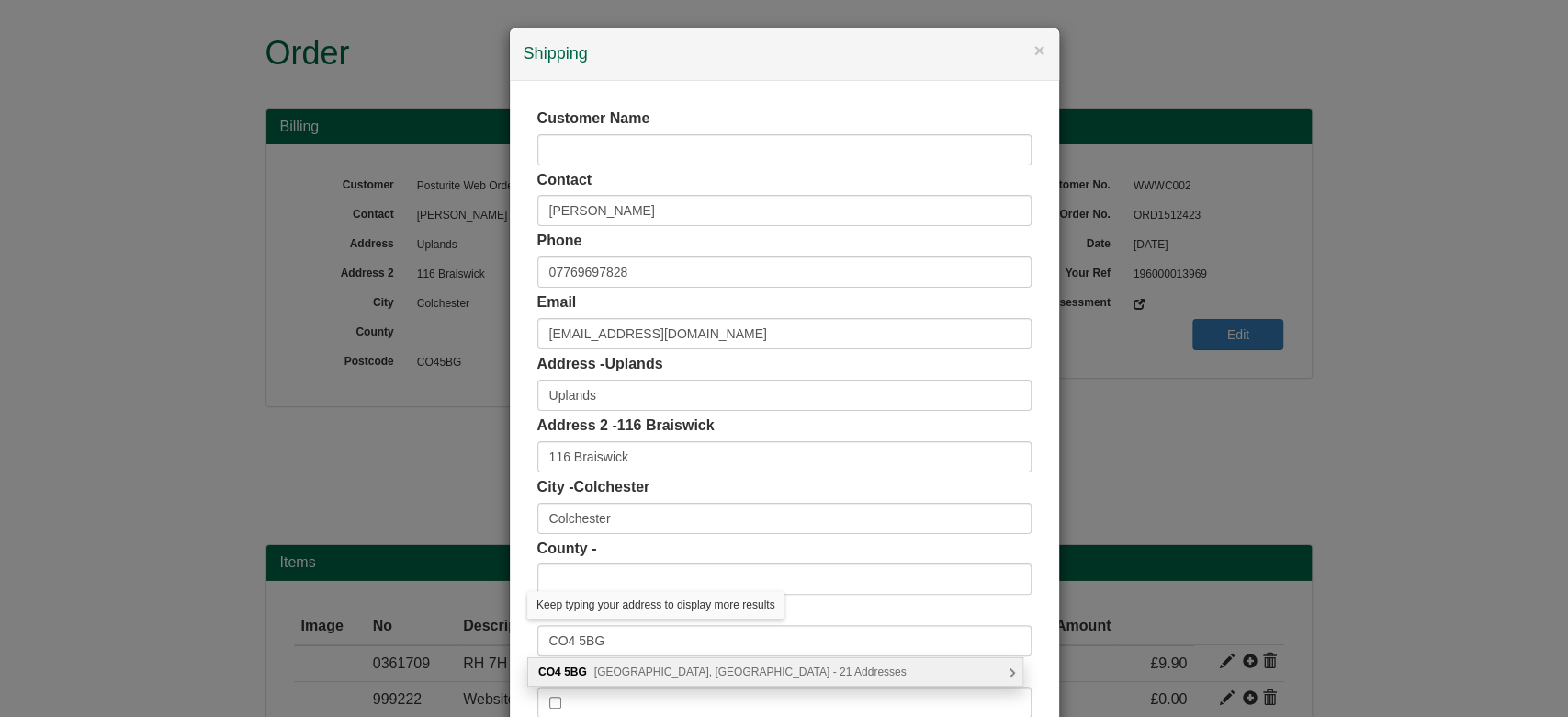
click at [652, 672] on span "[GEOGRAPHIC_DATA], [GEOGRAPHIC_DATA] - 21 Addresses" at bounding box center [750, 671] width 312 height 12
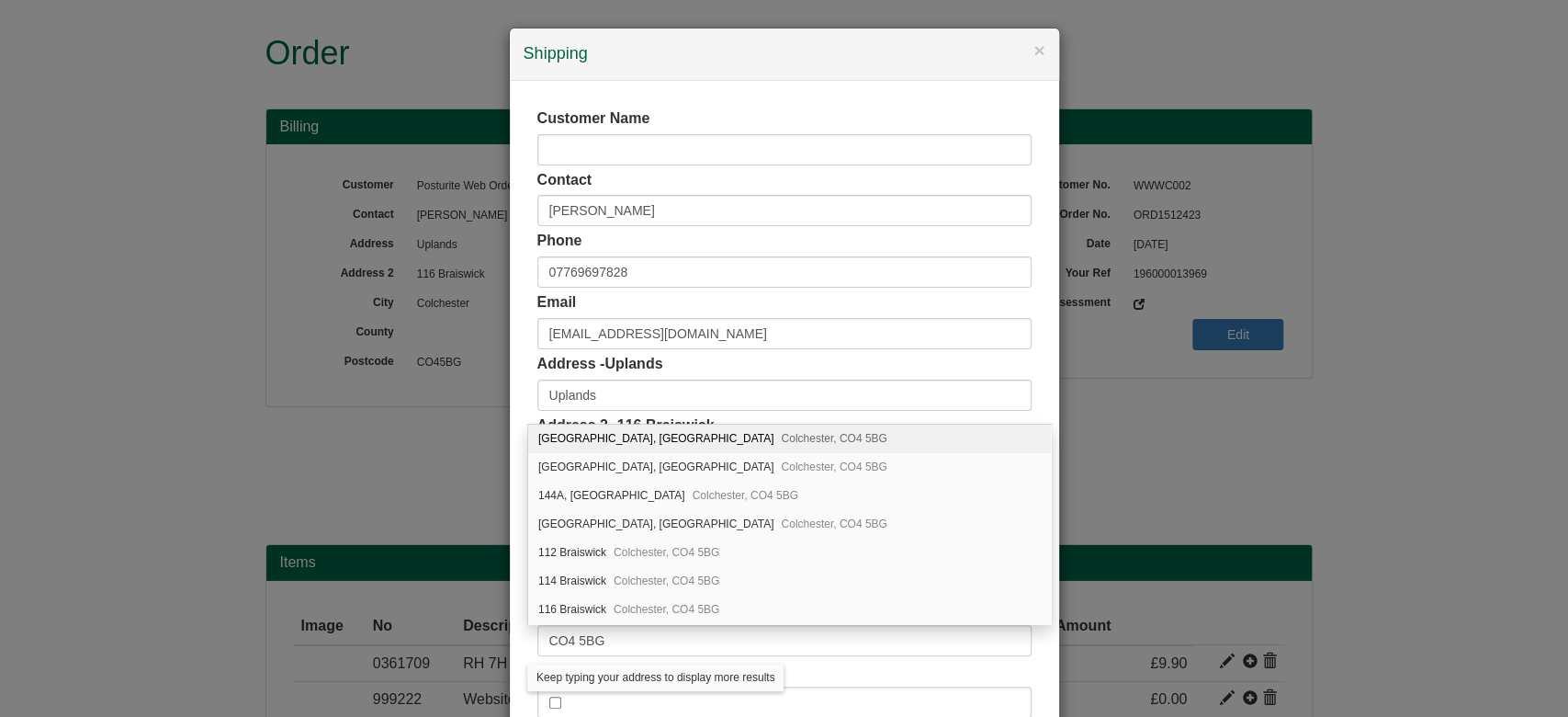
click at [900, 358] on div "Address - Uplands Uplands" at bounding box center [784, 382] width 494 height 57
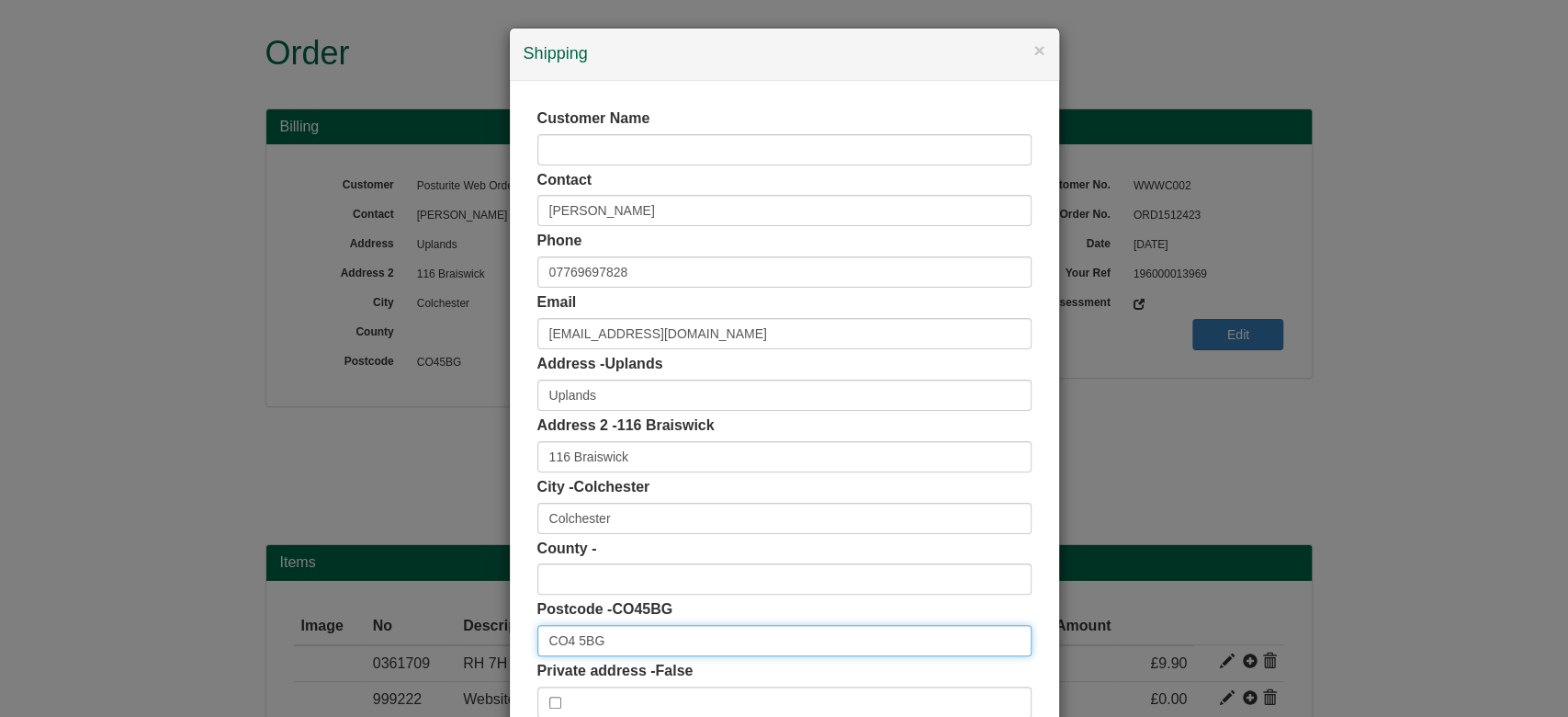
click at [647, 629] on input "CO4 5BG" at bounding box center [784, 640] width 494 height 32
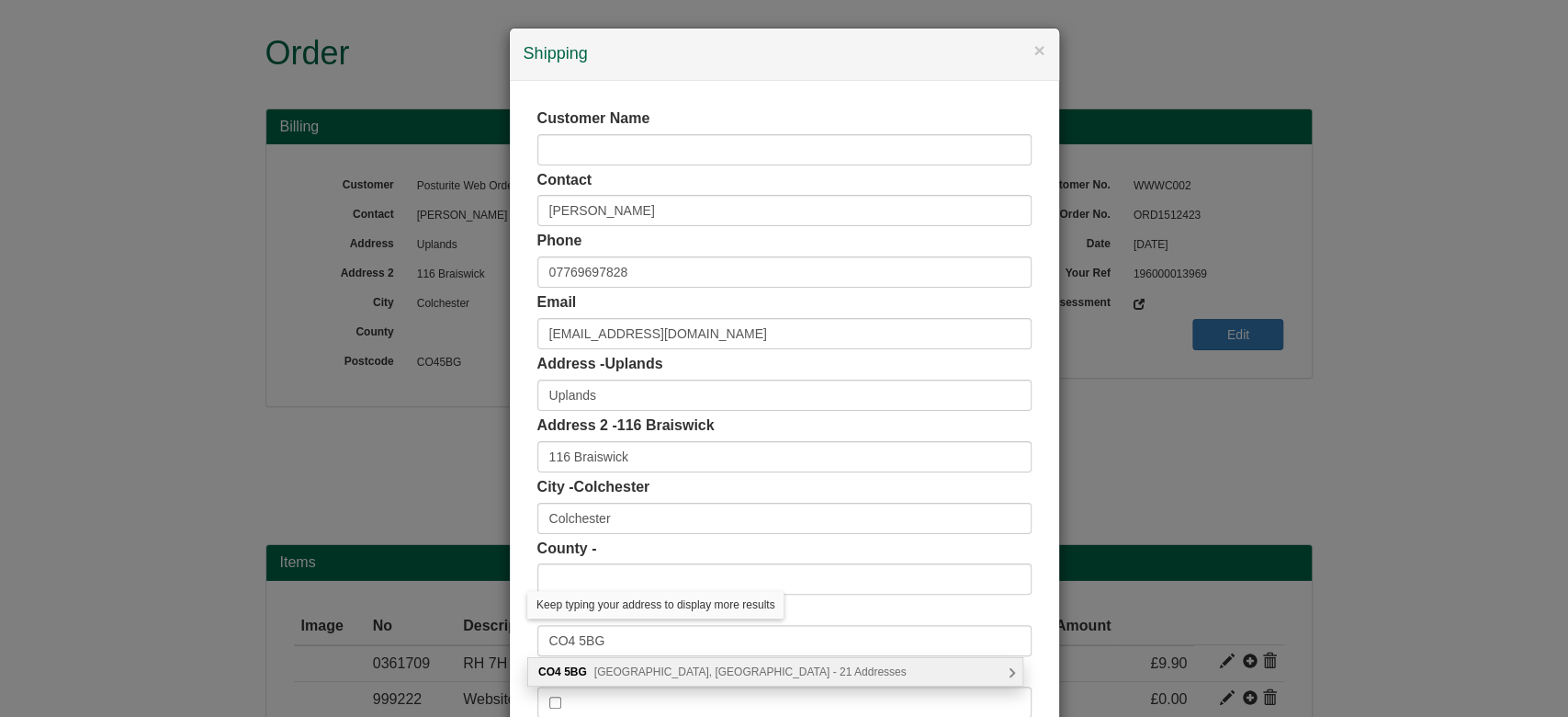
click at [670, 665] on span "[GEOGRAPHIC_DATA], [GEOGRAPHIC_DATA] - 21 Addresses" at bounding box center [750, 671] width 312 height 12
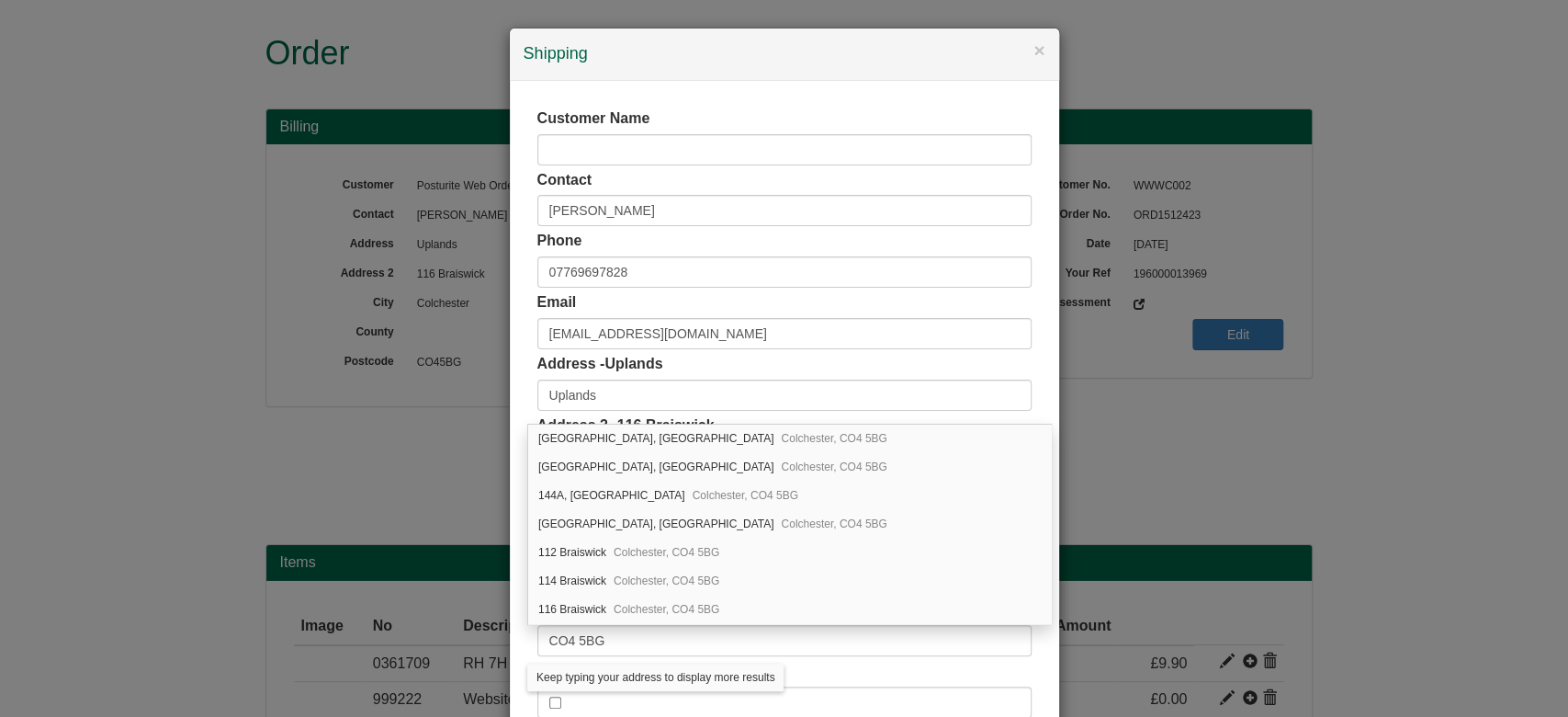
click at [1036, 637] on div "Customer Name Contact Samuel Dixey Phone 07769697828 Email samdixey2001@yahoo.c…" at bounding box center [785, 412] width 550 height 664
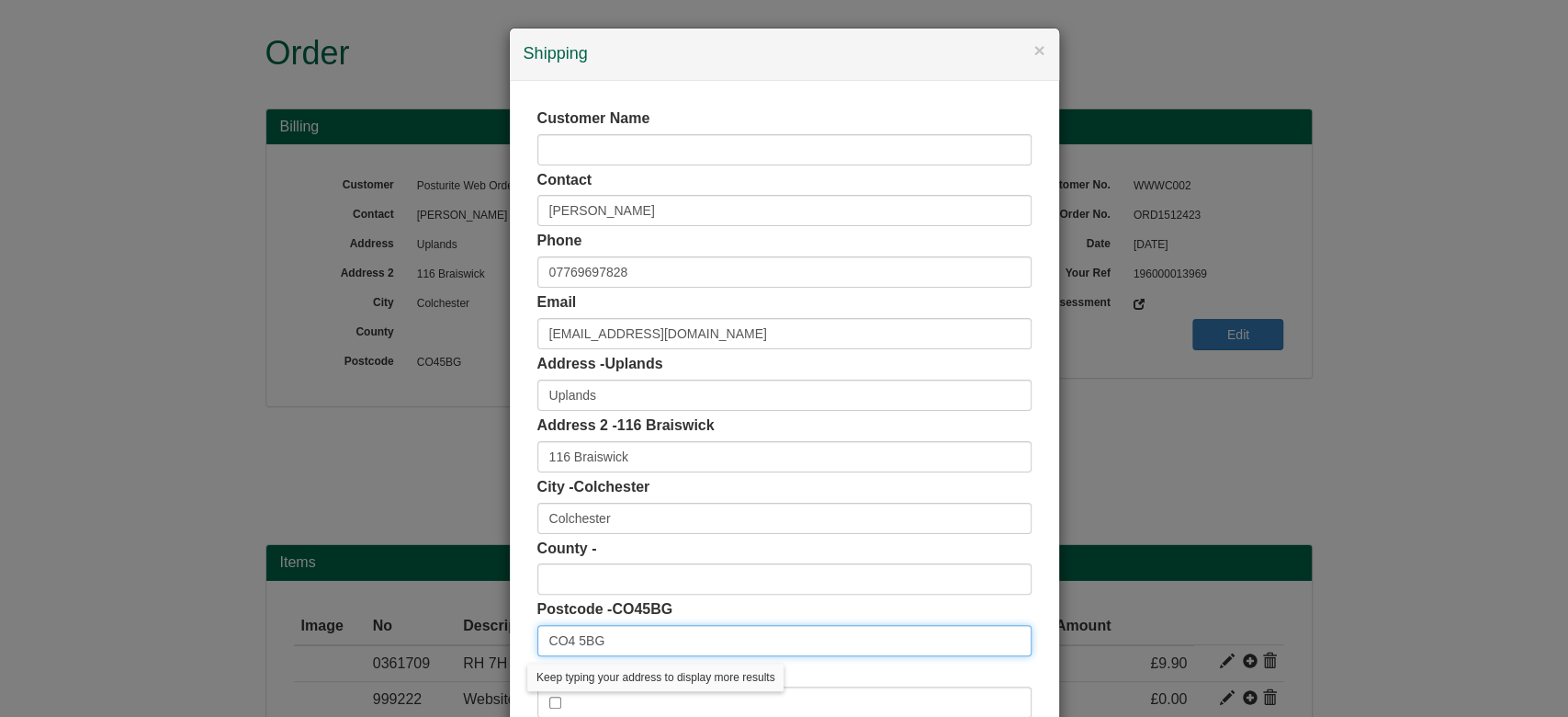
click at [664, 647] on input "CO4 5BG" at bounding box center [784, 640] width 494 height 32
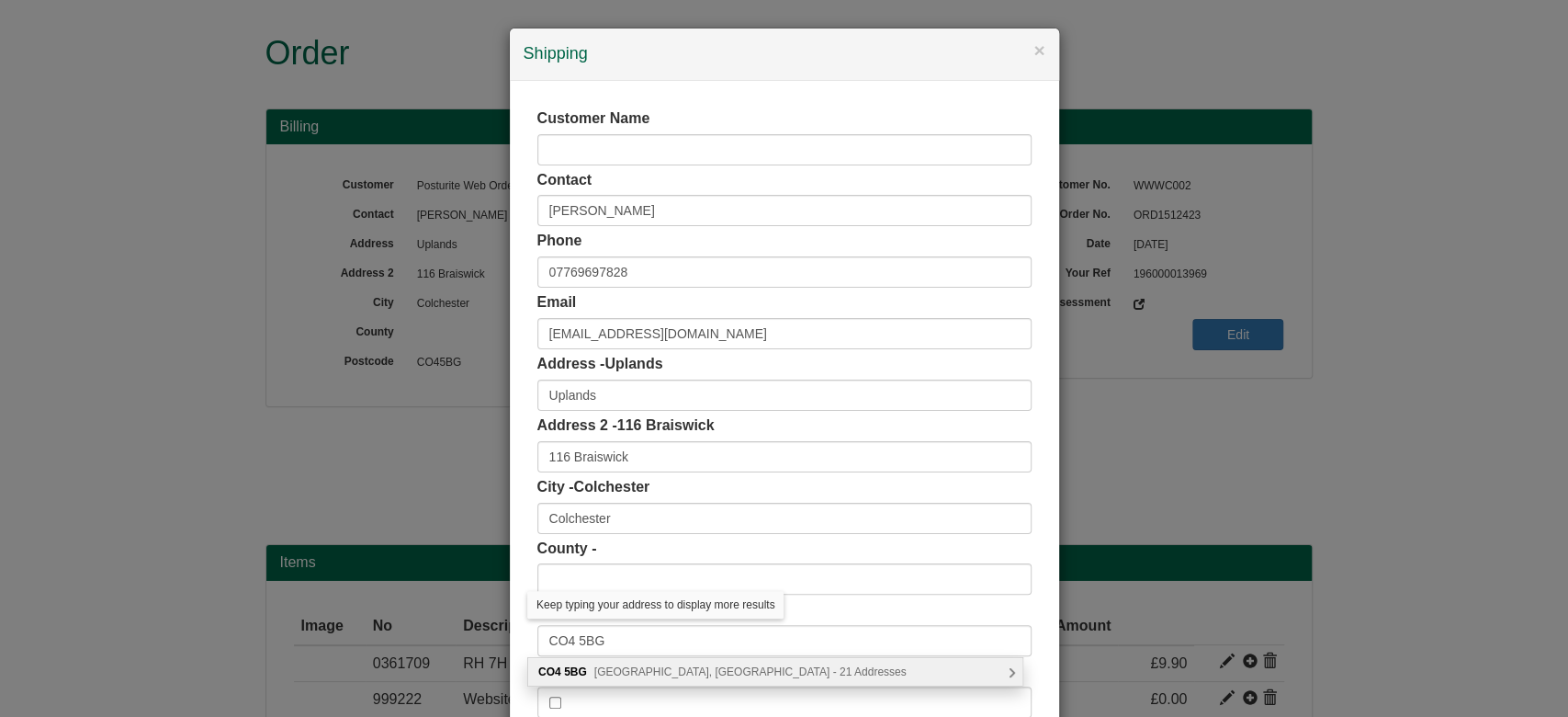
click at [769, 672] on span "Braiswick, Colchester - 21 Addresses" at bounding box center [750, 671] width 312 height 12
type input "CO4 5BG"
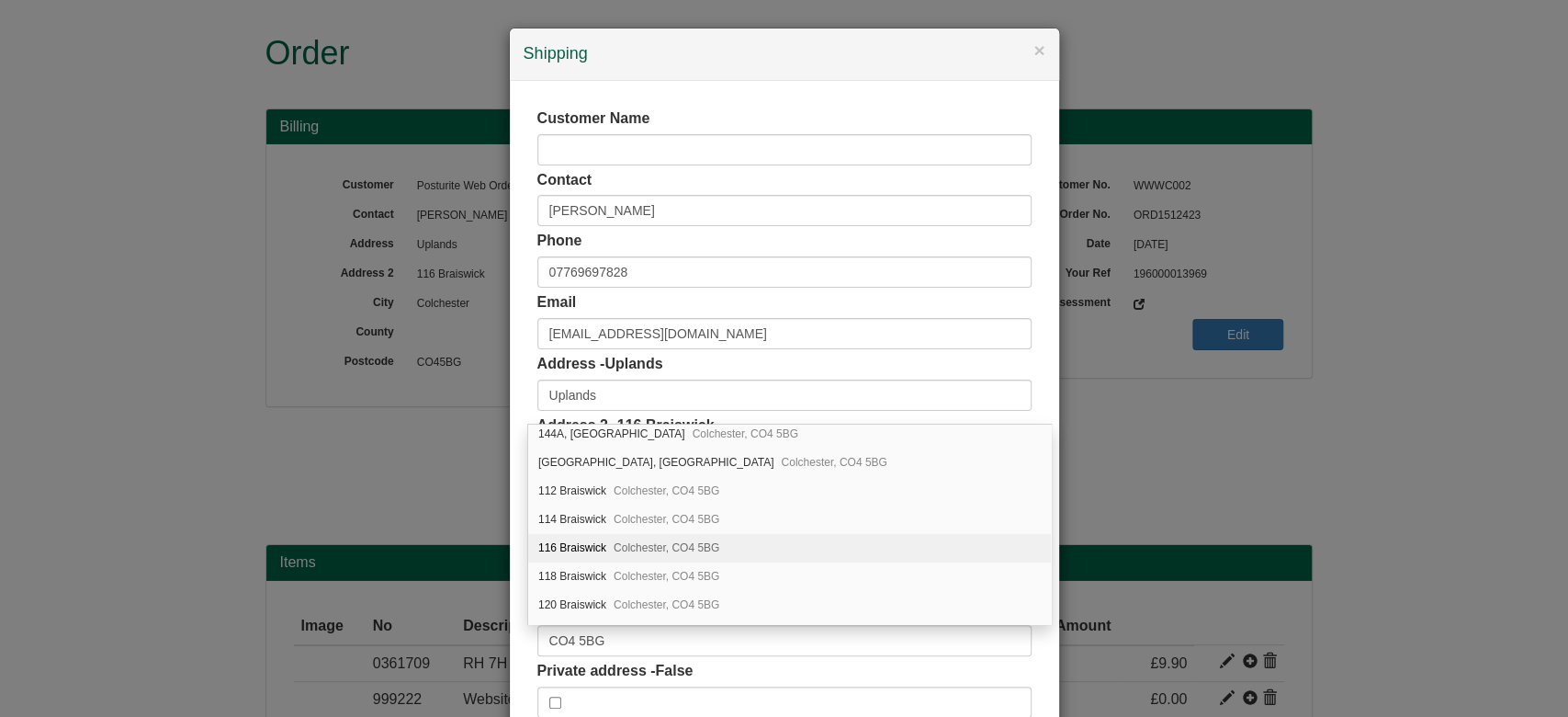
scroll to position [46, 0]
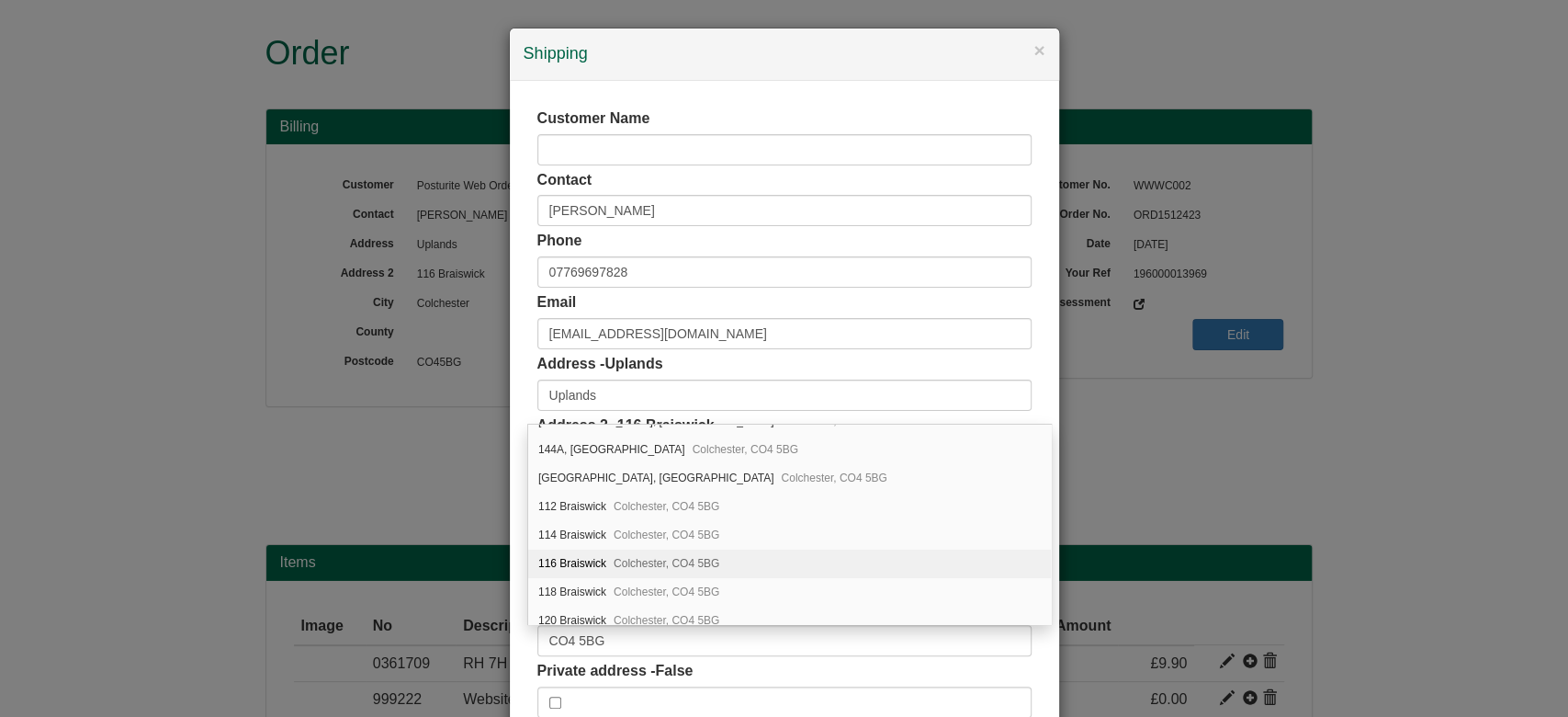
click at [744, 560] on div "116 Braiswick Colchester, CO4 5BG" at bounding box center [790, 564] width 523 height 29
type input "116 Braiswick"
type input "[GEOGRAPHIC_DATA]"
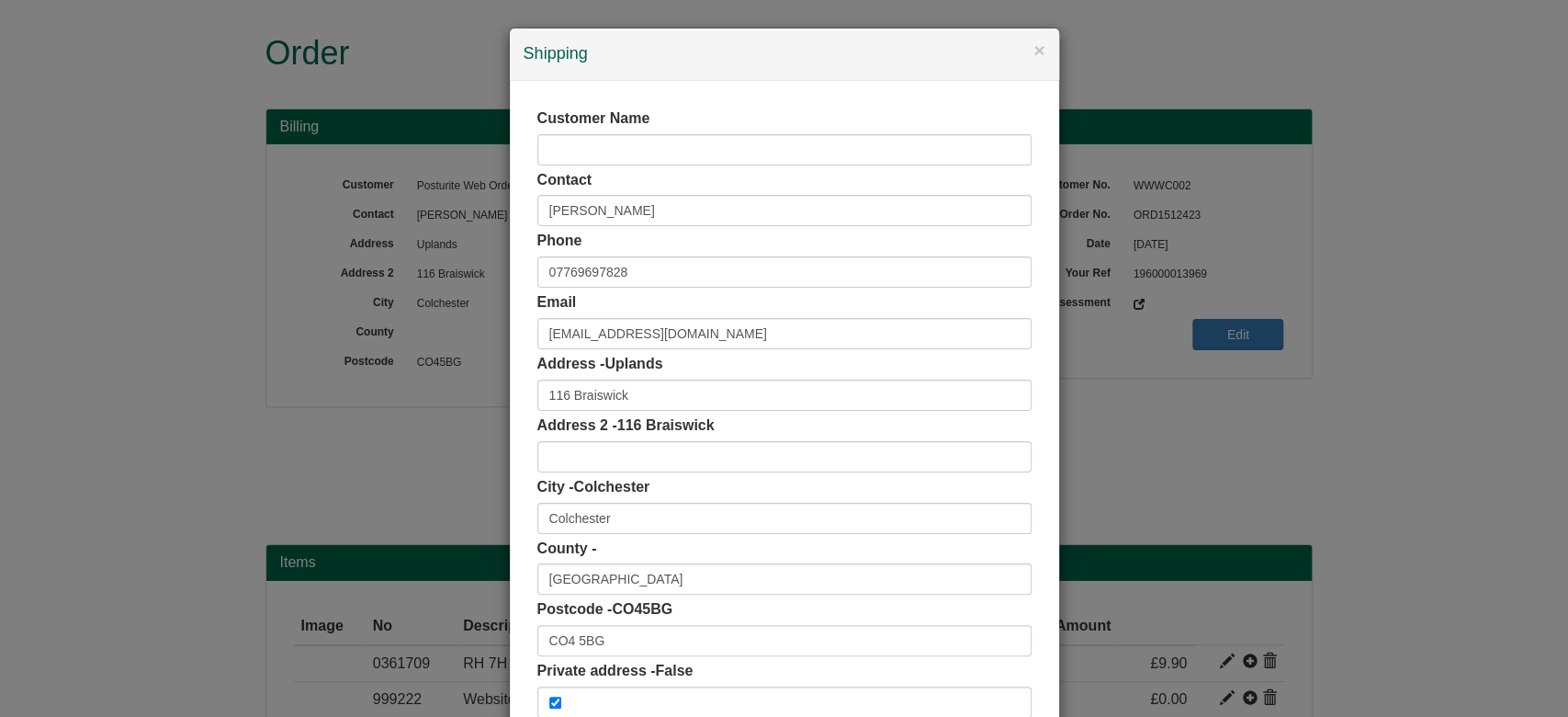
scroll to position [115, 0]
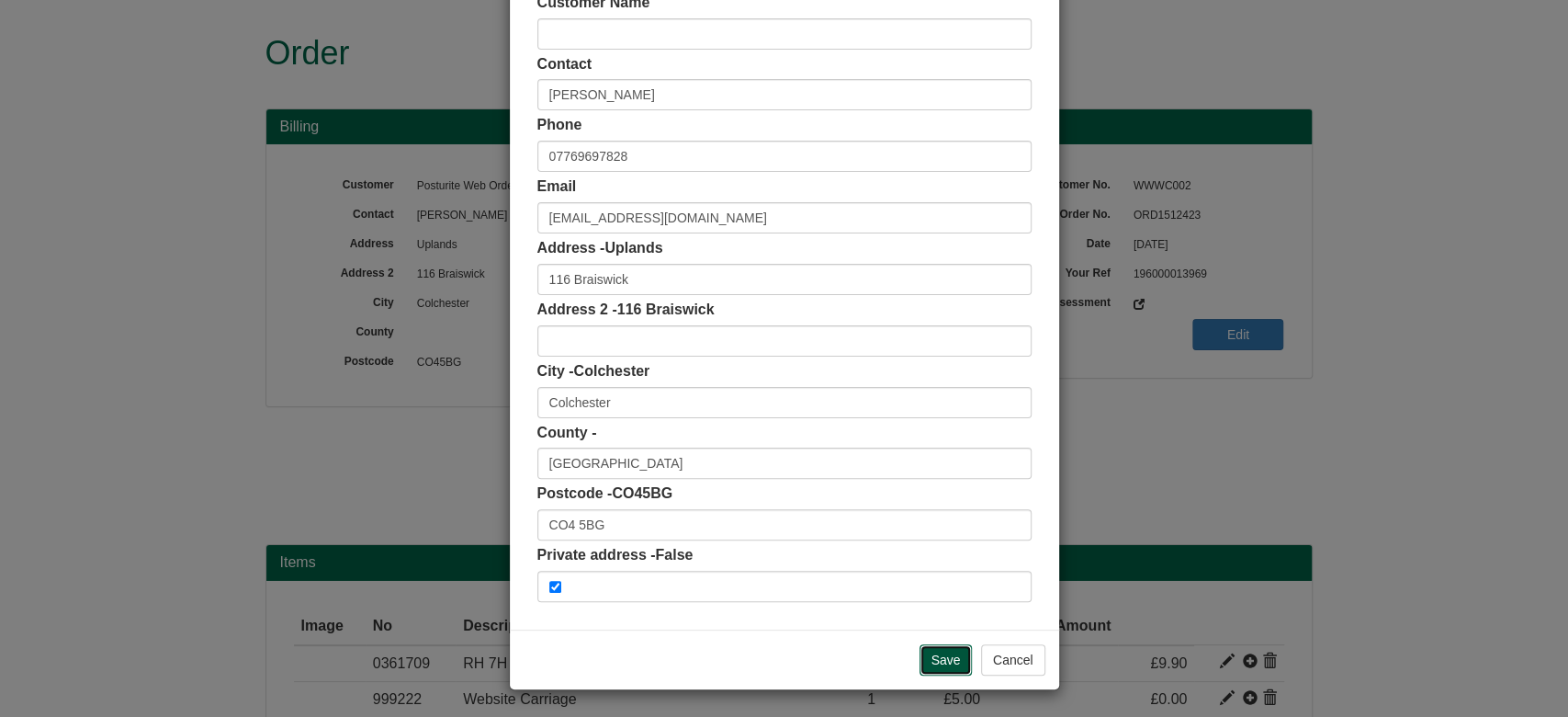
click at [923, 654] on input "Save" at bounding box center [945, 659] width 53 height 32
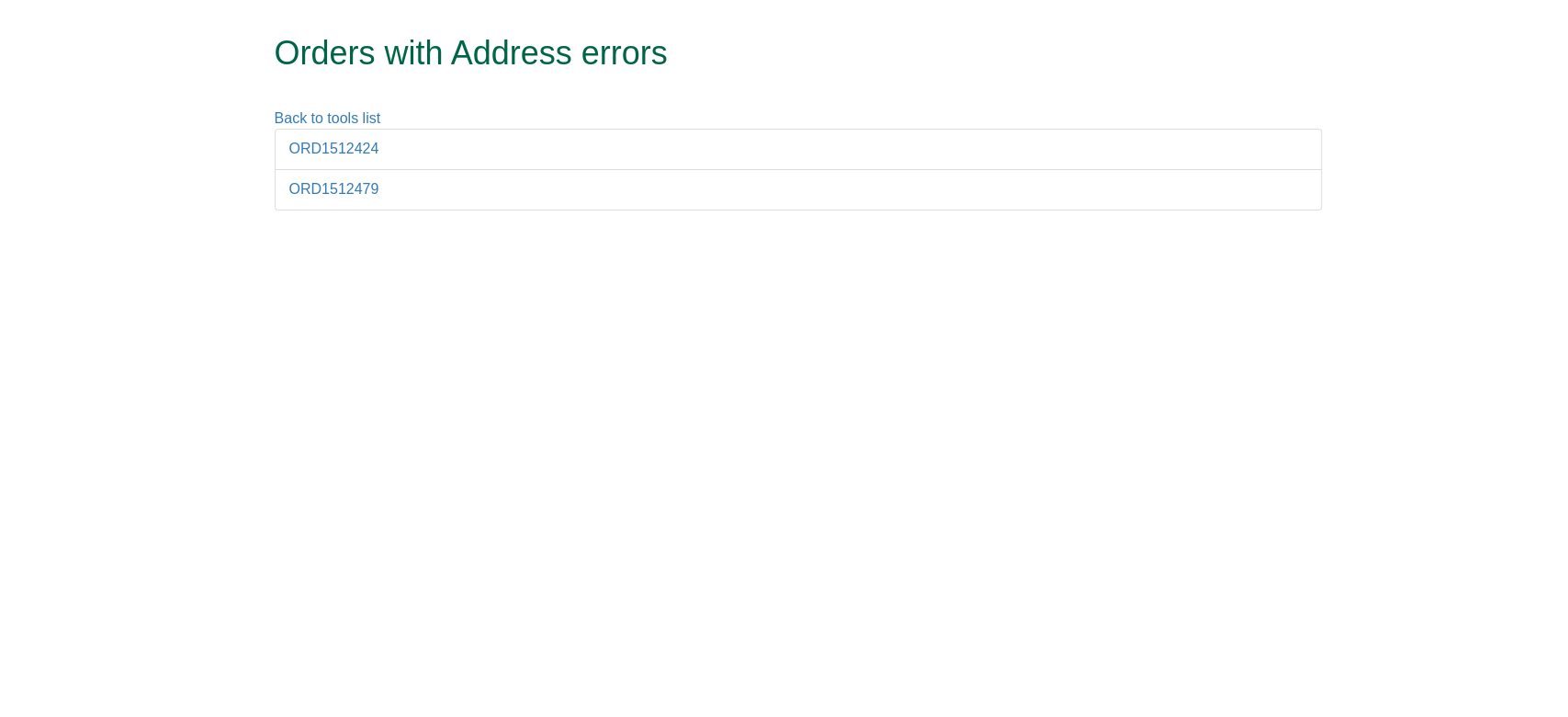
click at [355, 157] on li "ORD1512424" at bounding box center [798, 149] width 1047 height 41
click at [353, 153] on link "ORD1512424" at bounding box center [334, 148] width 90 height 15
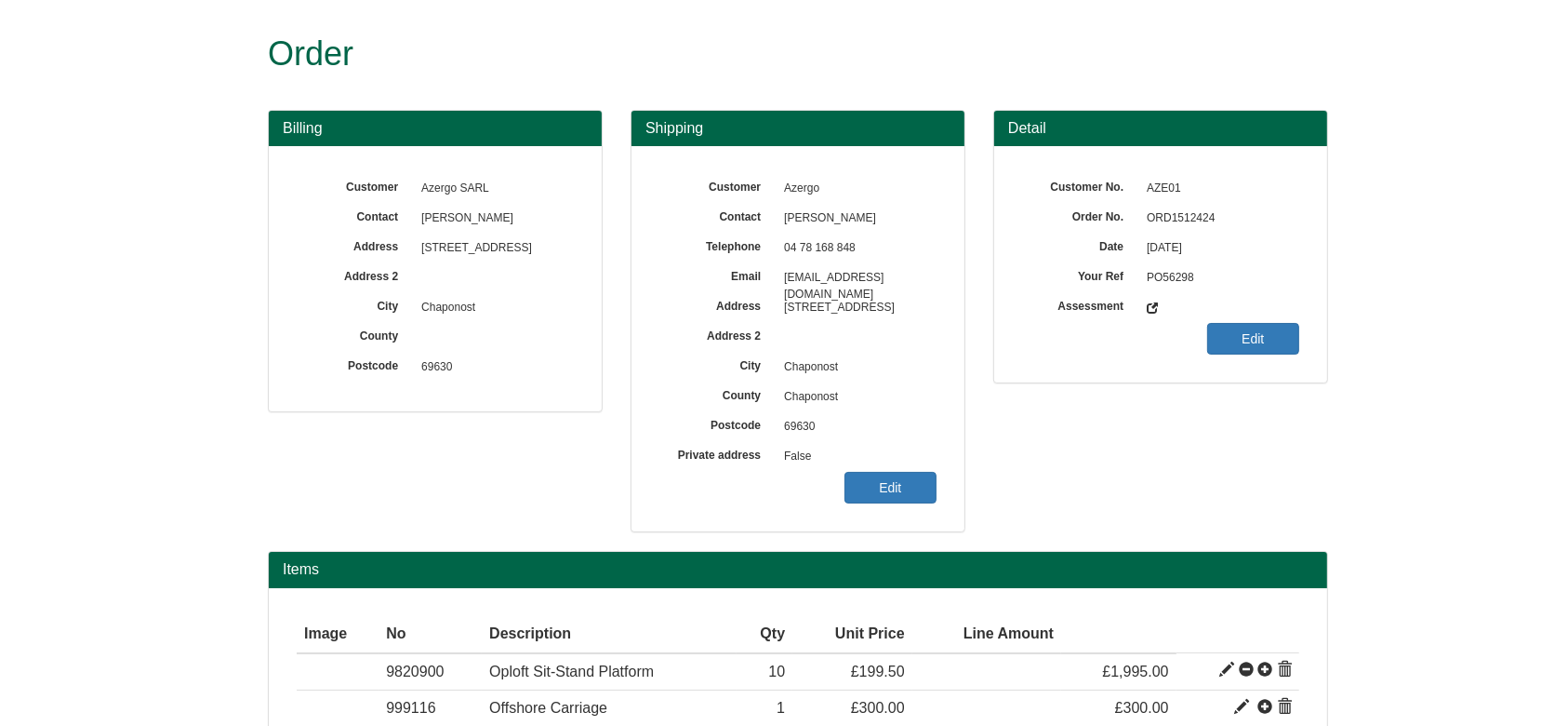
click at [1165, 216] on span "ORD1512424" at bounding box center [1218, 218] width 161 height 30
copy span "ORD1512424"
click at [897, 474] on link "Edit" at bounding box center [890, 488] width 92 height 32
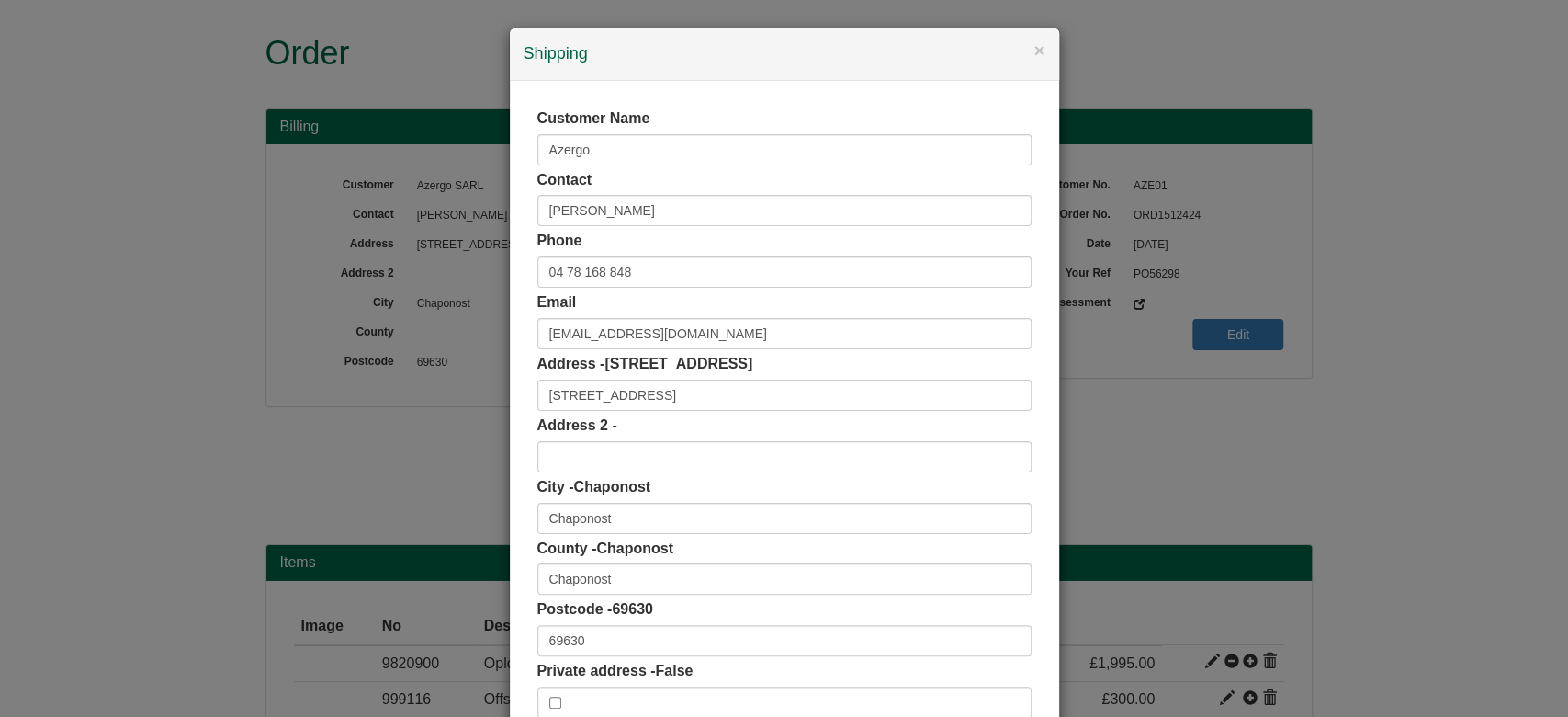
click at [1292, 482] on div "× Shipping Customer Name Azergo Contact Gautier Mary Phone 04 78 168 848 Email …" at bounding box center [784, 358] width 1568 height 717
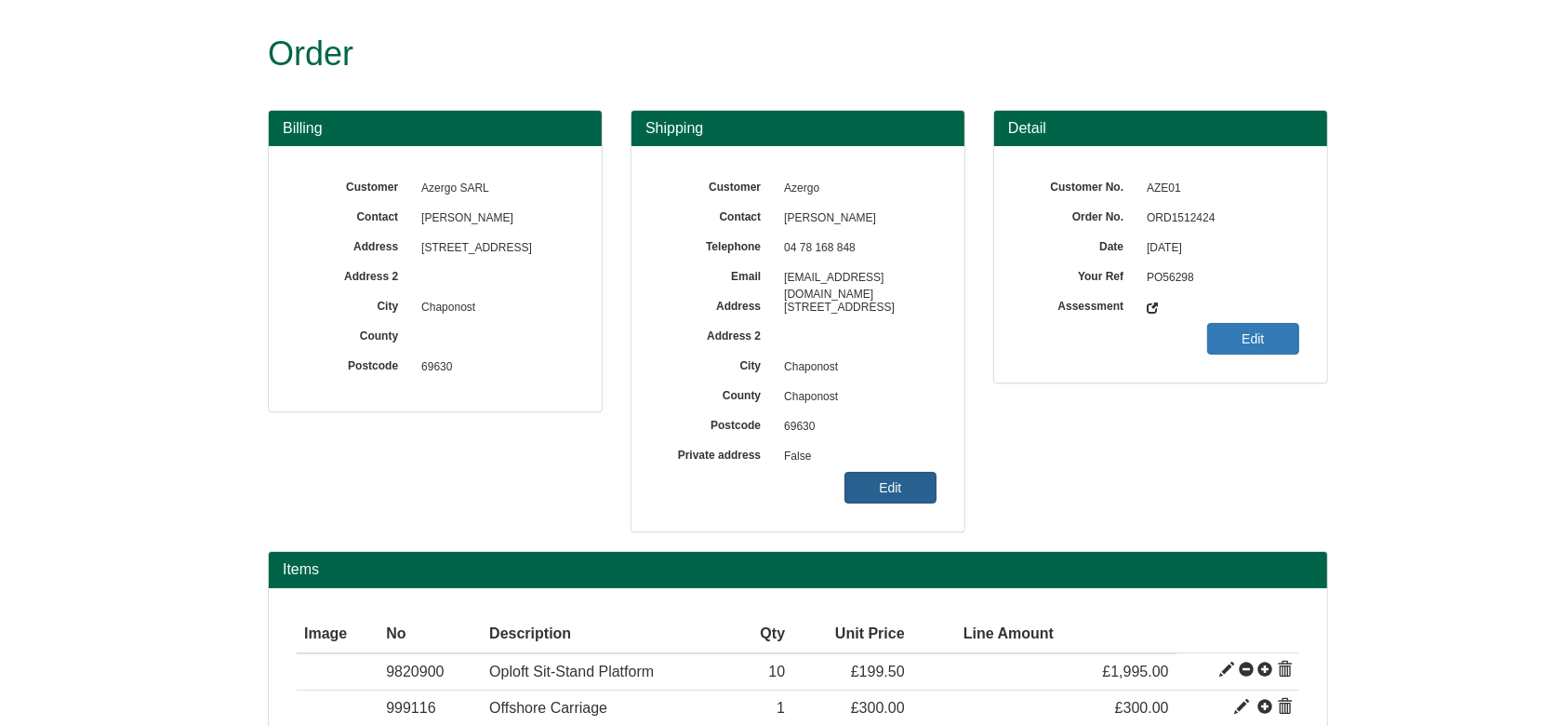
click at [886, 500] on link "Edit" at bounding box center [890, 488] width 92 height 32
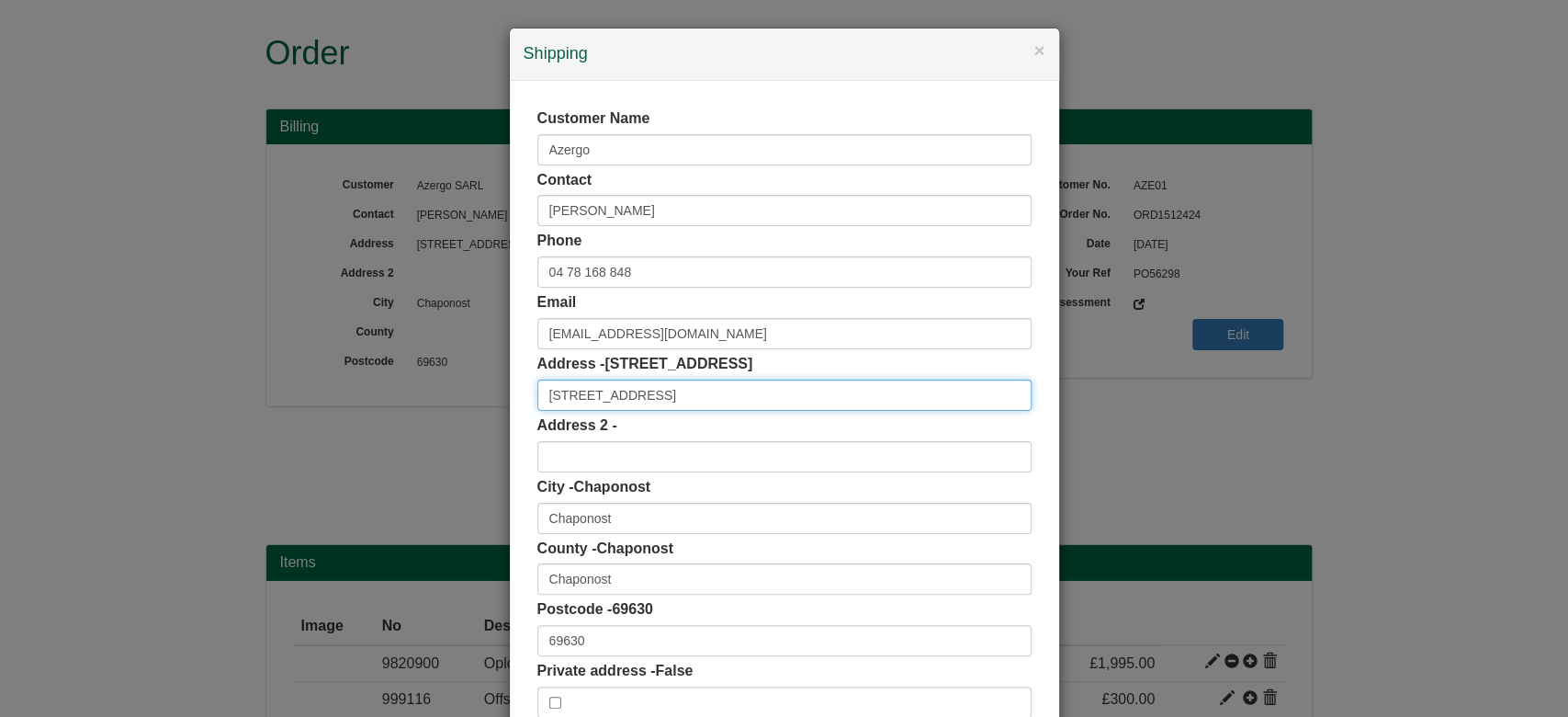
drag, startPoint x: 677, startPoint y: 400, endPoint x: 457, endPoint y: 404, distance: 220.0
click at [457, 404] on div "× Shipping Customer Name Azergo Contact Gautier Mary Phone 04 78 168 848 Email …" at bounding box center [784, 358] width 1568 height 717
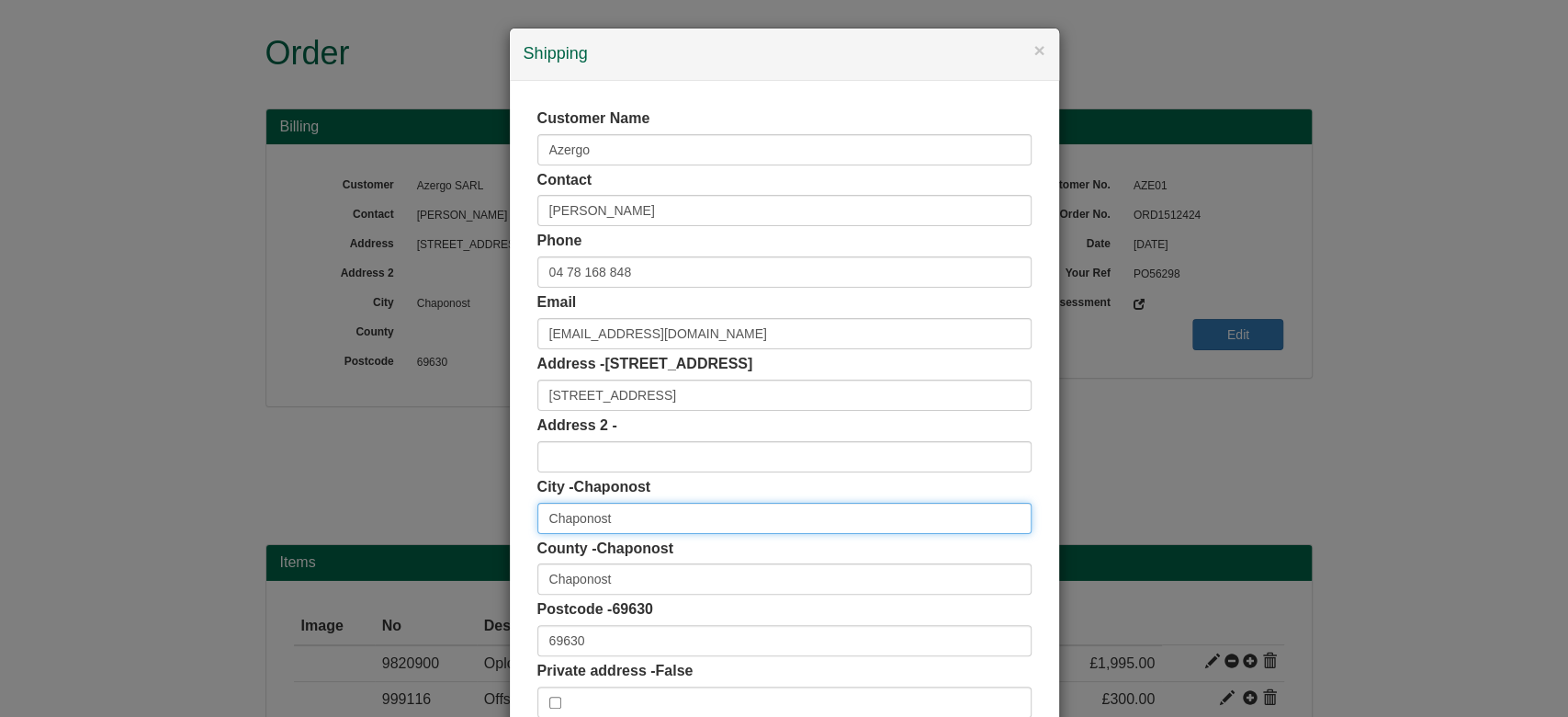
drag, startPoint x: 624, startPoint y: 525, endPoint x: 448, endPoint y: 515, distance: 176.3
click at [448, 515] on div "× Shipping Customer Name Azergo Contact Gautier Mary Phone 04 78 168 848 Email …" at bounding box center [784, 358] width 1568 height 717
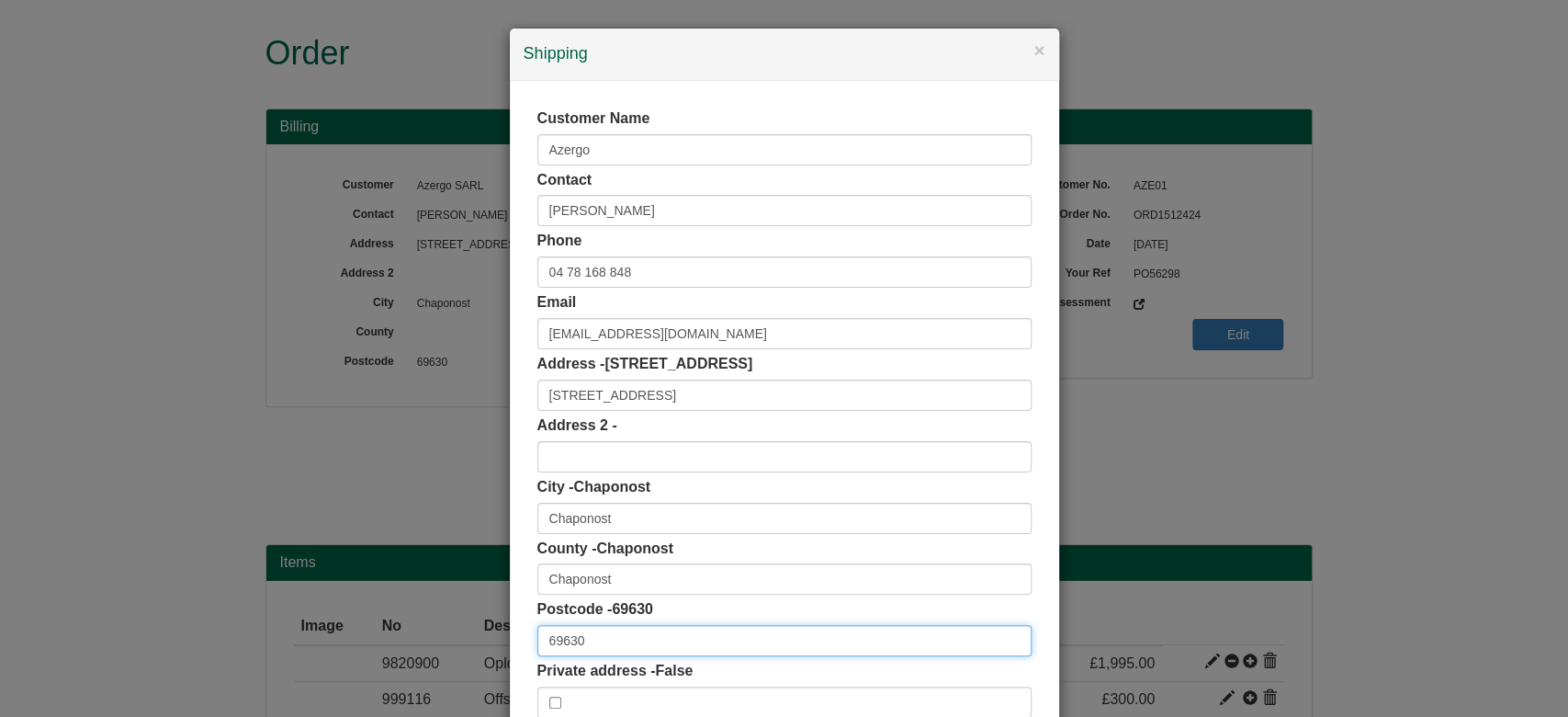
drag, startPoint x: 590, startPoint y: 632, endPoint x: 428, endPoint y: 683, distance: 169.8
click at [428, 683] on div "× Shipping Customer Name Azergo Contact Gautier Mary Phone 04 78 168 848 Email …" at bounding box center [784, 358] width 1568 height 717
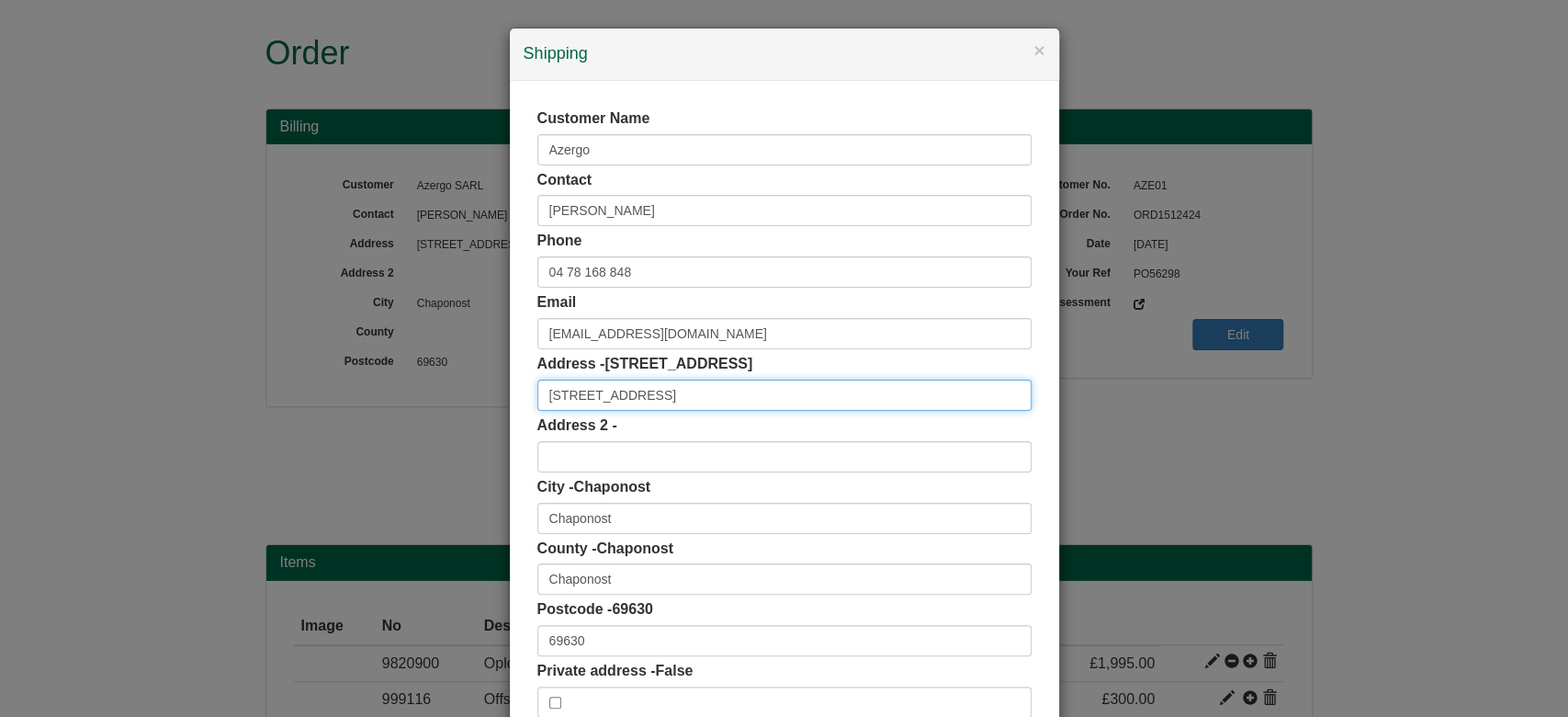
click at [582, 389] on input "14 Route du Dôme" at bounding box center [784, 395] width 494 height 32
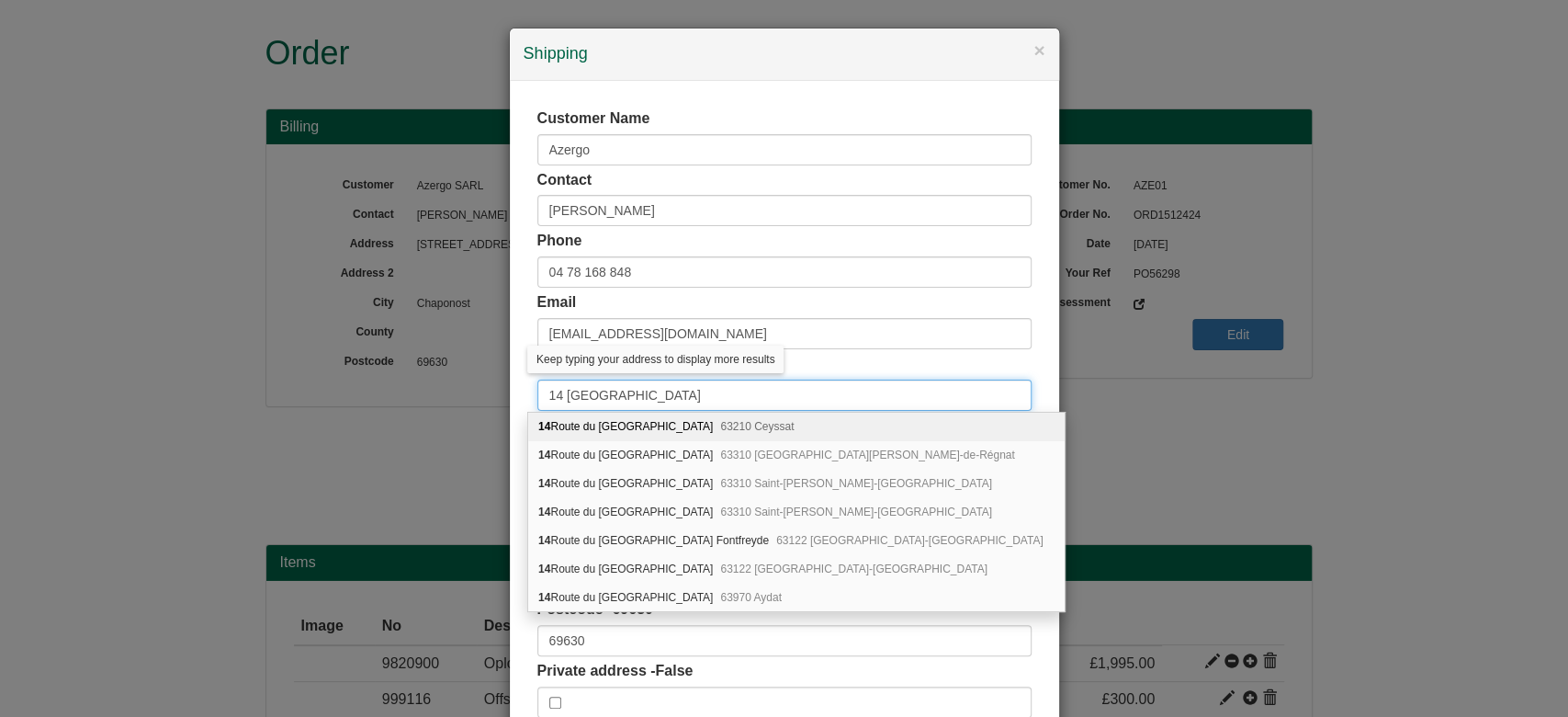
type input "14 Rte du Dôme"
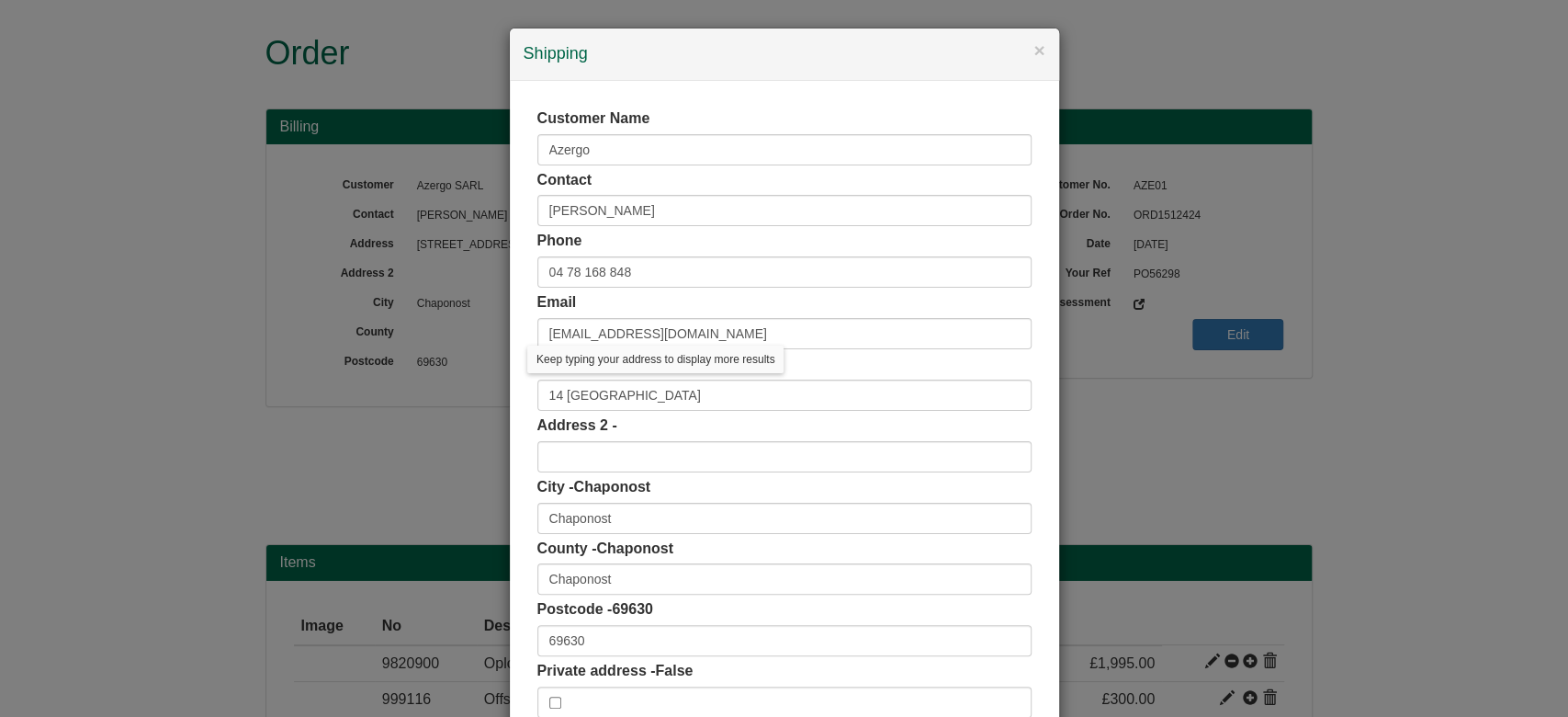
click at [517, 422] on div "Customer Name Azergo Contact Gautier Mary Phone 04 78 168 848 Email supply@azer…" at bounding box center [785, 412] width 550 height 664
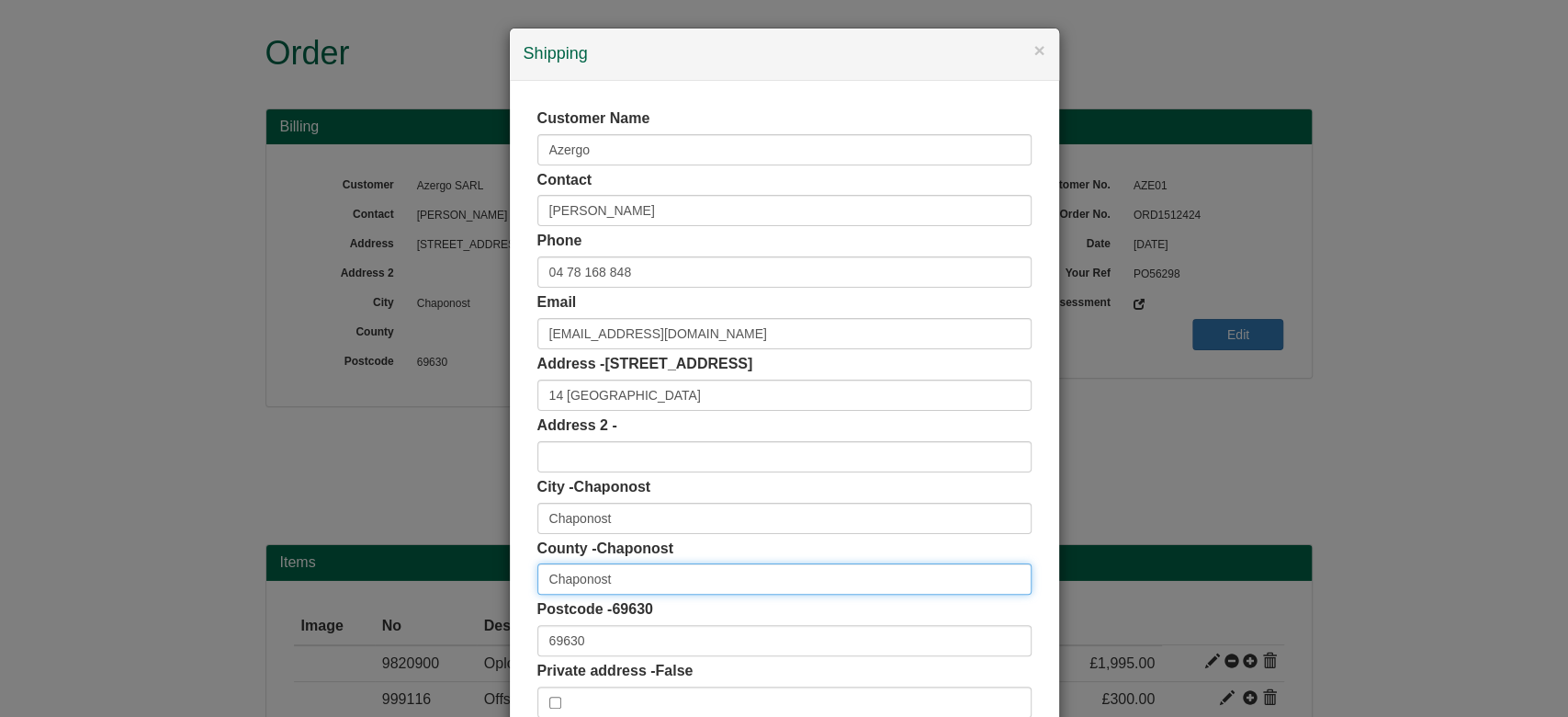
drag, startPoint x: 616, startPoint y: 577, endPoint x: 463, endPoint y: 584, distance: 153.2
click at [463, 584] on div "× Shipping Customer Name Azergo Contact Gautier Mary Phone 04 78 168 848 Email …" at bounding box center [784, 358] width 1568 height 717
type input "[GEOGRAPHIC_DATA]"
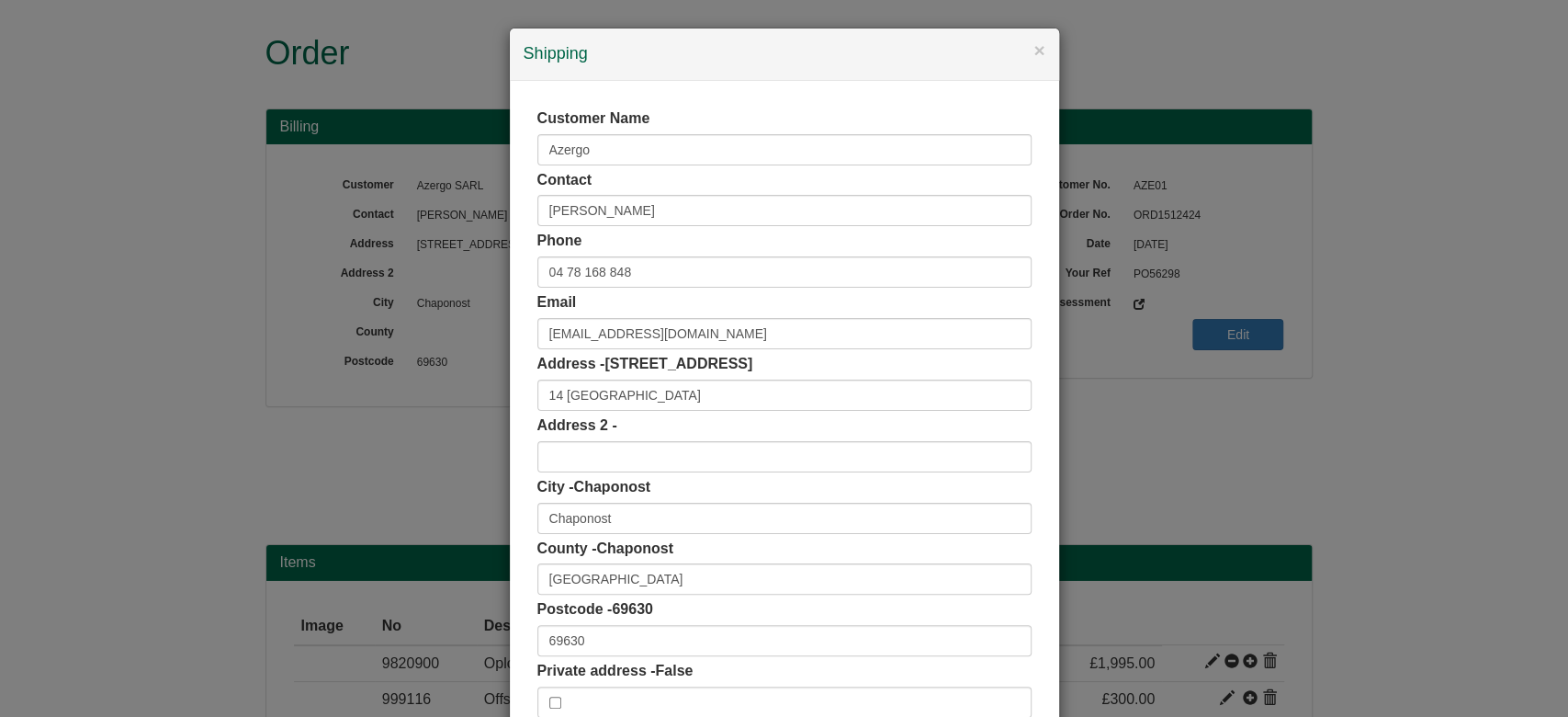
click at [510, 584] on div "Customer Name Azergo Contact Gautier Mary Phone 04 78 168 848 Email supply@azer…" at bounding box center [785, 412] width 550 height 664
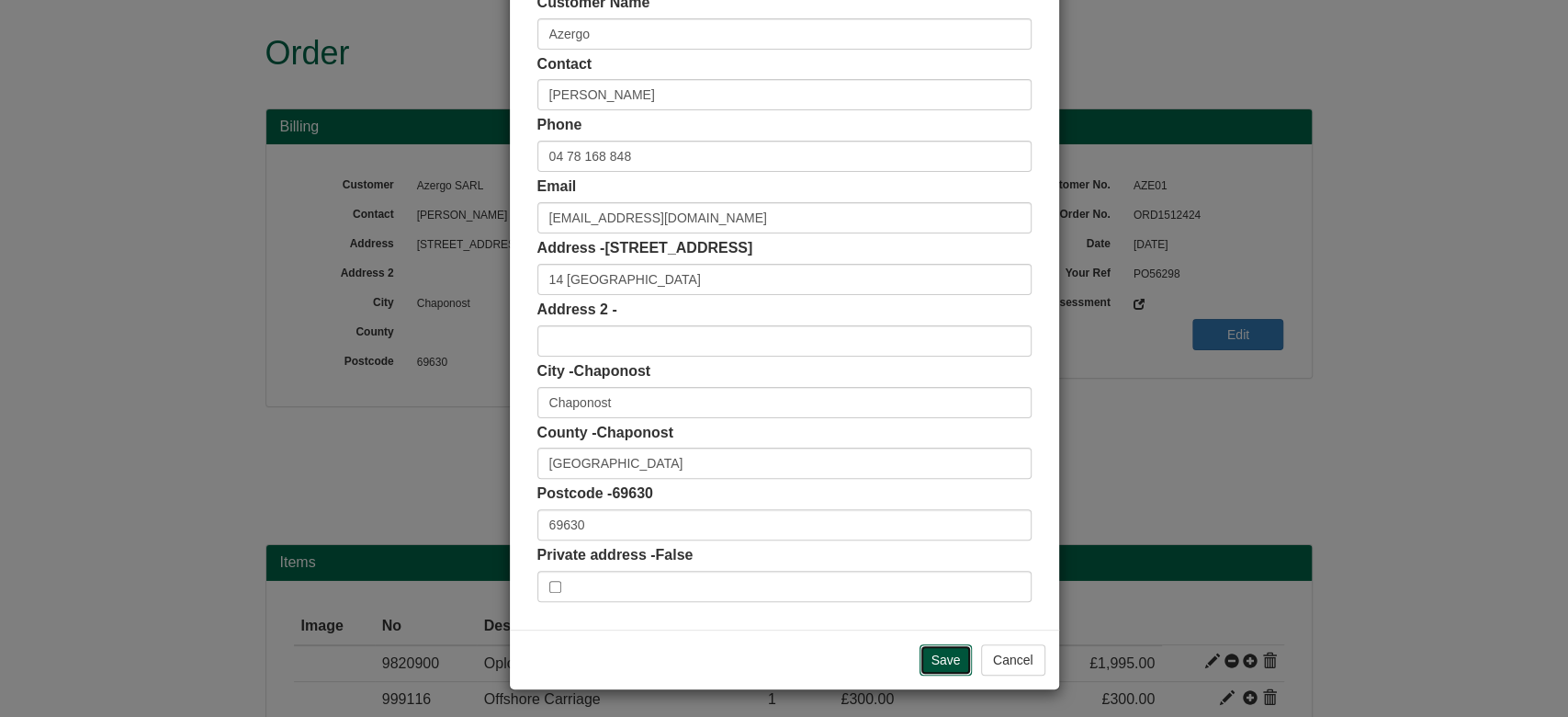
click at [927, 656] on input "Save" at bounding box center [945, 659] width 53 height 32
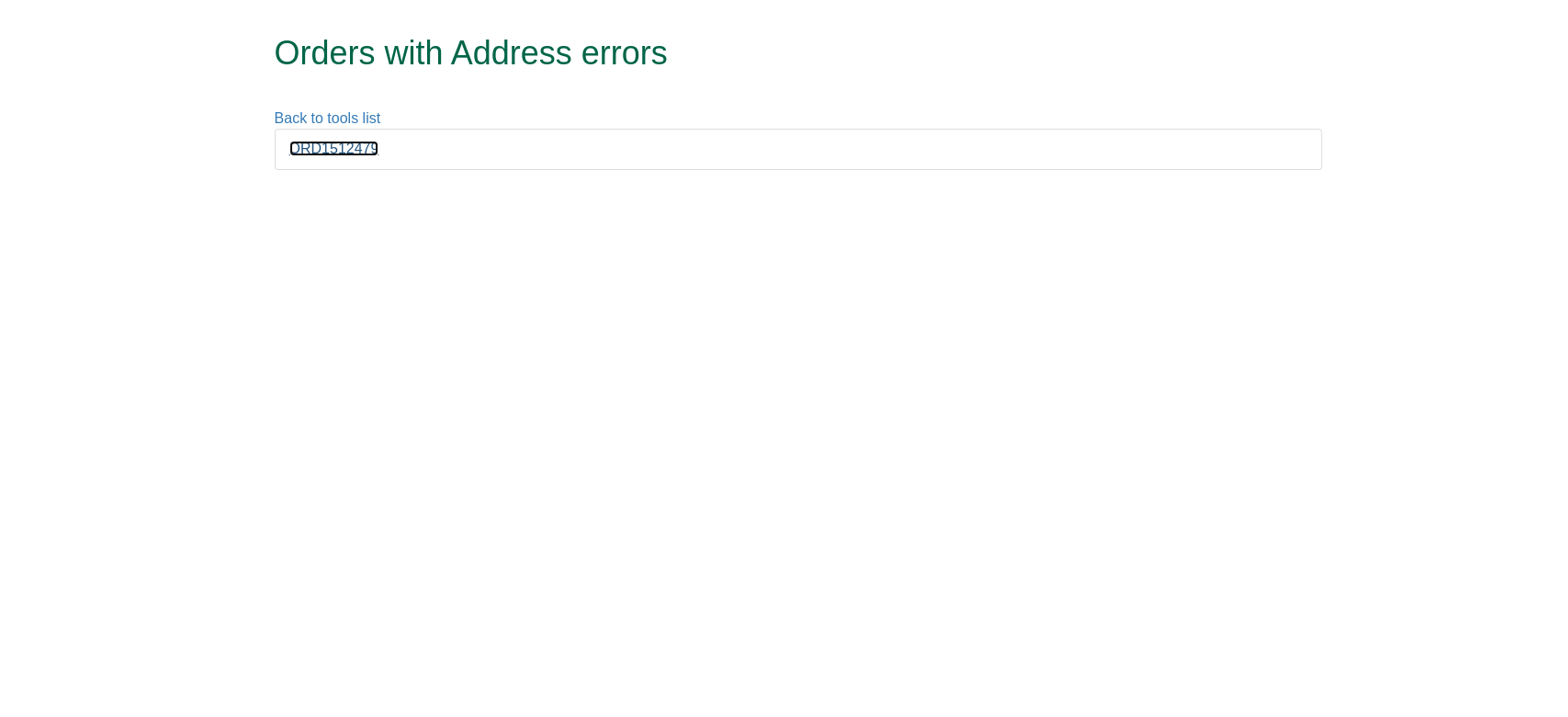
click at [361, 157] on link "ORD1512479" at bounding box center [334, 148] width 90 height 15
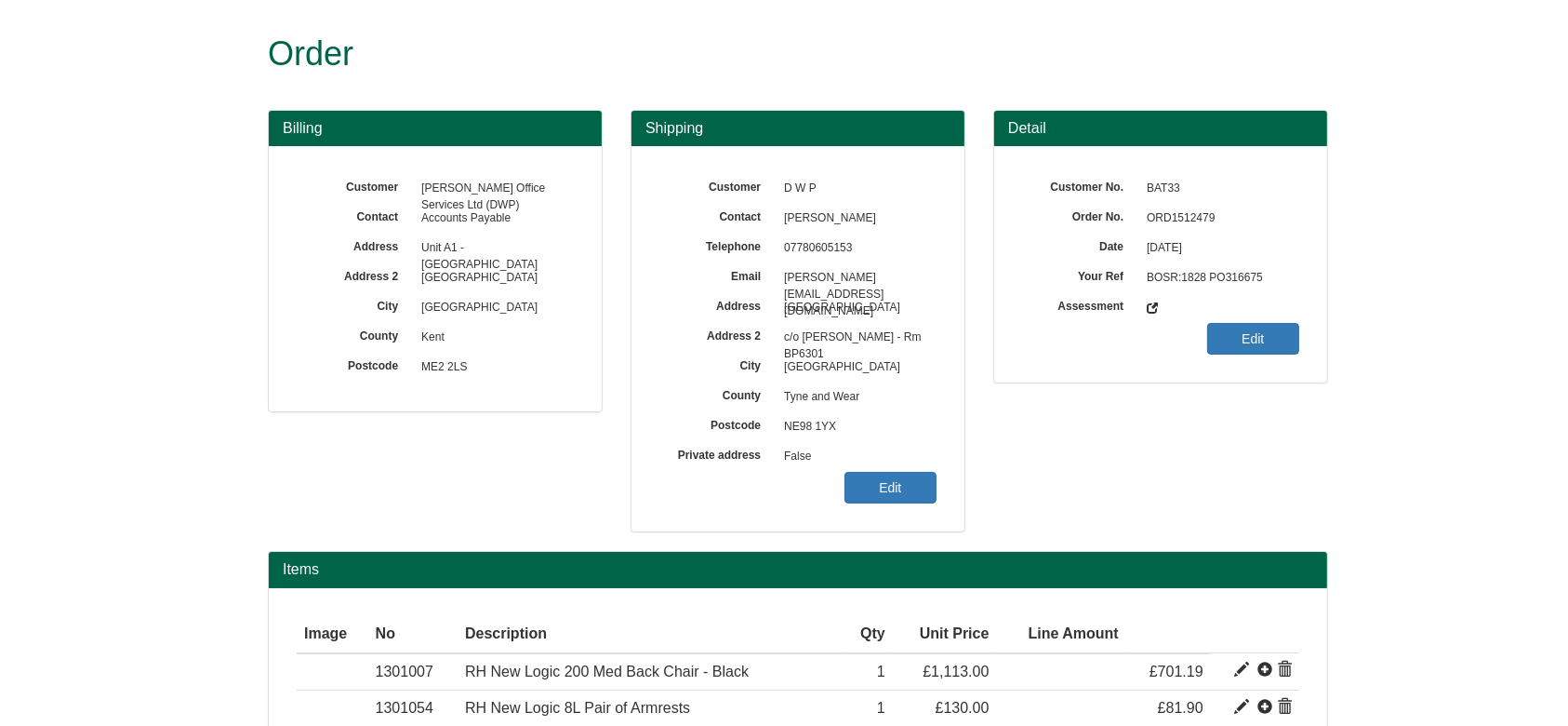
click at [1201, 213] on span "ORD1512479" at bounding box center [1218, 218] width 161 height 30
copy span "ORD1512479"
click at [910, 505] on div "Customer D W P Contact [PERSON_NAME] Telephone [PHONE_NUMBER] Email [PERSON_NAM…" at bounding box center [798, 339] width 333 height 385
click at [901, 496] on link "Edit" at bounding box center [890, 488] width 92 height 32
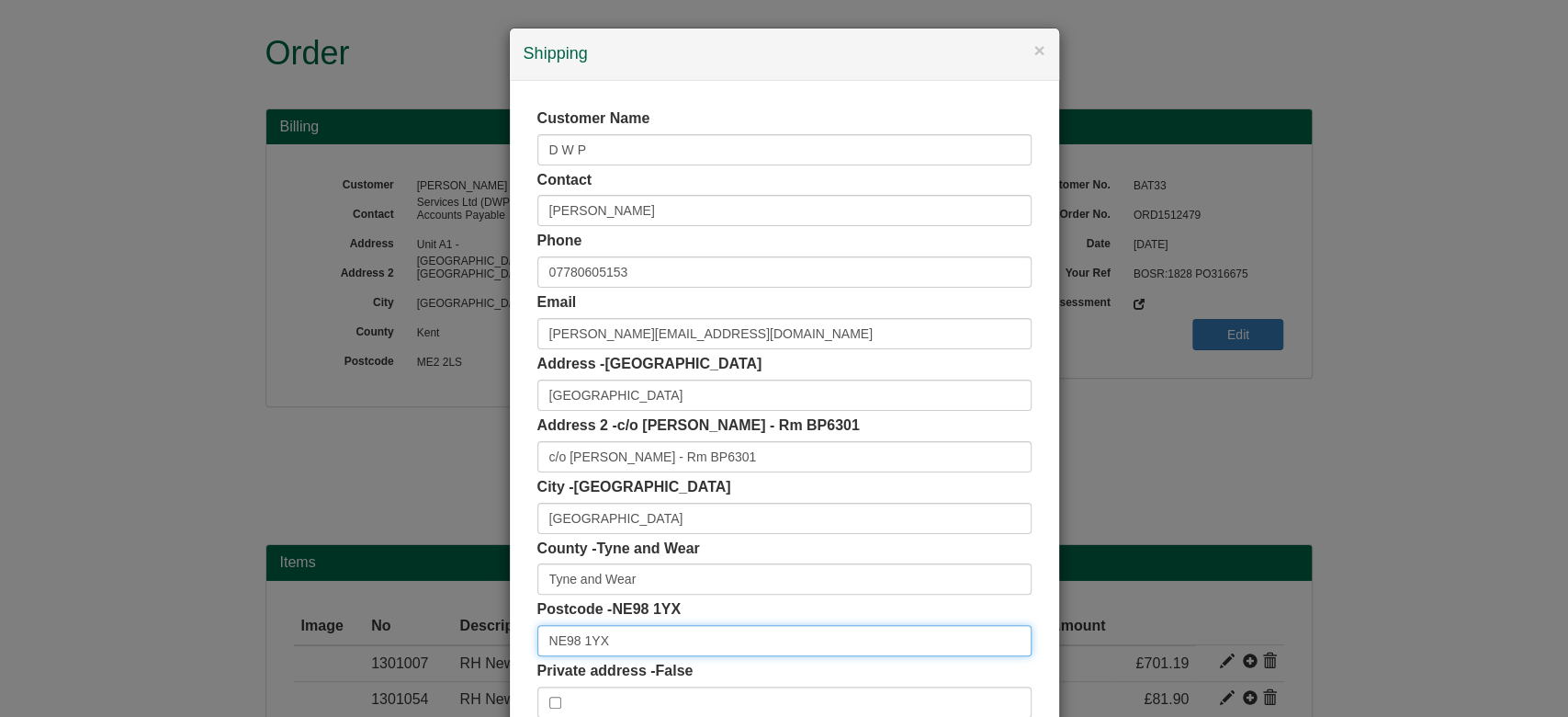
drag, startPoint x: 654, startPoint y: 641, endPoint x: 454, endPoint y: 654, distance: 200.4
click at [454, 654] on div "× Shipping Customer Name D W P Contact [PERSON_NAME] Phone [PHONE_NUMBER] Email…" at bounding box center [784, 358] width 1568 height 717
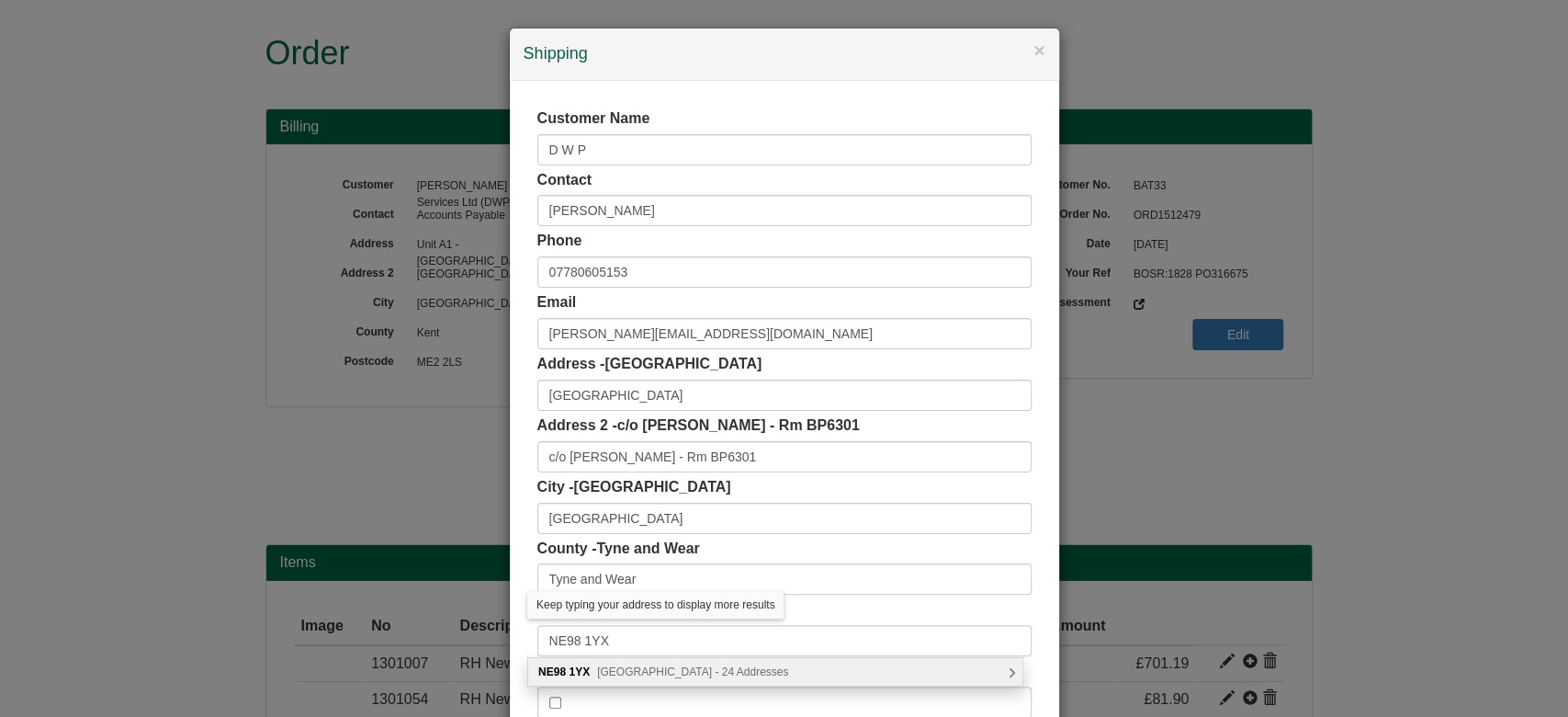
click at [705, 675] on span "[GEOGRAPHIC_DATA] - 24 Addresses" at bounding box center [692, 671] width 191 height 12
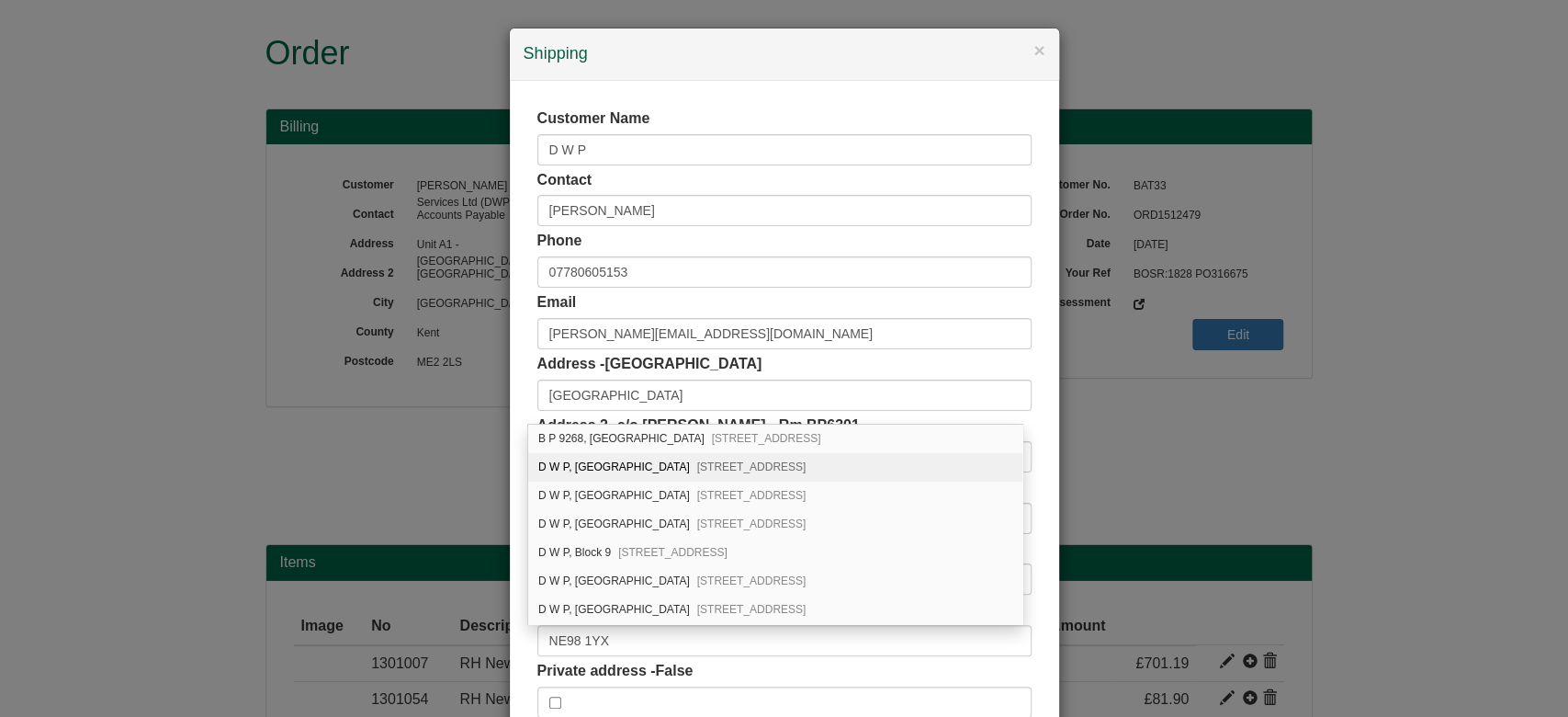
click at [893, 458] on div "[STREET_ADDRESS]" at bounding box center [775, 467] width 494 height 29
type input "D W P"
type input "[GEOGRAPHIC_DATA]"
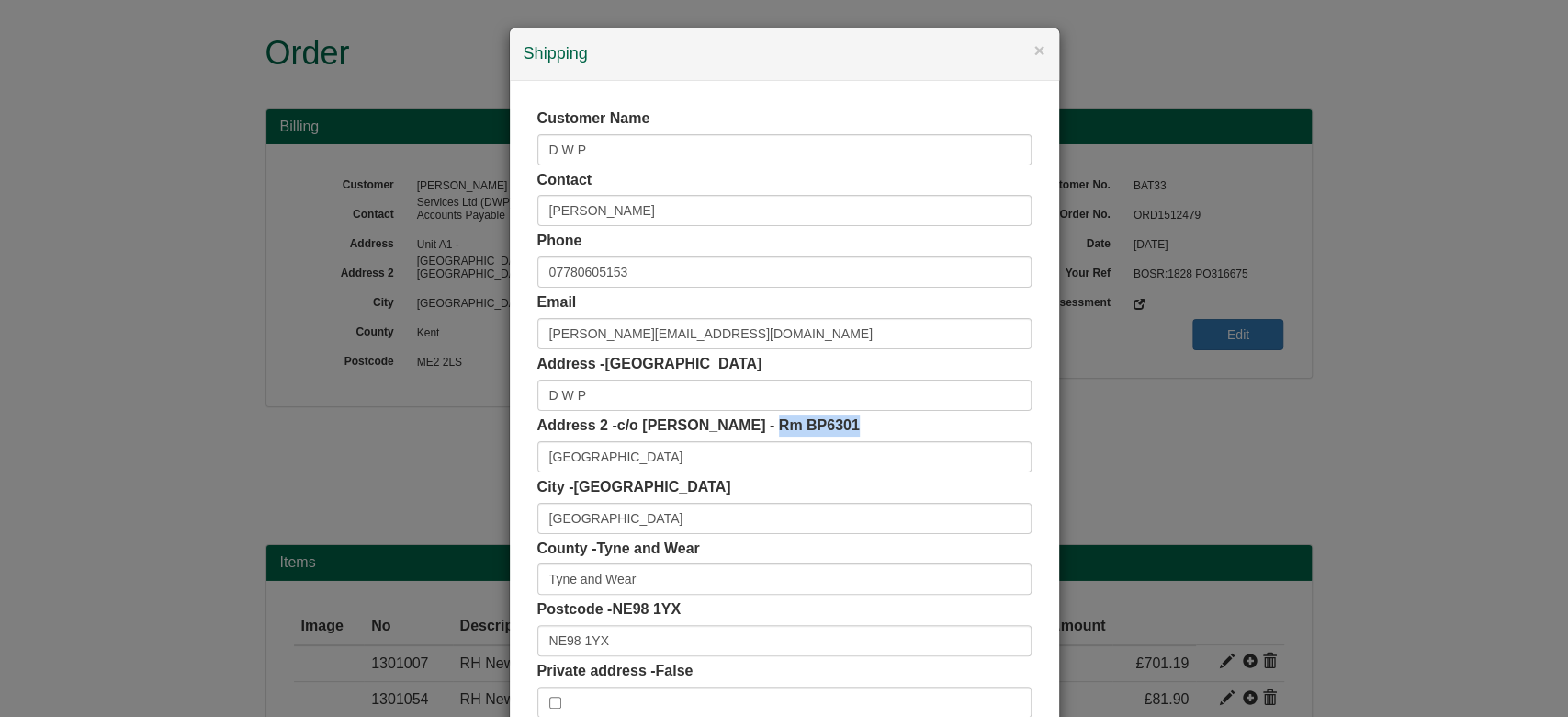
drag, startPoint x: 757, startPoint y: 426, endPoint x: 871, endPoint y: 426, distance: 114.0
click at [871, 426] on div "Address 2 - c/o Cynthia Brown - Rm BP6301 Benton Park View" at bounding box center [784, 443] width 494 height 57
copy span "Rm BP6301"
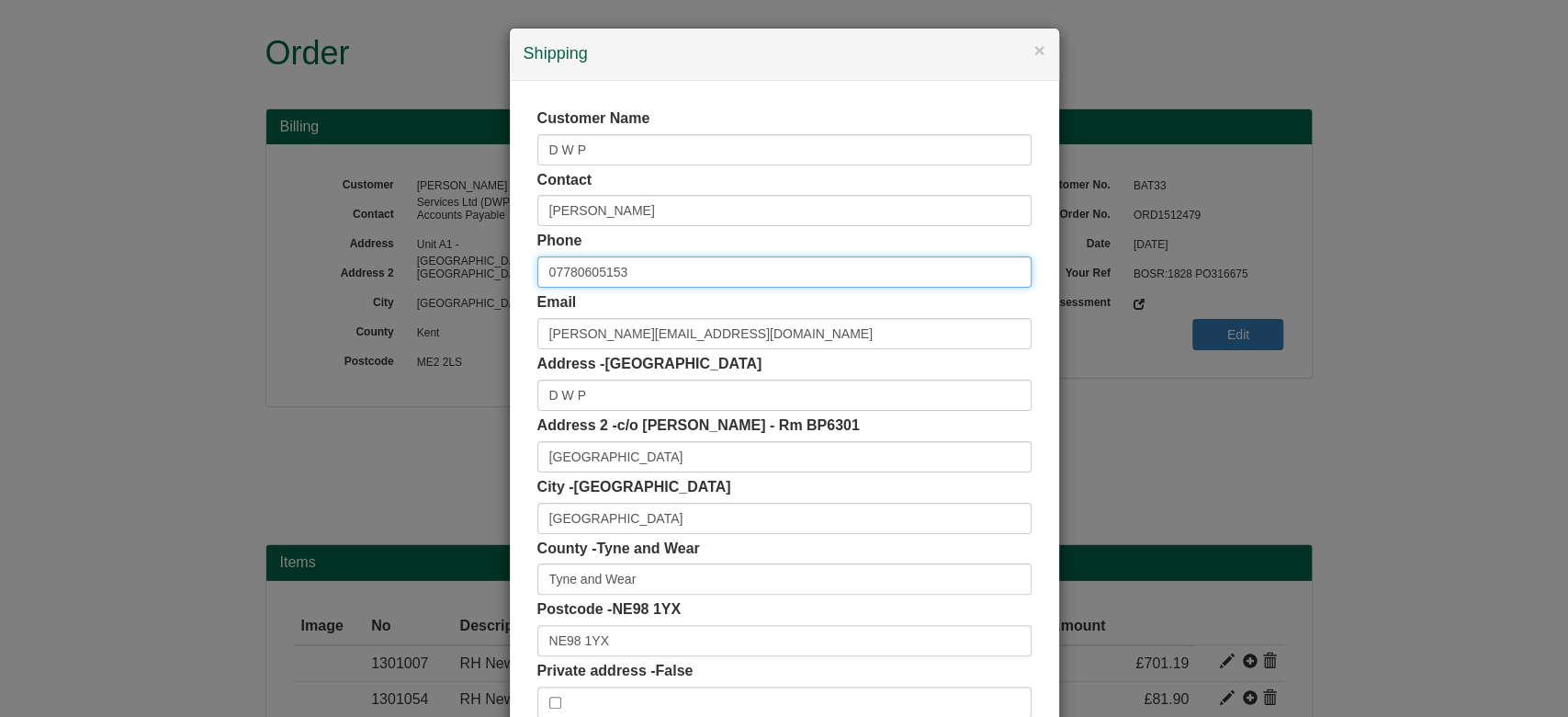
click at [673, 273] on input "07780605153" at bounding box center [784, 272] width 494 height 32
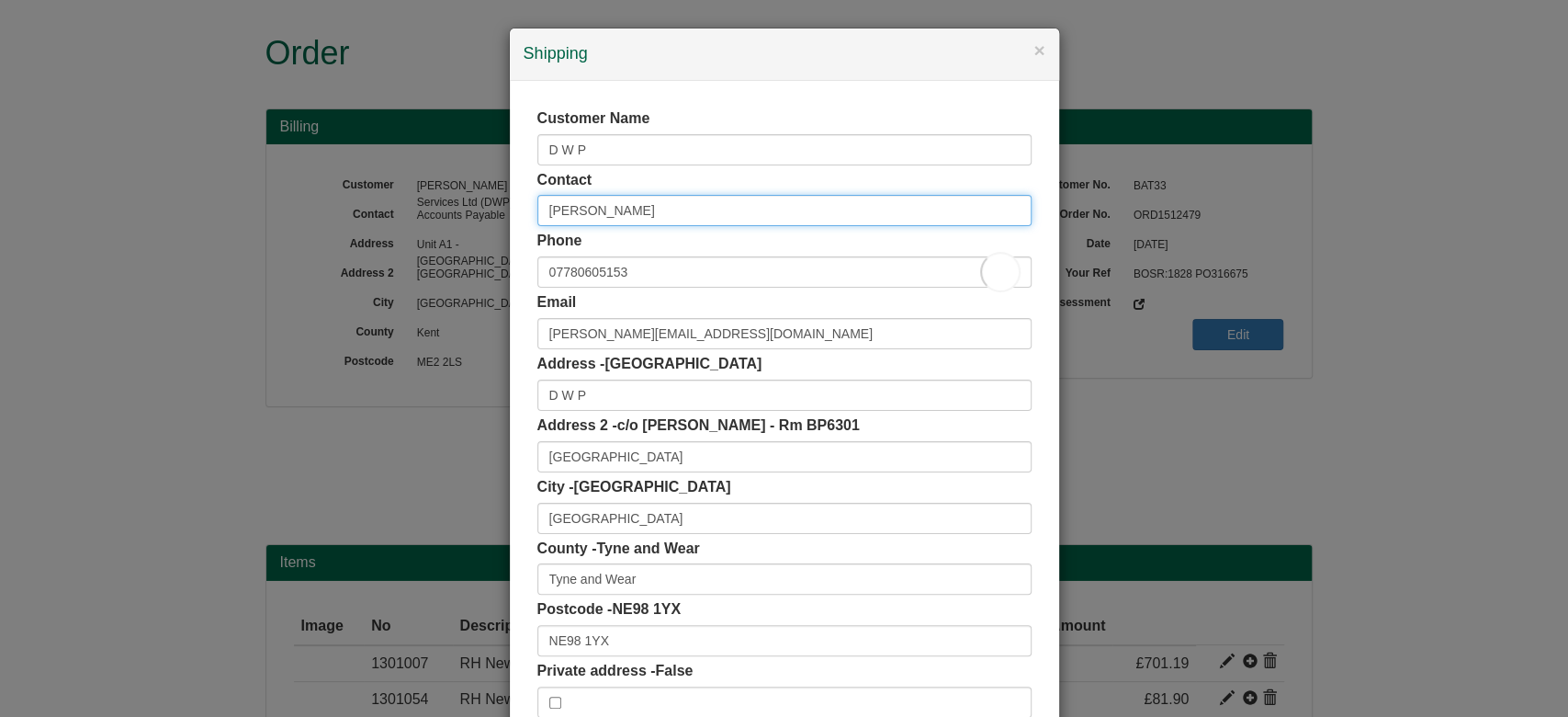
click at [653, 210] on input "Cynthia Brown" at bounding box center [784, 210] width 494 height 32
paste input "Rm BP6301"
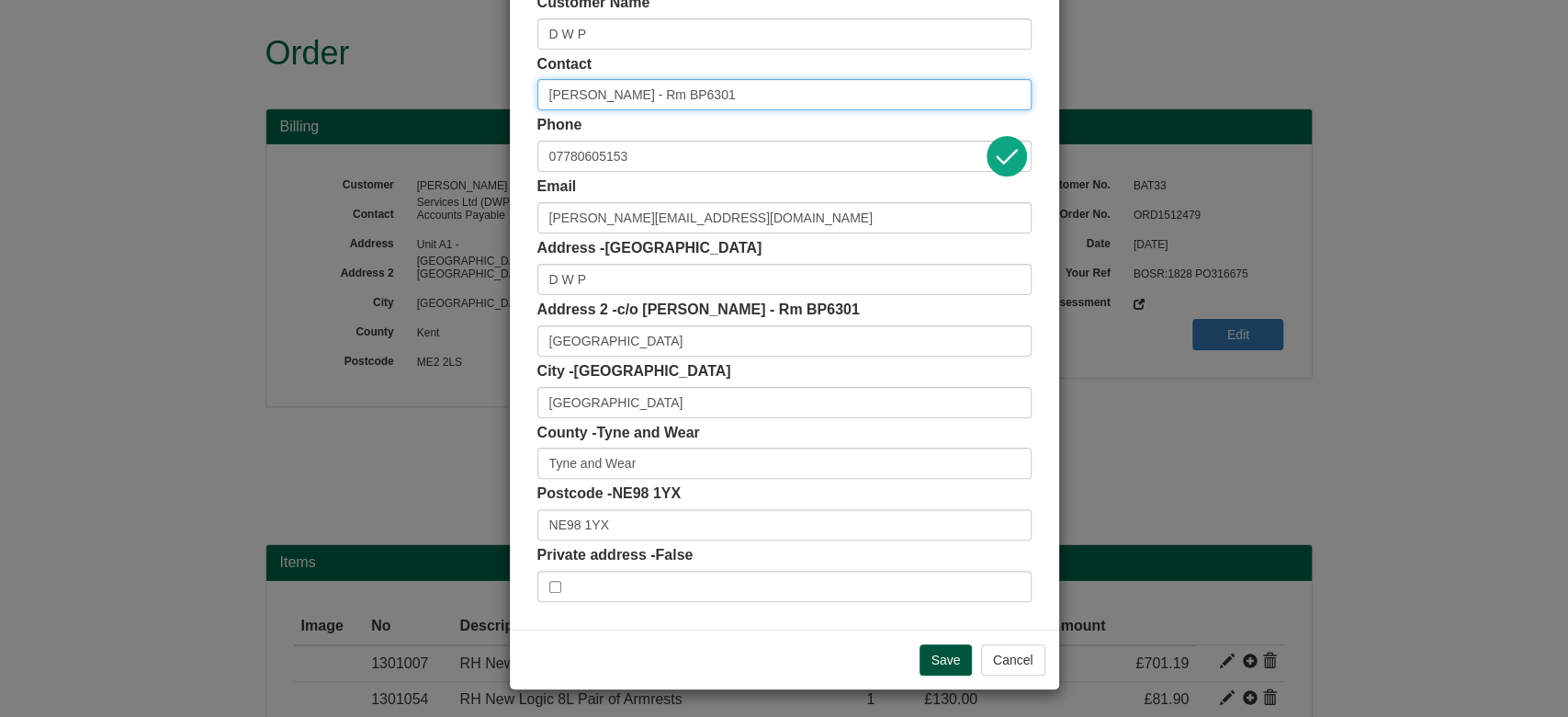
type input "Cynthia Brown - Rm BP6301"
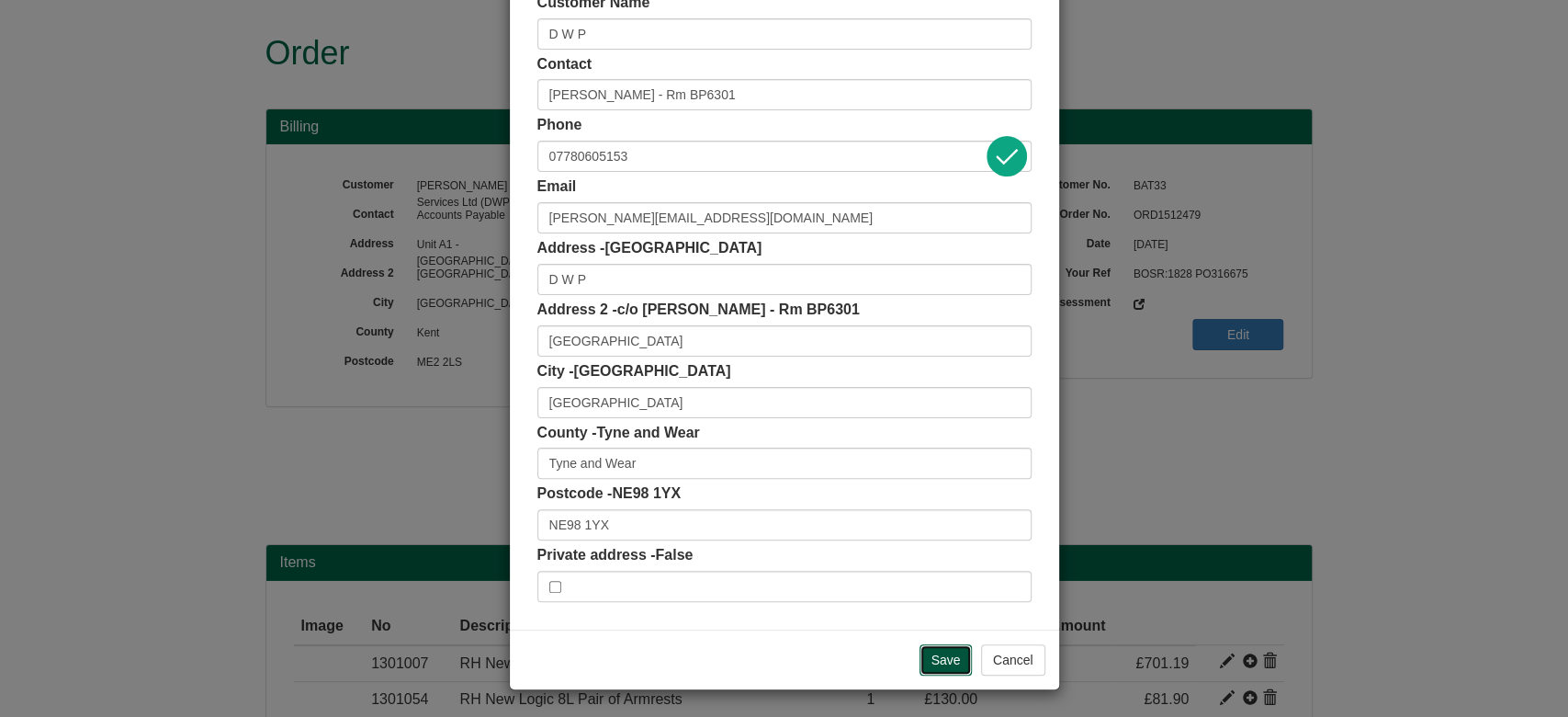
click at [936, 655] on input "Save" at bounding box center [945, 659] width 53 height 32
